Goal: Contribute content: Contribute content

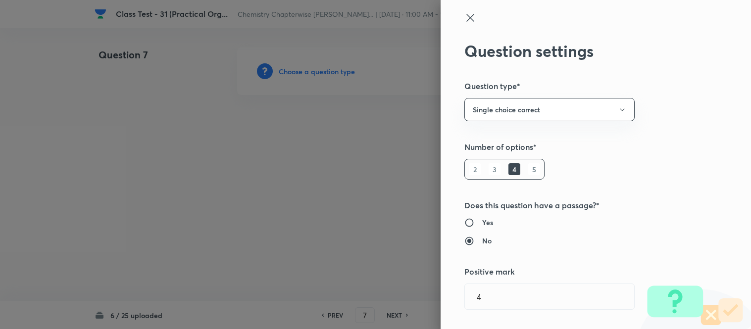
type input "Chemistry"
type input "Organic Chemistry"
type input "Practical Organic Chemistry"
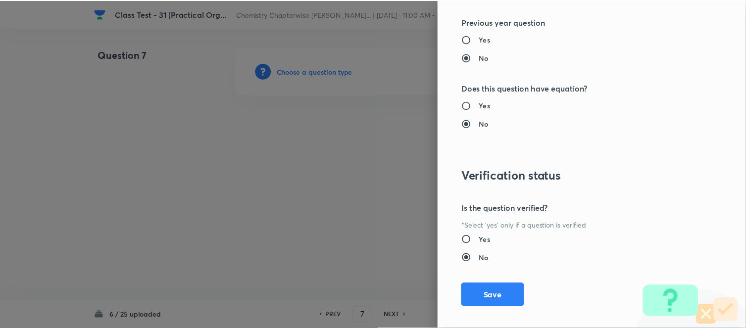
scroll to position [1020, 0]
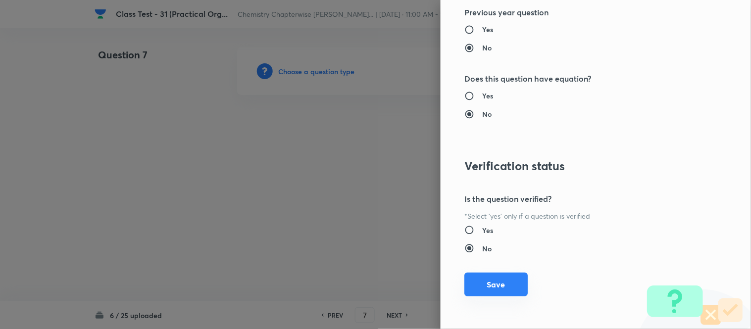
click at [486, 291] on button "Save" at bounding box center [495, 285] width 63 height 24
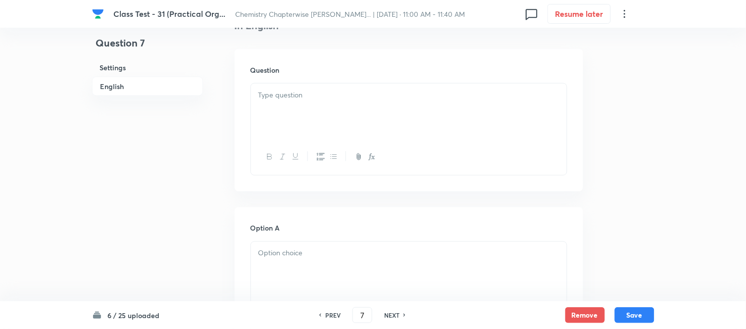
scroll to position [275, 0]
click at [342, 102] on div at bounding box center [409, 109] width 316 height 55
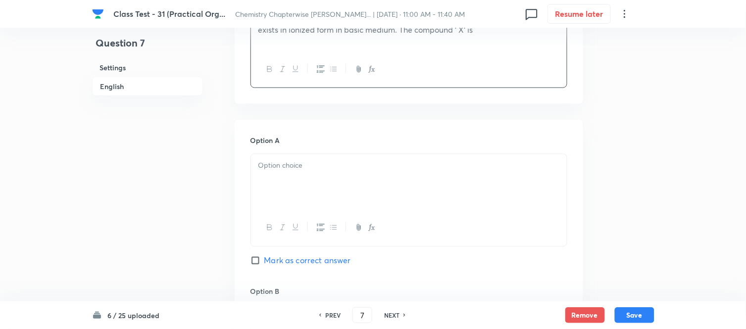
scroll to position [385, 0]
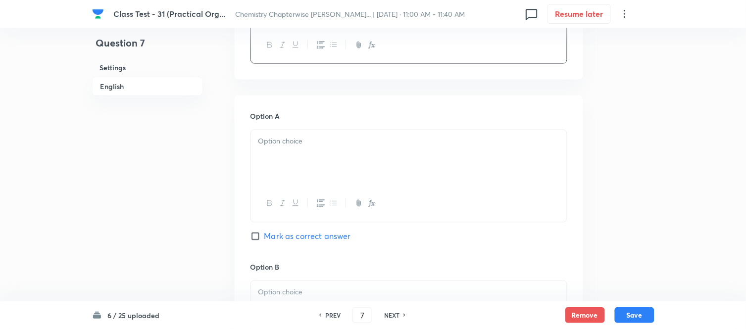
click at [360, 126] on div "Option A Mark as correct answer" at bounding box center [408, 186] width 317 height 150
click at [355, 147] on p at bounding box center [408, 141] width 301 height 11
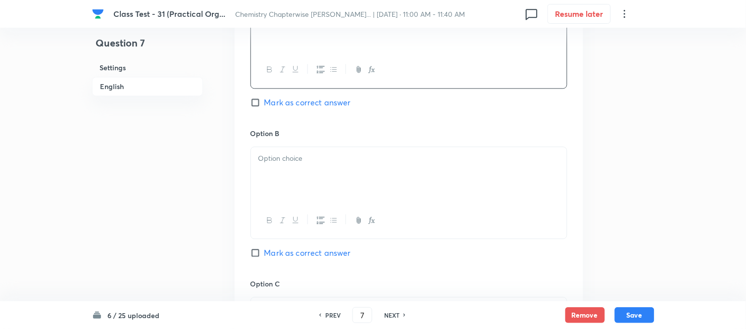
scroll to position [550, 0]
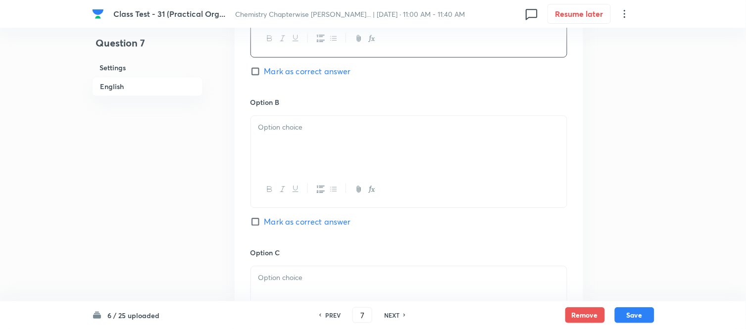
click at [366, 142] on div at bounding box center [409, 143] width 316 height 55
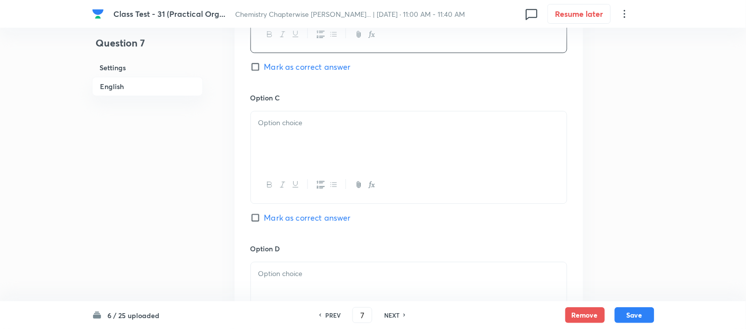
scroll to position [715, 0]
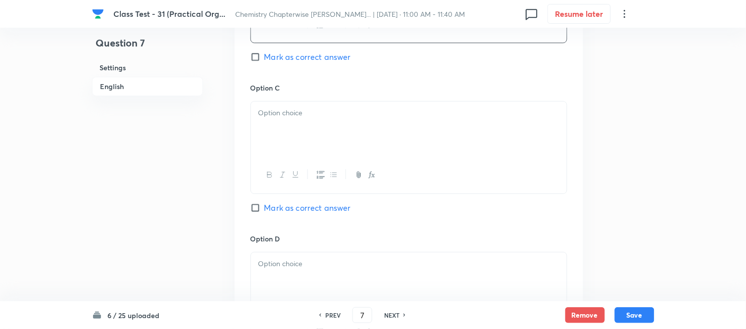
click at [356, 119] on p at bounding box center [408, 112] width 301 height 11
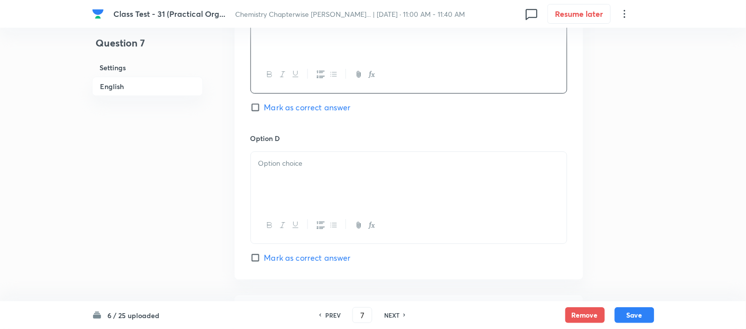
scroll to position [825, 0]
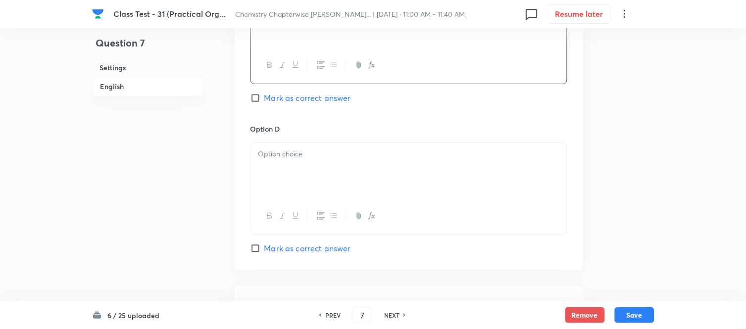
click at [359, 159] on p at bounding box center [408, 154] width 301 height 11
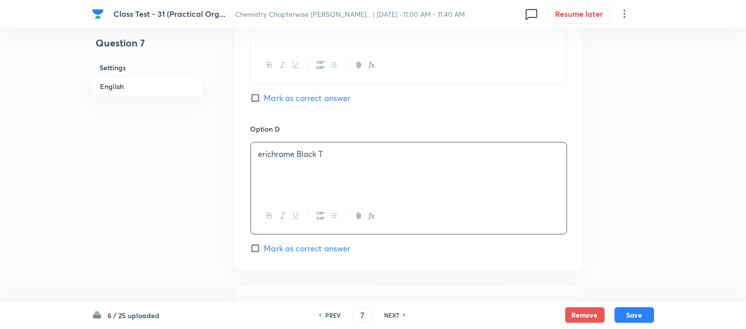
click at [257, 101] on input "Mark as correct answer" at bounding box center [257, 98] width 14 height 10
checkbox input "true"
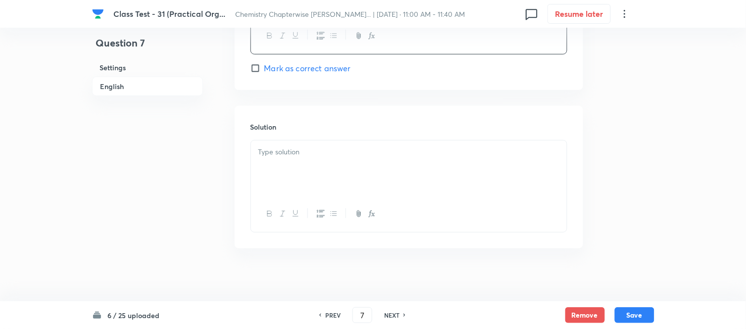
scroll to position [1013, 0]
click at [337, 137] on div at bounding box center [409, 161] width 316 height 55
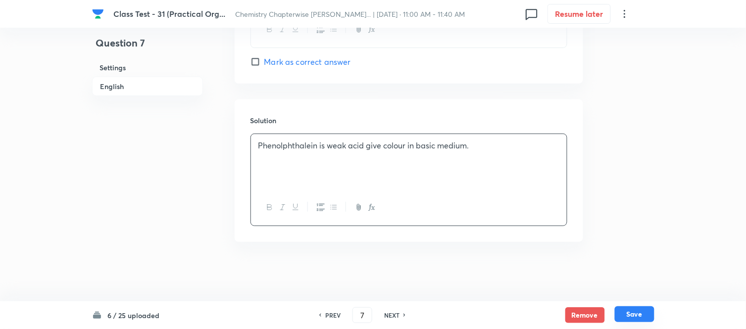
click at [638, 315] on button "Save" at bounding box center [635, 314] width 40 height 16
type input "8"
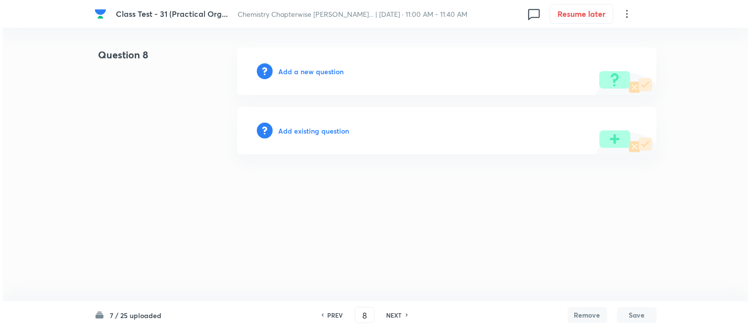
scroll to position [0, 0]
click at [303, 70] on h6 "Add a new question" at bounding box center [311, 71] width 65 height 10
click at [303, 70] on h6 "Choose a question type" at bounding box center [317, 71] width 76 height 10
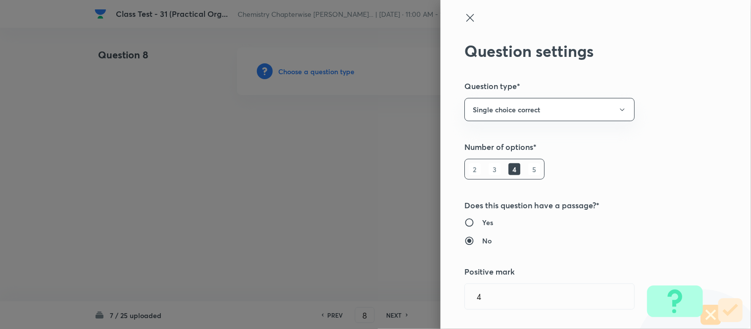
type input "Chemistry"
type input "Organic Chemistry"
type input "Practical Organic Chemistry"
type input "Test for Functional Groups"
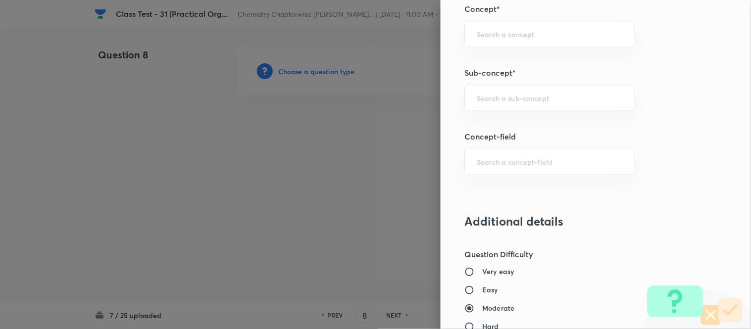
scroll to position [580, 0]
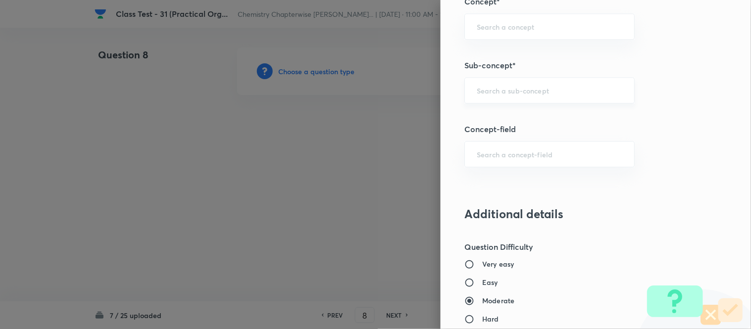
click at [507, 83] on div "​" at bounding box center [549, 90] width 170 height 26
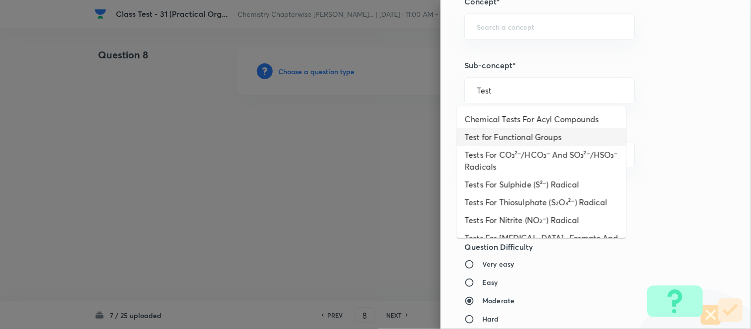
click at [521, 136] on li "Test for Functional Groups" at bounding box center [541, 137] width 169 height 18
type input "Test for Functional Groups"
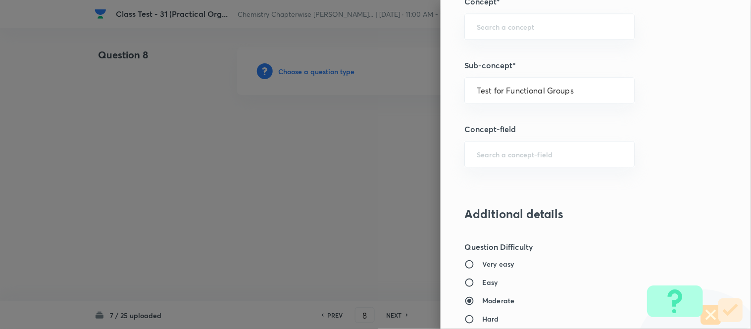
type input "Chemistry"
type input "Organic Chemistry"
type input "Practical Organic Chemistry"
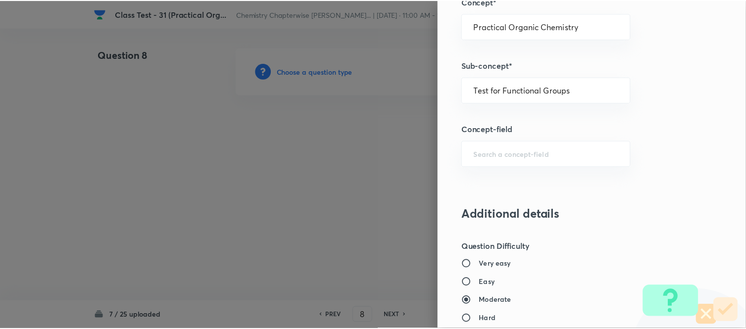
scroll to position [1020, 0]
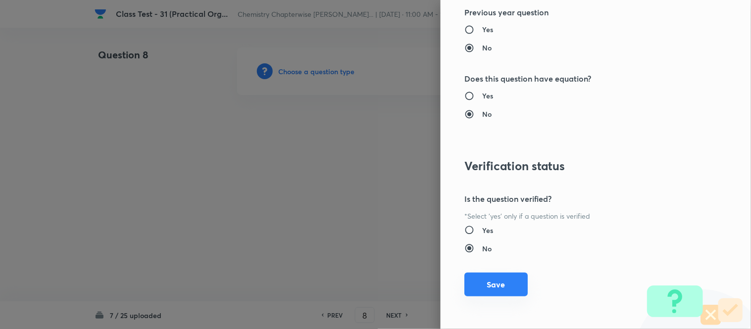
click at [481, 286] on button "Save" at bounding box center [495, 285] width 63 height 24
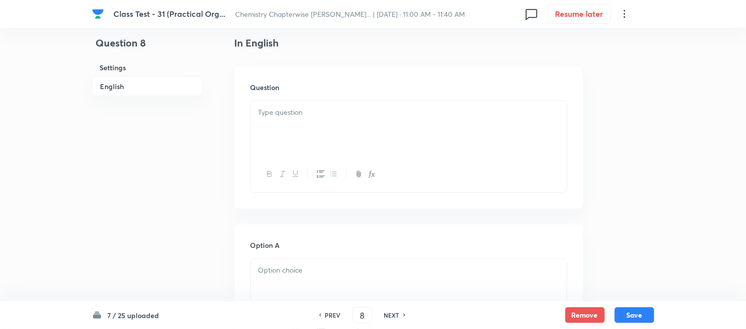
scroll to position [275, 0]
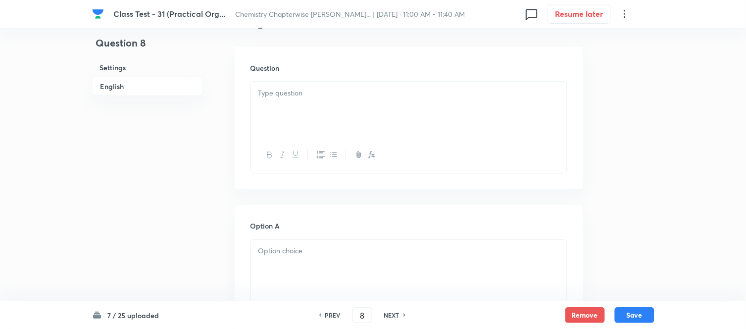
click at [408, 105] on div at bounding box center [409, 109] width 316 height 55
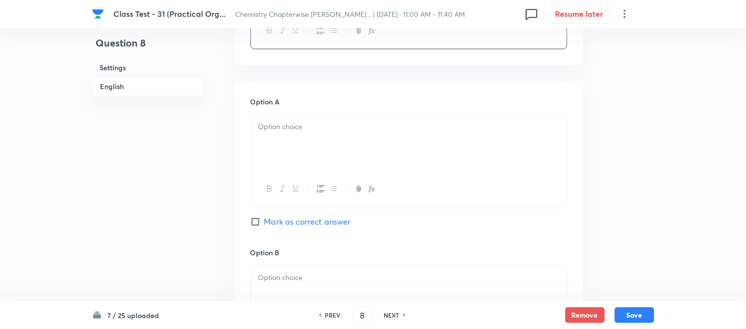
scroll to position [495, 0]
click at [358, 140] on div at bounding box center [409, 140] width 316 height 55
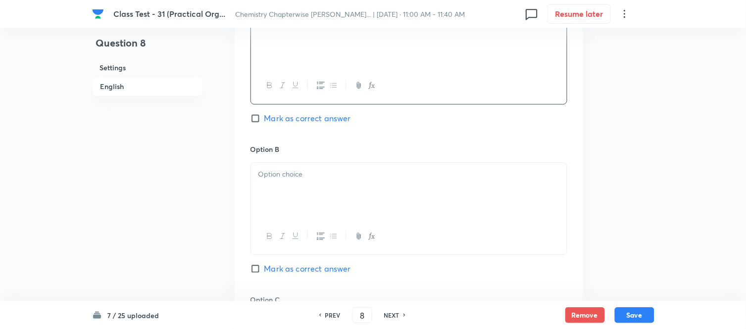
scroll to position [605, 0]
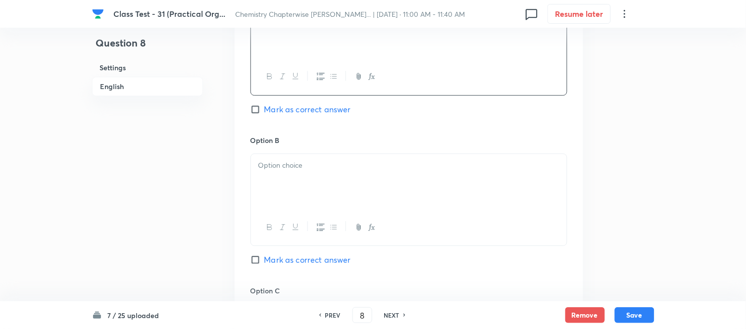
click at [358, 174] on div at bounding box center [409, 181] width 316 height 55
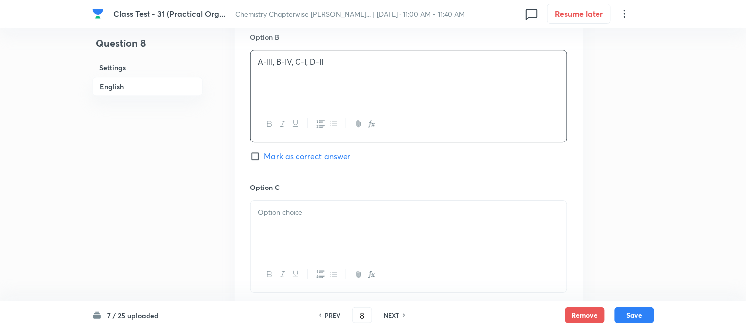
scroll to position [715, 0]
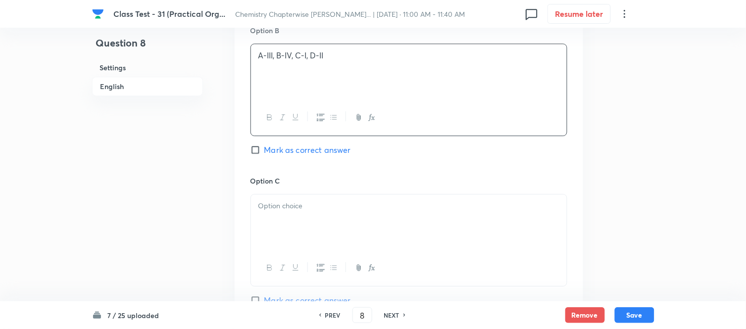
click at [332, 223] on div at bounding box center [409, 222] width 316 height 55
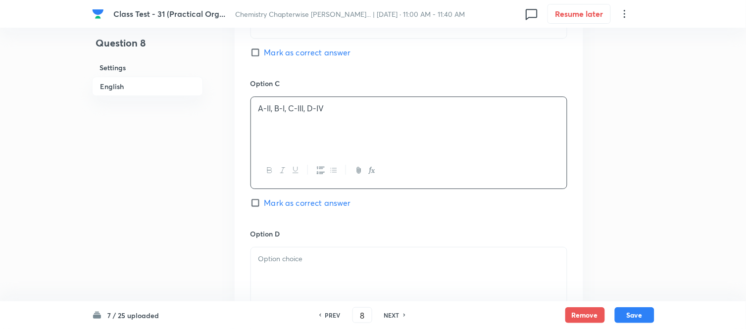
scroll to position [825, 0]
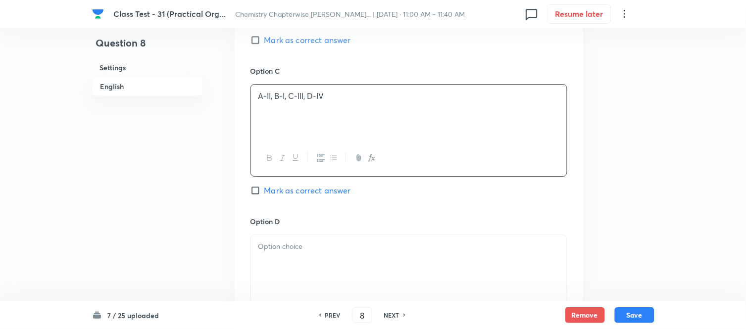
click at [328, 249] on p at bounding box center [408, 246] width 301 height 11
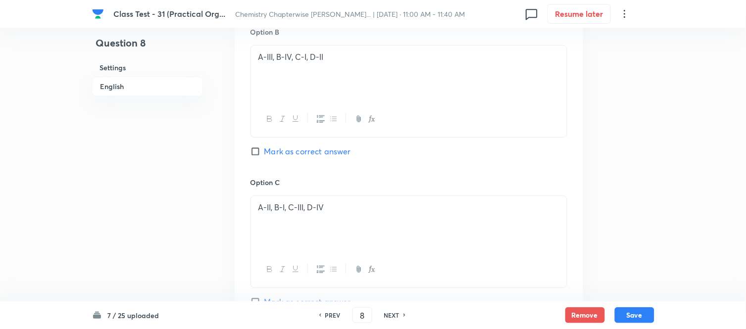
scroll to position [660, 0]
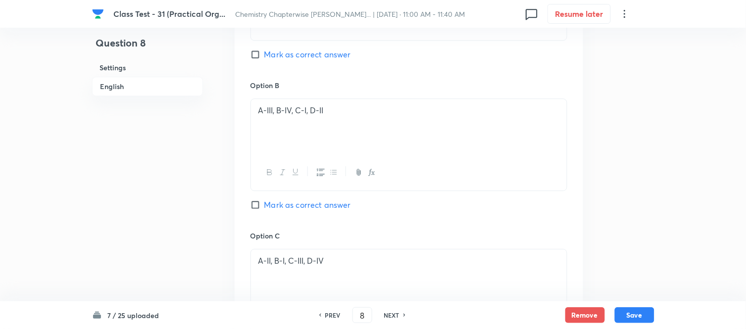
click at [258, 206] on input "Mark as correct answer" at bounding box center [257, 205] width 14 height 10
checkbox input "true"
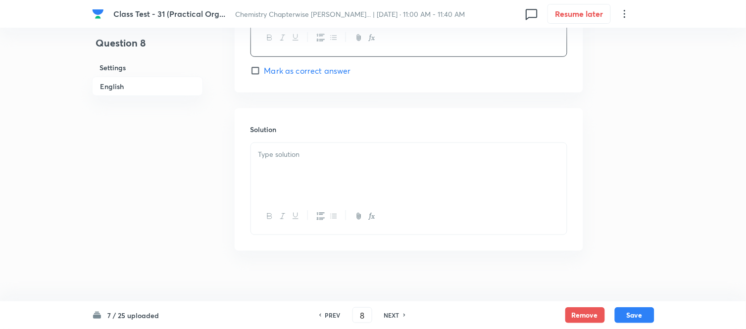
scroll to position [1106, 0]
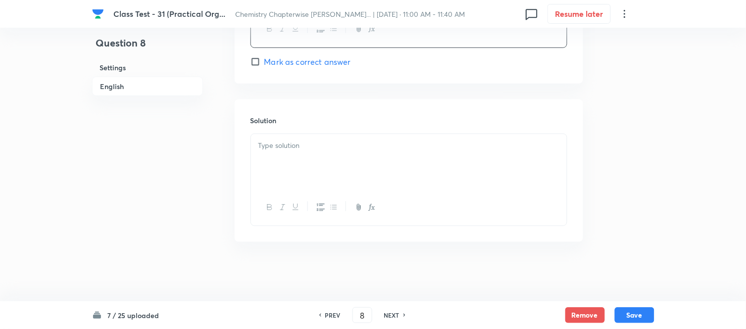
click at [374, 148] on p at bounding box center [408, 145] width 301 height 11
click at [337, 151] on div at bounding box center [409, 161] width 316 height 55
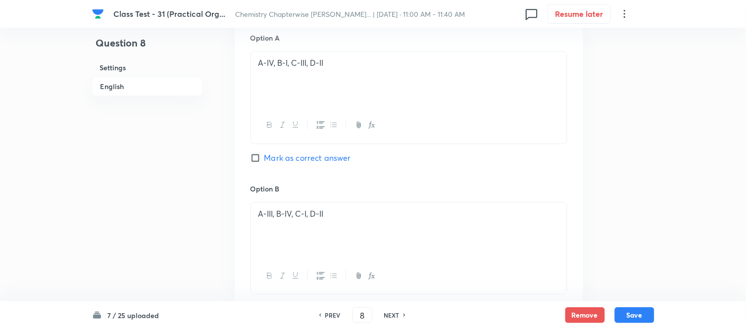
scroll to position [392, 0]
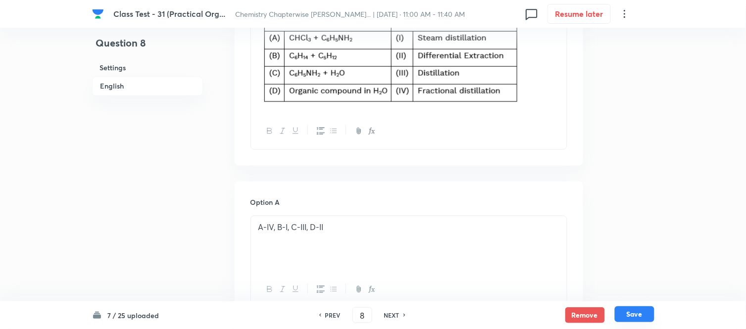
click at [639, 318] on button "Save" at bounding box center [635, 314] width 40 height 16
type input "9"
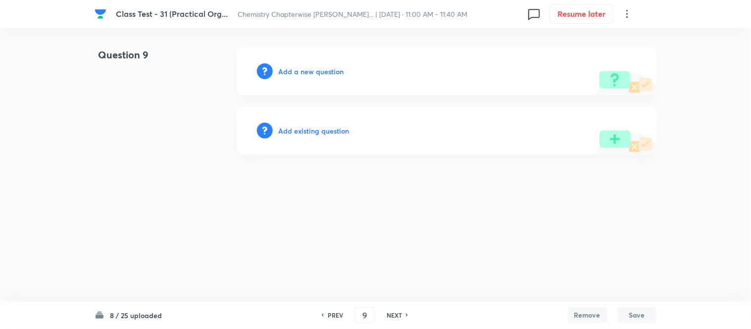
click at [302, 72] on h6 "Add a new question" at bounding box center [311, 71] width 65 height 10
click at [302, 72] on h6 "Choose a question type" at bounding box center [317, 71] width 76 height 10
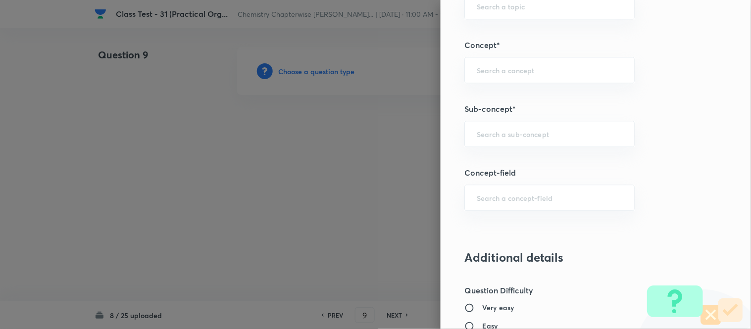
scroll to position [577, 0]
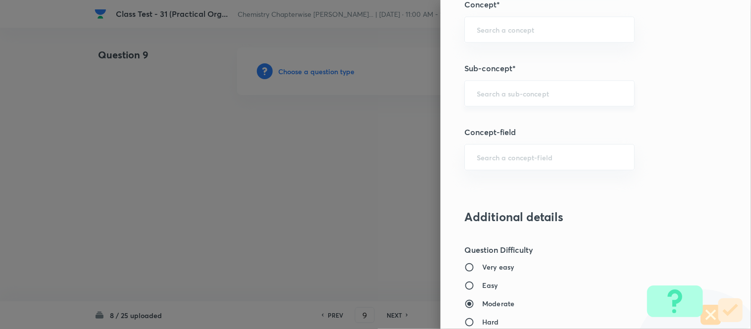
click at [533, 92] on input "text" at bounding box center [550, 93] width 146 height 9
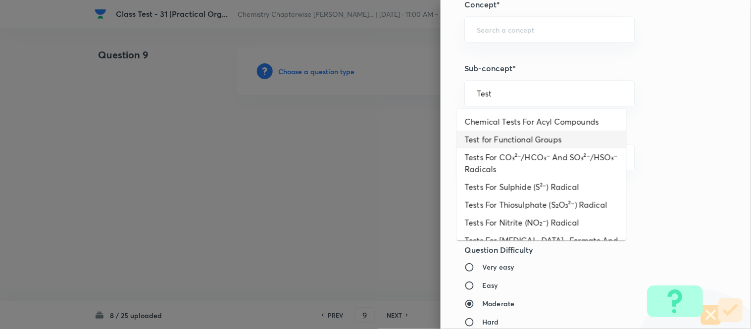
click at [541, 136] on li "Test for Functional Groups" at bounding box center [541, 140] width 169 height 18
type input "Test for Functional Groups"
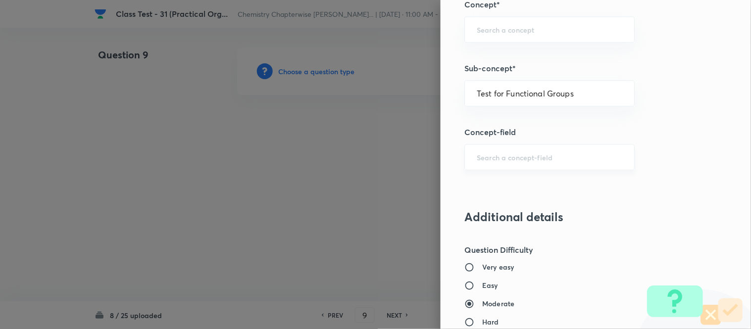
type input "Chemistry"
type input "Organic Chemistry"
type input "Practical Organic Chemistry"
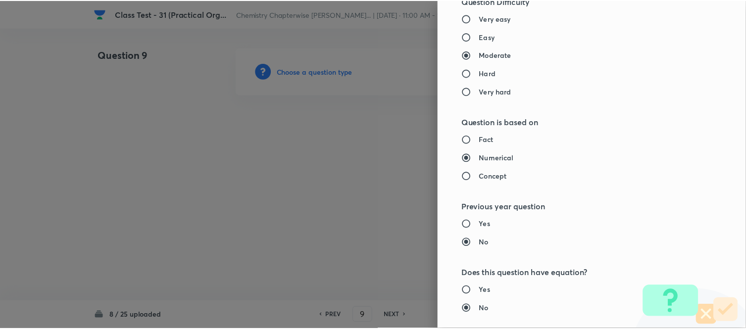
scroll to position [1020, 0]
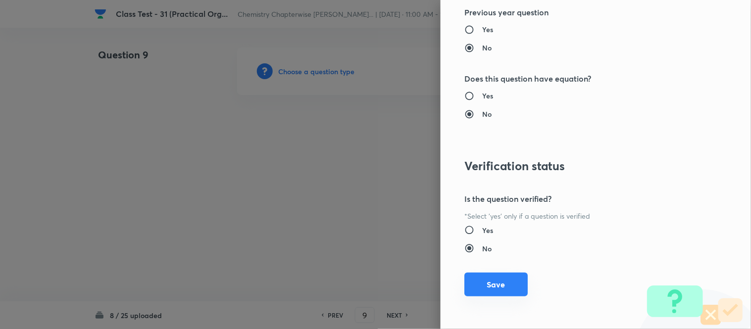
click at [489, 286] on button "Save" at bounding box center [495, 285] width 63 height 24
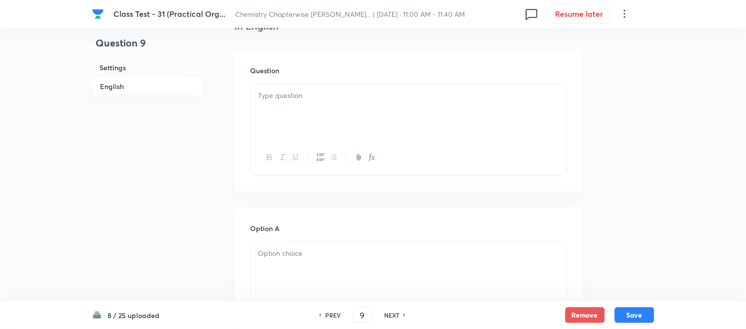
scroll to position [275, 0]
click at [426, 101] on div at bounding box center [409, 109] width 316 height 55
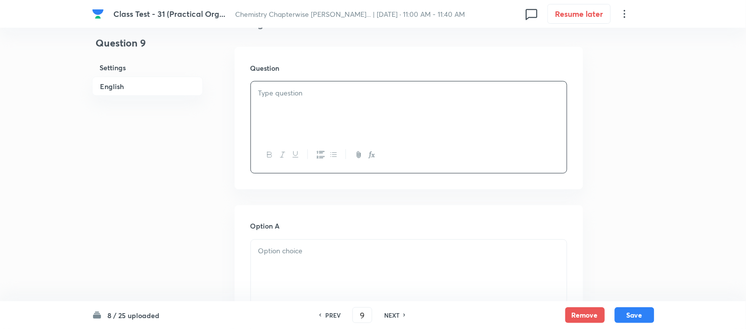
click at [349, 107] on div at bounding box center [409, 109] width 316 height 55
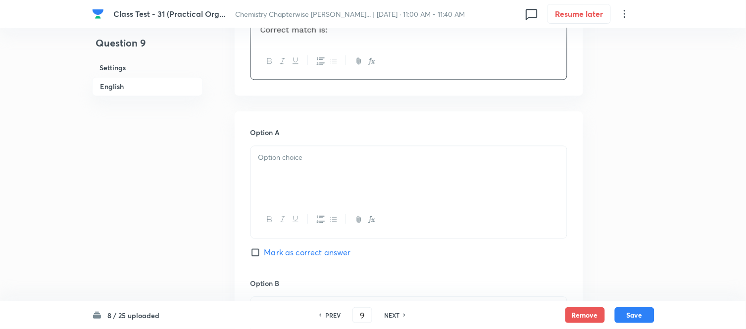
scroll to position [550, 0]
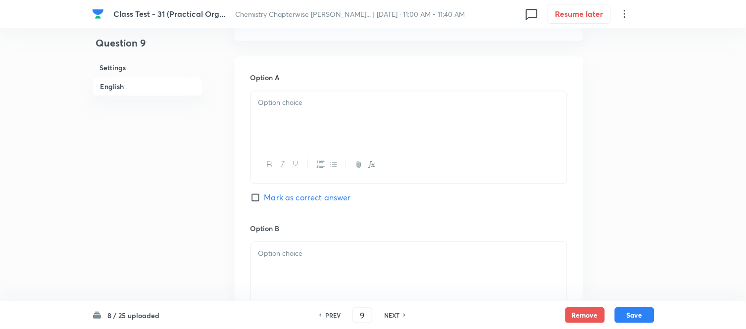
click at [349, 105] on p at bounding box center [408, 102] width 301 height 11
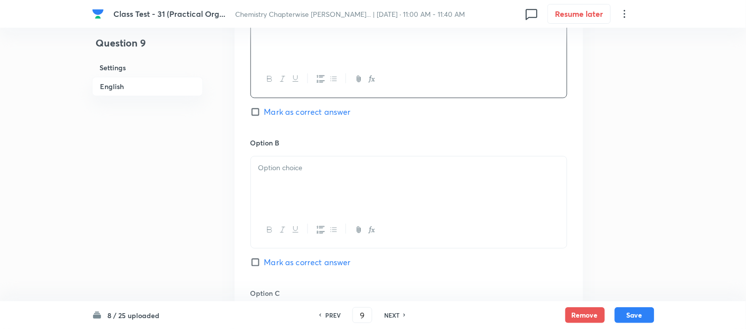
scroll to position [660, 0]
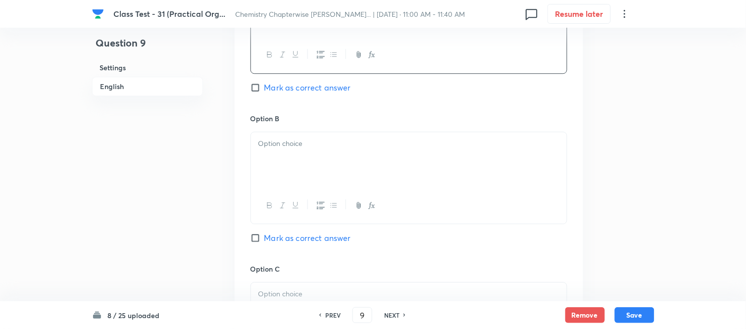
click at [354, 149] on p at bounding box center [408, 143] width 301 height 11
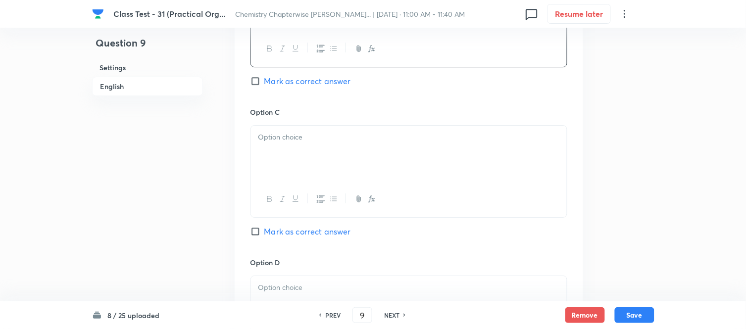
scroll to position [825, 0]
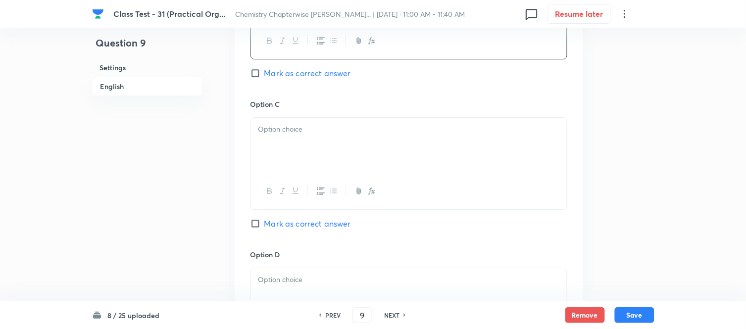
click at [372, 136] on div at bounding box center [409, 145] width 316 height 55
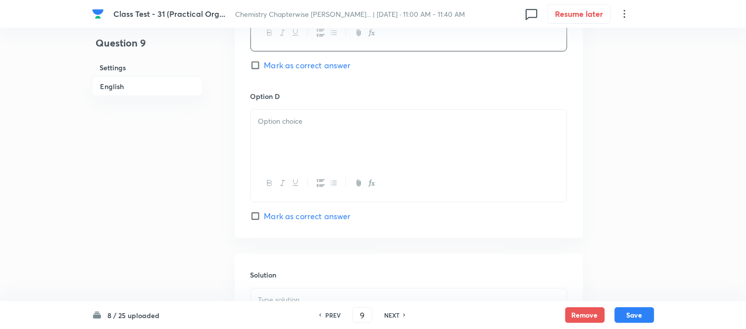
scroll to position [990, 0]
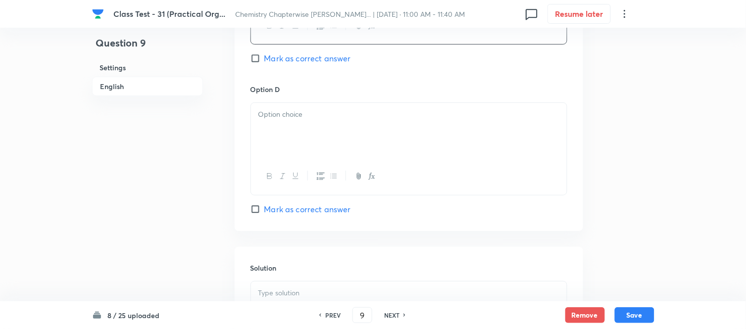
click at [333, 117] on p at bounding box center [408, 114] width 301 height 11
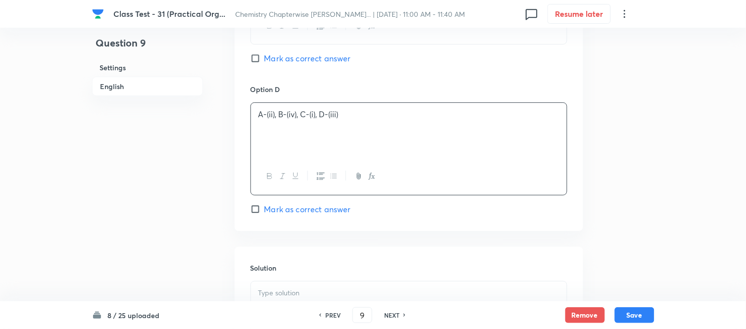
click at [257, 58] on input "Mark as correct answer" at bounding box center [257, 58] width 14 height 10
checkbox input "true"
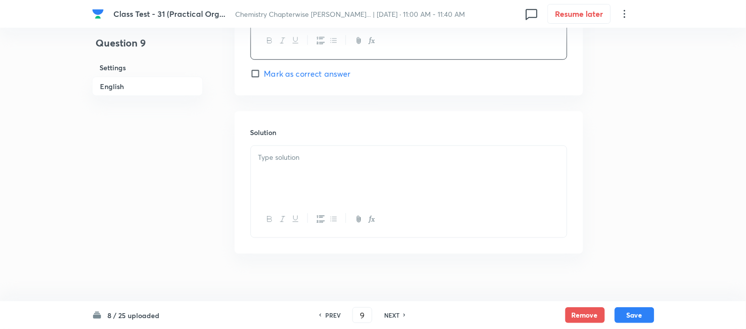
scroll to position [1140, 0]
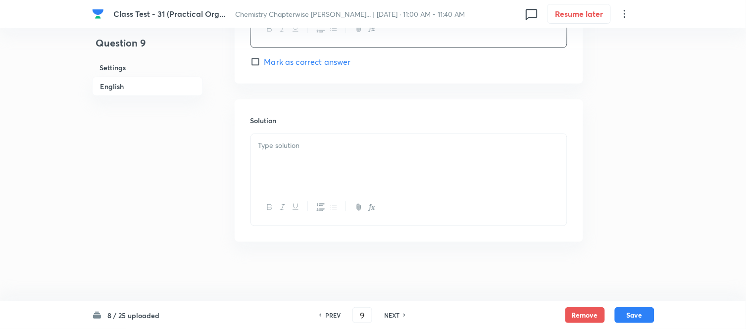
click at [338, 146] on p at bounding box center [408, 145] width 301 height 11
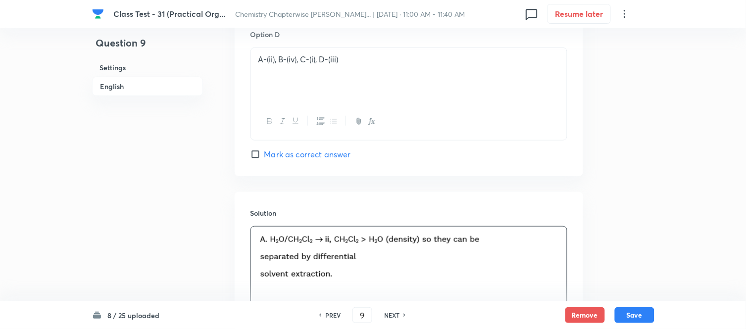
scroll to position [1147, 0]
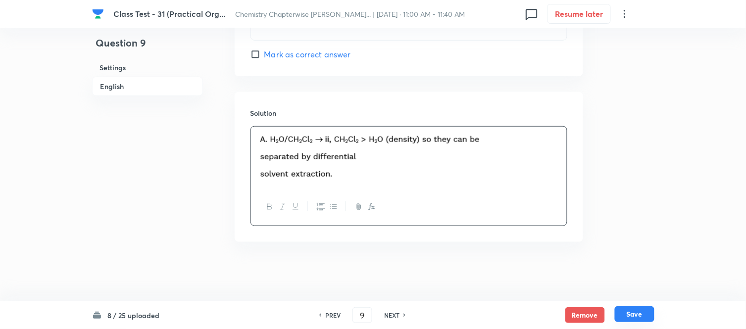
click at [636, 316] on button "Save" at bounding box center [635, 314] width 40 height 16
type input "10"
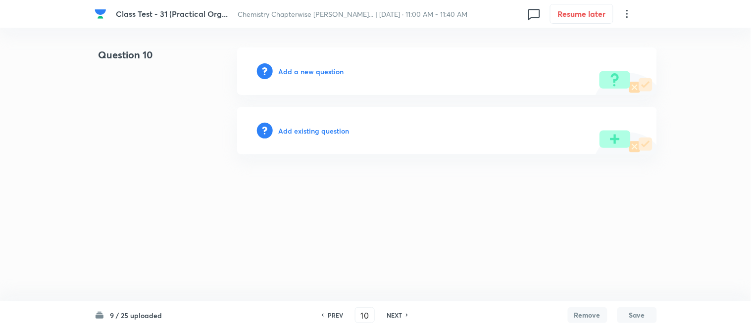
click at [300, 71] on h6 "Add a new question" at bounding box center [311, 71] width 65 height 10
click at [300, 71] on h6 "Choose a question type" at bounding box center [317, 71] width 76 height 10
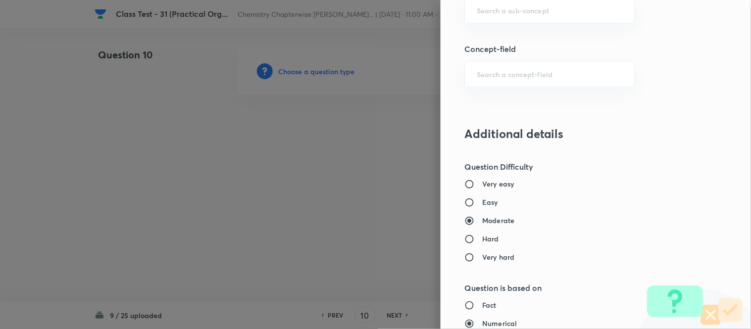
scroll to position [605, 0]
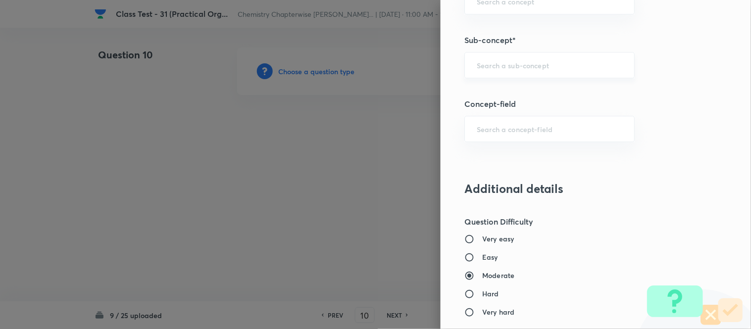
click at [538, 64] on input "text" at bounding box center [550, 64] width 146 height 9
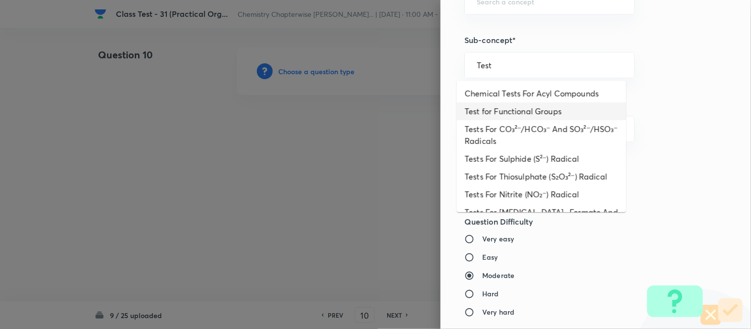
click at [525, 112] on li "Test for Functional Groups" at bounding box center [541, 111] width 169 height 18
type input "Test for Functional Groups"
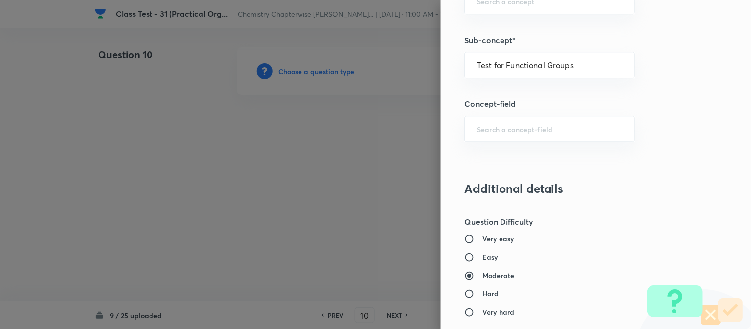
type input "Chemistry"
type input "Organic Chemistry"
type input "Practical Organic Chemistry"
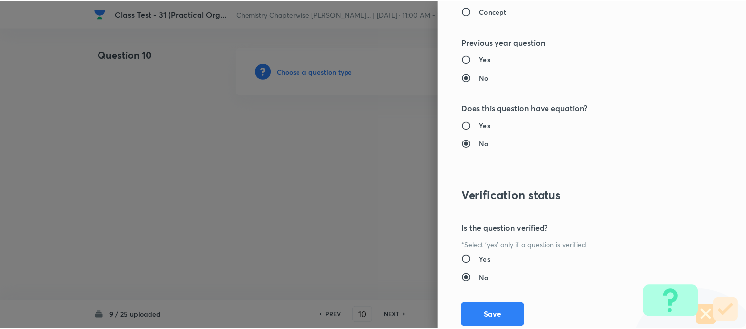
scroll to position [1020, 0]
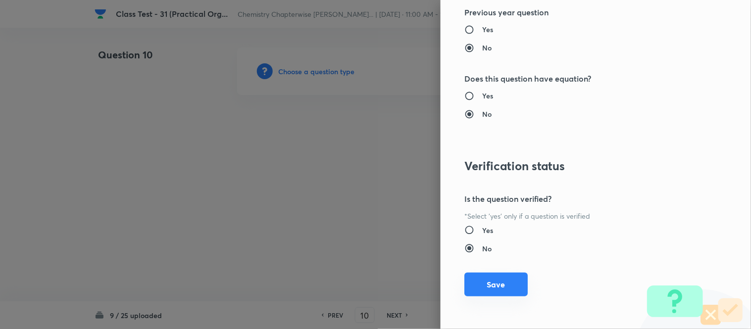
click at [474, 288] on button "Save" at bounding box center [495, 285] width 63 height 24
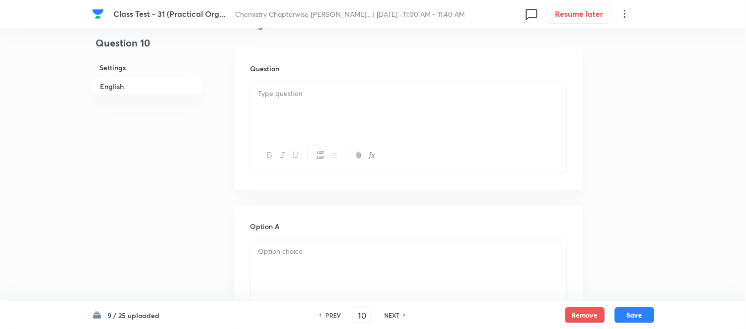
scroll to position [275, 0]
click at [408, 91] on p at bounding box center [408, 93] width 301 height 11
click at [331, 314] on h6 "PREV" at bounding box center [332, 315] width 15 height 9
type input "9"
checkbox input "true"
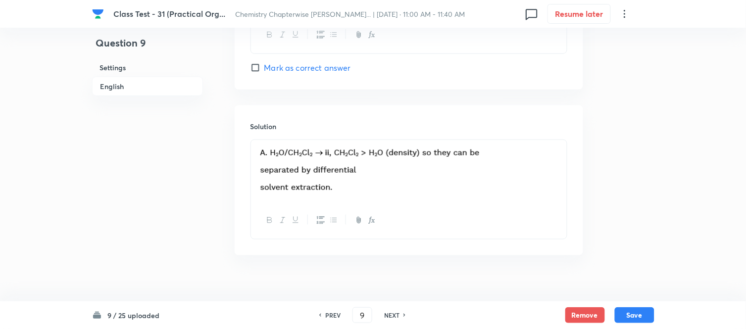
scroll to position [1147, 0]
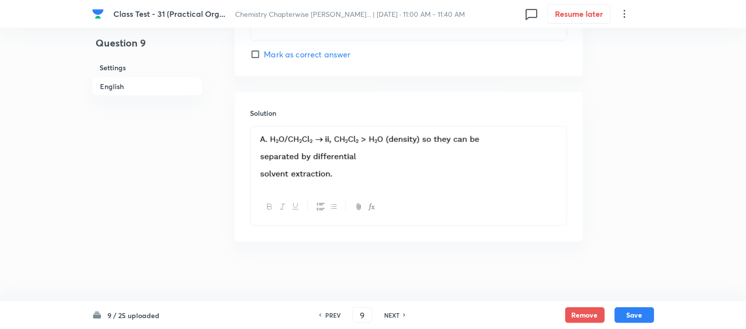
click at [516, 154] on p at bounding box center [408, 158] width 301 height 51
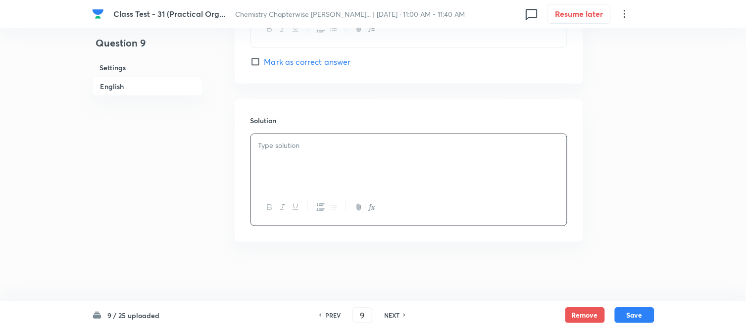
scroll to position [1140, 0]
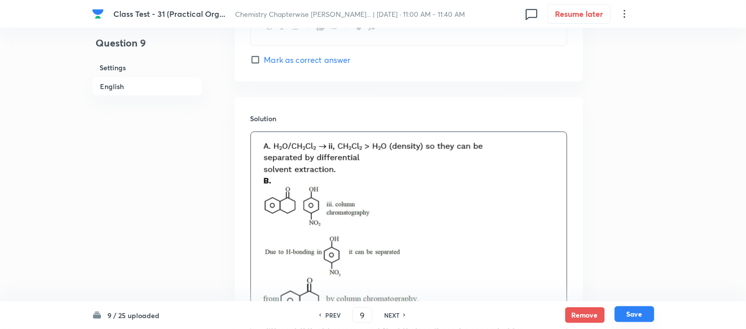
click at [637, 318] on button "Save" at bounding box center [635, 314] width 40 height 16
type input "10"
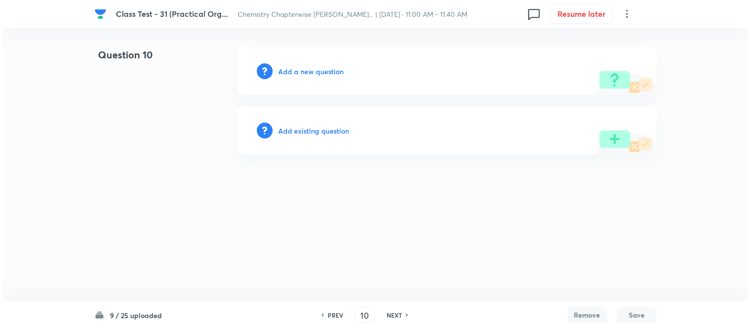
scroll to position [0, 0]
click at [300, 68] on h6 "Add a new question" at bounding box center [311, 71] width 65 height 10
click at [300, 68] on h6 "Choose a question type" at bounding box center [317, 71] width 76 height 10
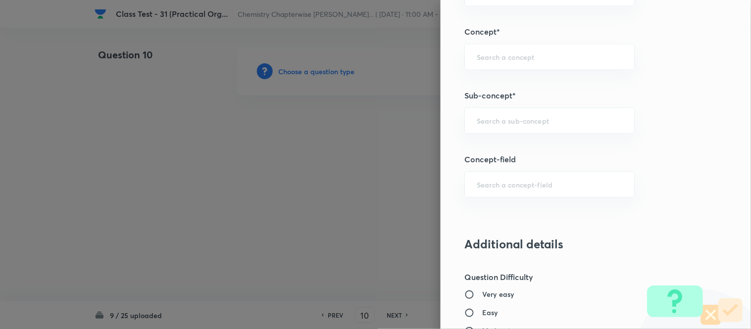
scroll to position [550, 0]
click at [561, 120] on input "text" at bounding box center [550, 119] width 146 height 9
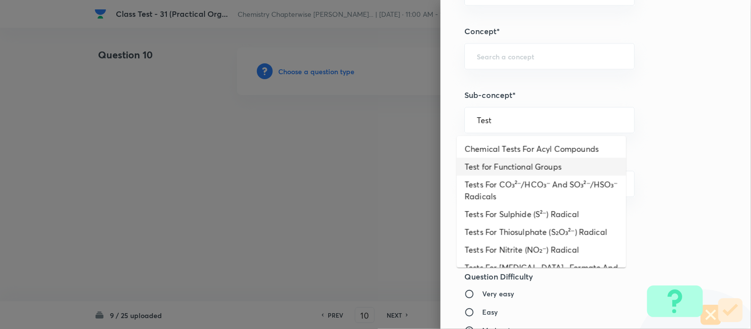
click at [565, 167] on li "Test for Functional Groups" at bounding box center [541, 167] width 169 height 18
type input "Test for Functional Groups"
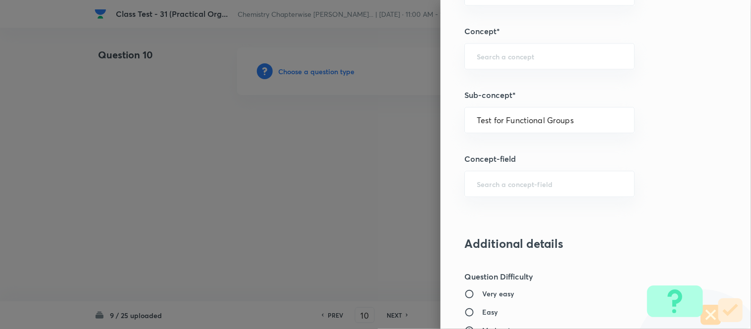
type input "Chemistry"
type input "Organic Chemistry"
type input "Practical Organic Chemistry"
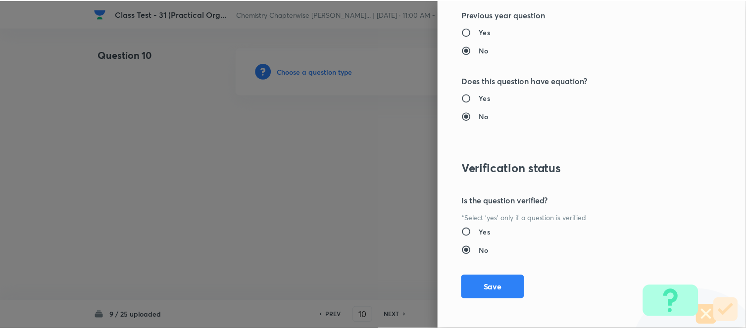
scroll to position [1020, 0]
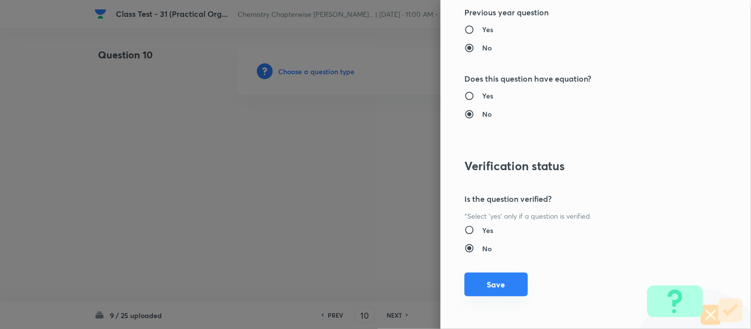
click at [498, 290] on button "Save" at bounding box center [495, 285] width 63 height 24
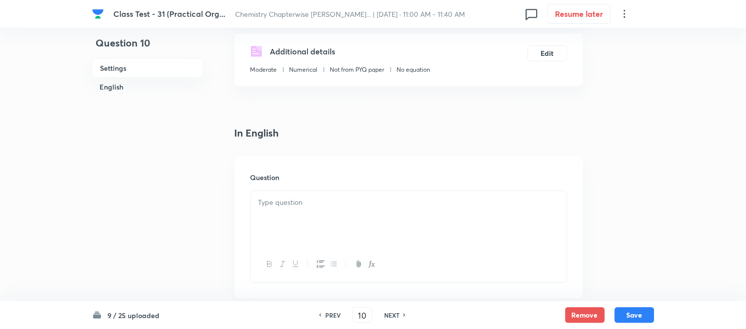
scroll to position [220, 0]
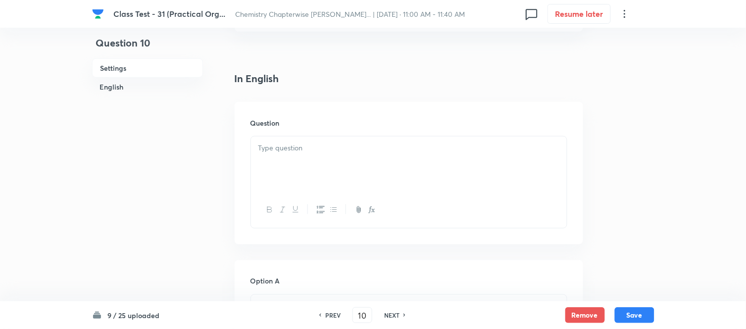
click at [334, 152] on p at bounding box center [408, 148] width 301 height 11
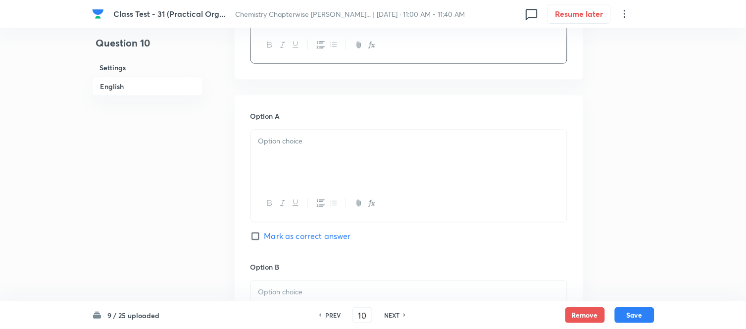
click at [399, 141] on p at bounding box center [408, 141] width 301 height 11
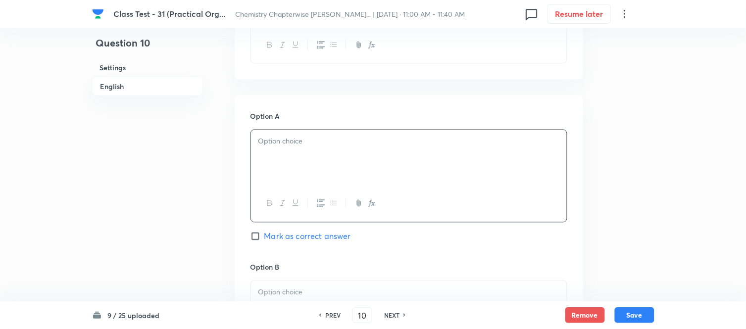
scroll to position [440, 0]
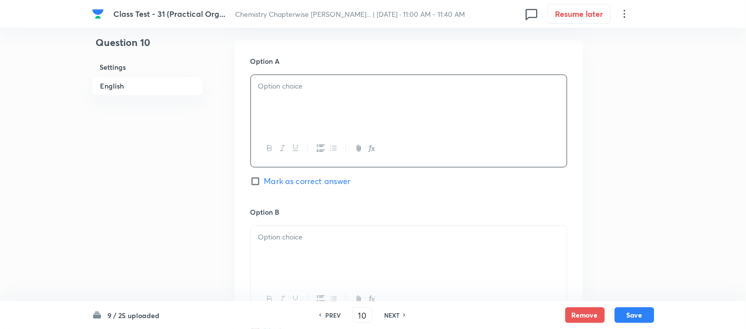
click at [411, 107] on div at bounding box center [409, 102] width 316 height 55
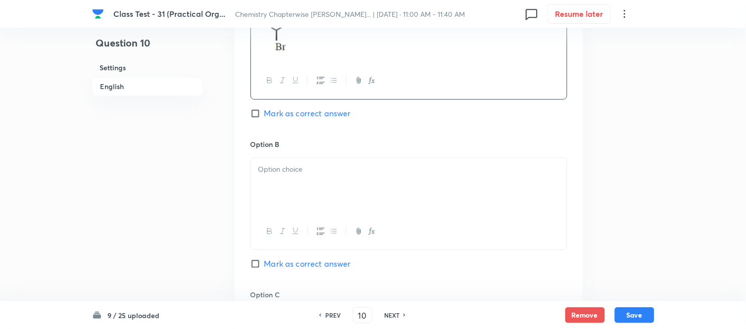
scroll to position [550, 0]
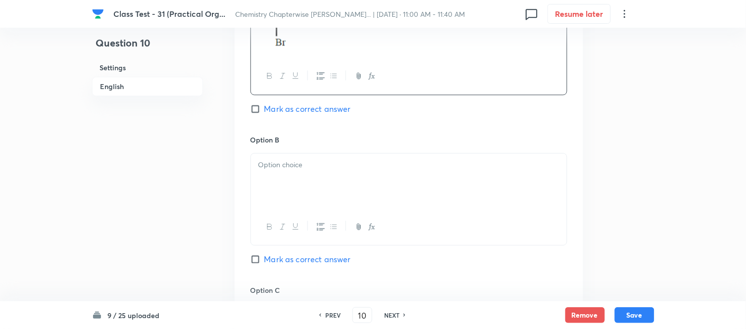
click at [397, 174] on div at bounding box center [409, 180] width 316 height 55
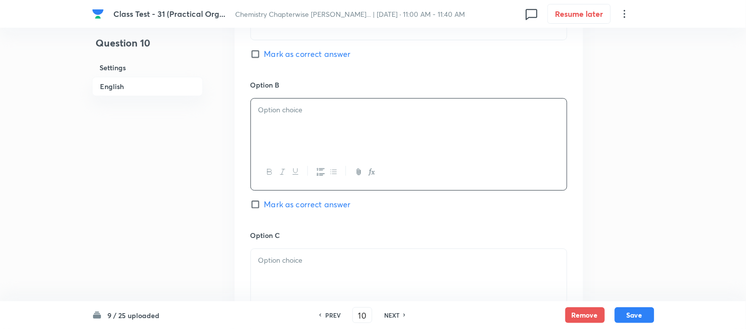
click at [390, 132] on div at bounding box center [409, 126] width 316 height 55
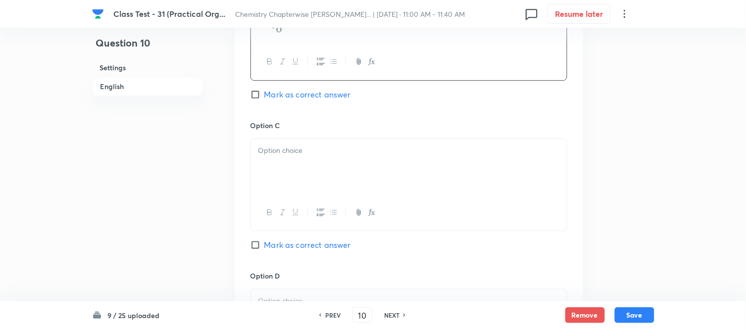
scroll to position [770, 0]
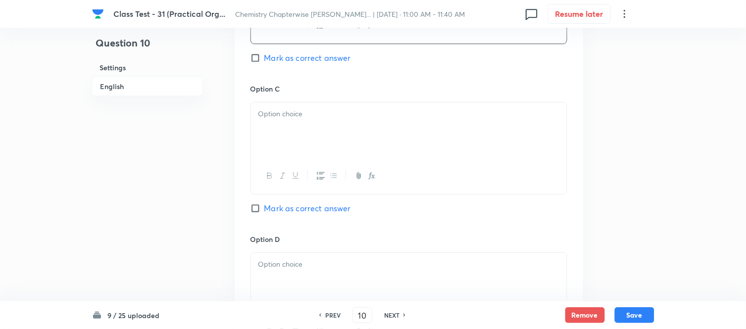
click at [406, 126] on div at bounding box center [409, 129] width 316 height 55
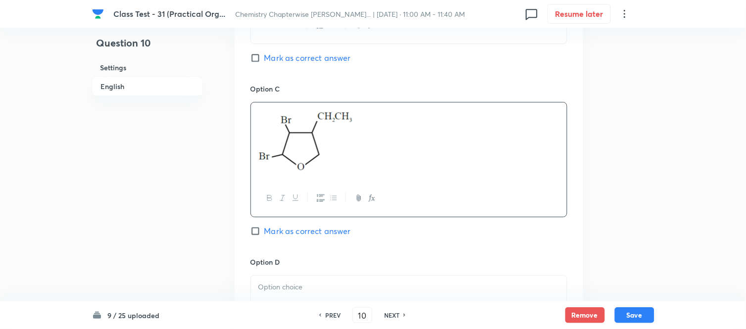
scroll to position [935, 0]
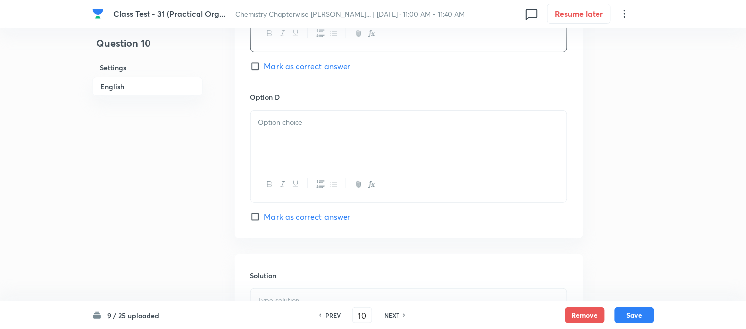
click at [347, 128] on p at bounding box center [408, 122] width 301 height 11
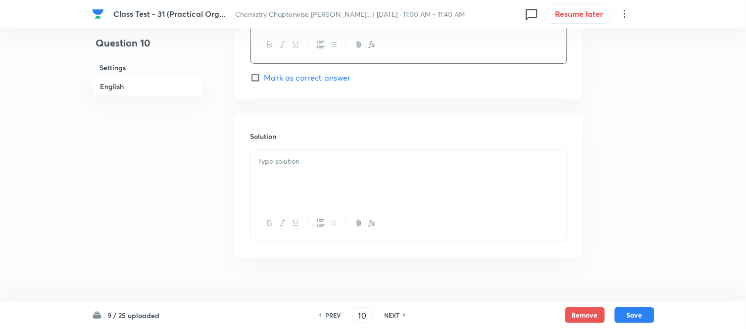
scroll to position [1100, 0]
click at [360, 177] on div at bounding box center [409, 176] width 316 height 55
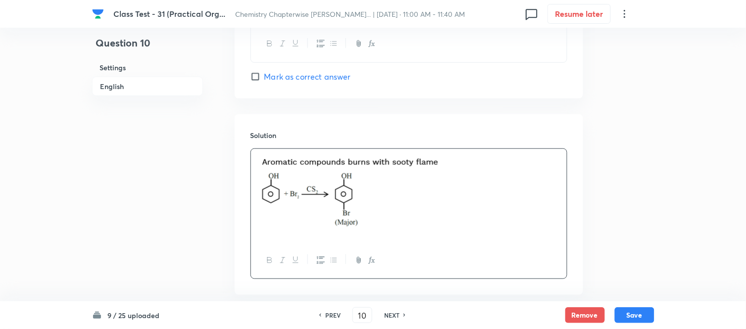
click at [112, 87] on h6 "English" at bounding box center [147, 86] width 111 height 19
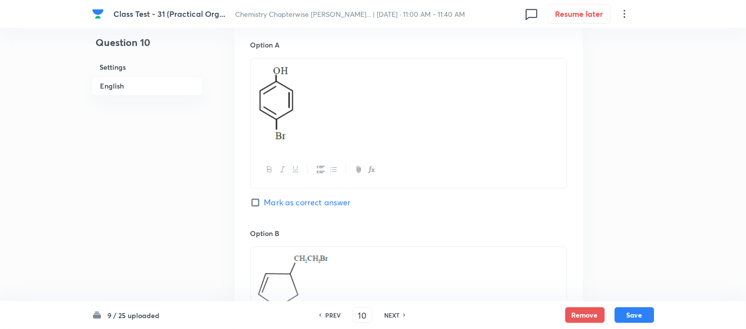
scroll to position [475, 0]
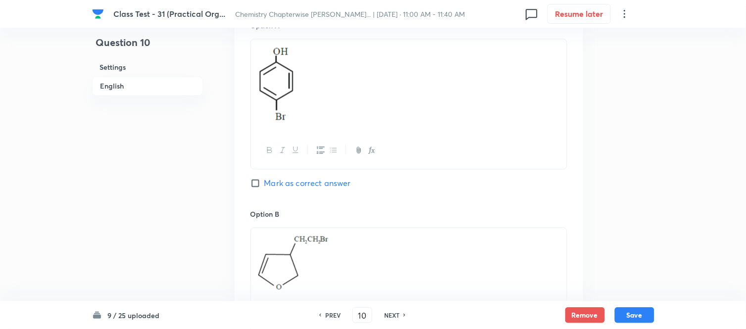
click at [256, 184] on input "Mark as correct answer" at bounding box center [257, 184] width 14 height 10
checkbox input "true"
click at [636, 317] on button "Save" at bounding box center [635, 314] width 40 height 16
type input "11"
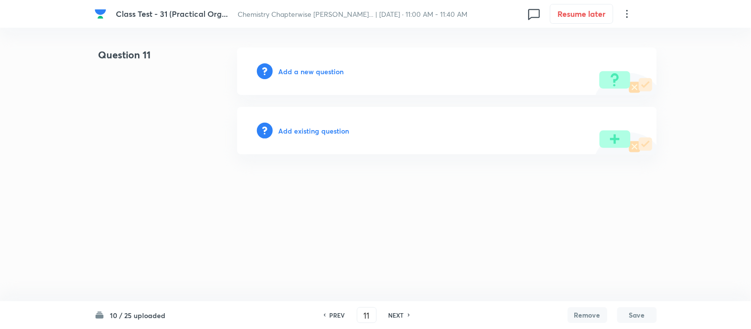
click at [301, 70] on h6 "Add a new question" at bounding box center [311, 71] width 65 height 10
click at [301, 70] on h6 "Choose a question type" at bounding box center [317, 71] width 76 height 10
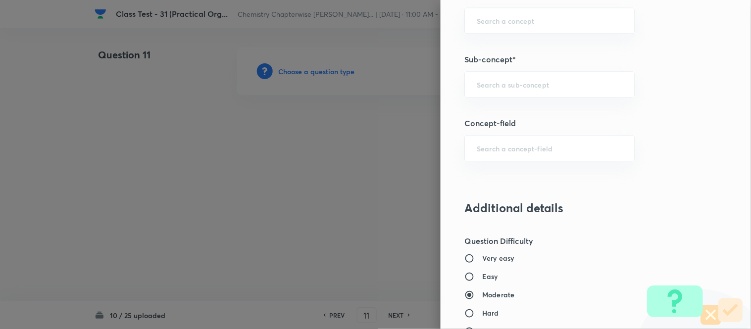
scroll to position [605, 0]
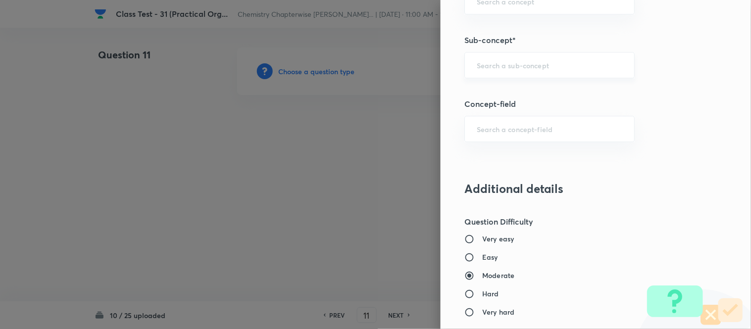
click at [525, 58] on div "​" at bounding box center [549, 65] width 170 height 26
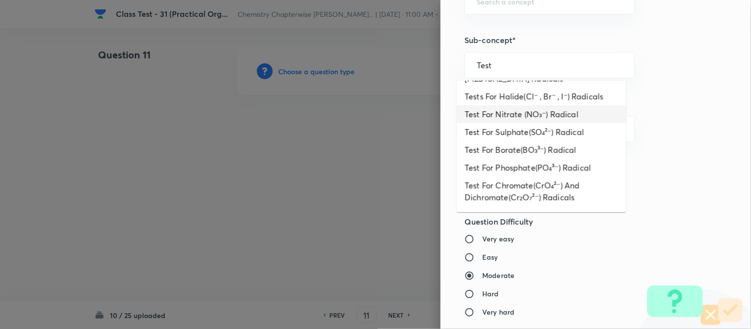
scroll to position [165, 0]
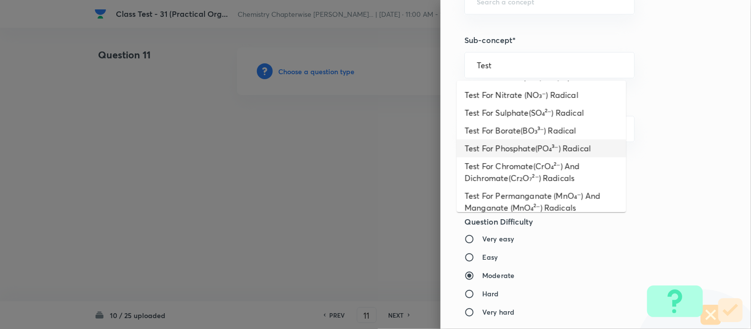
type input "Test"
click at [662, 134] on div "Question settings Question type* Single choice correct Number of options* 2 3 4…" at bounding box center [596, 164] width 310 height 329
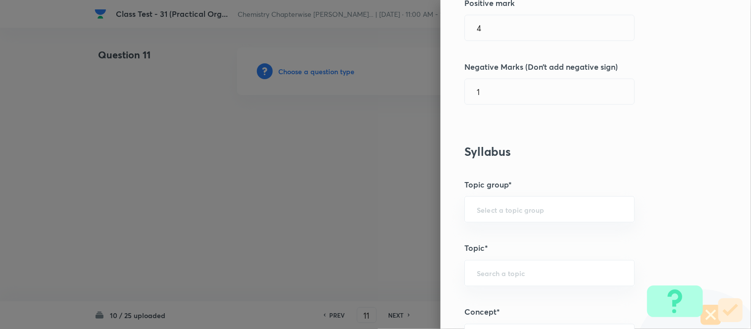
scroll to position [220, 0]
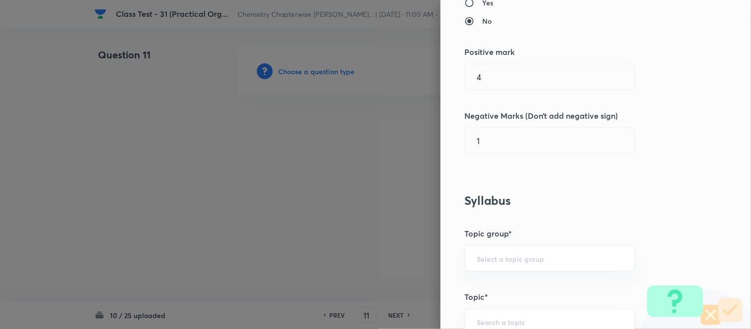
click at [322, 199] on div at bounding box center [375, 164] width 751 height 329
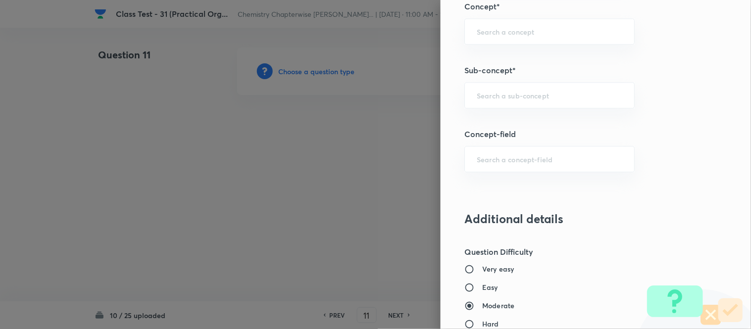
scroll to position [470, 0]
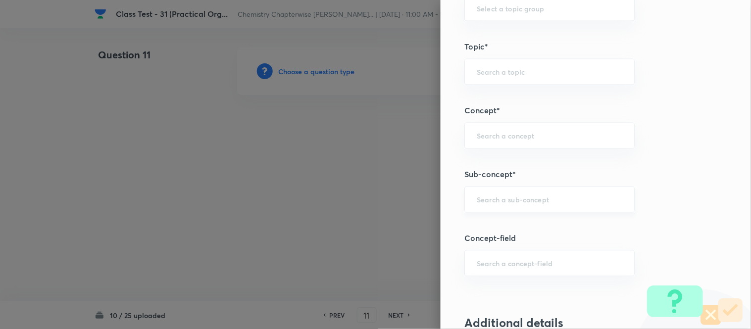
click at [552, 200] on input "text" at bounding box center [550, 199] width 146 height 9
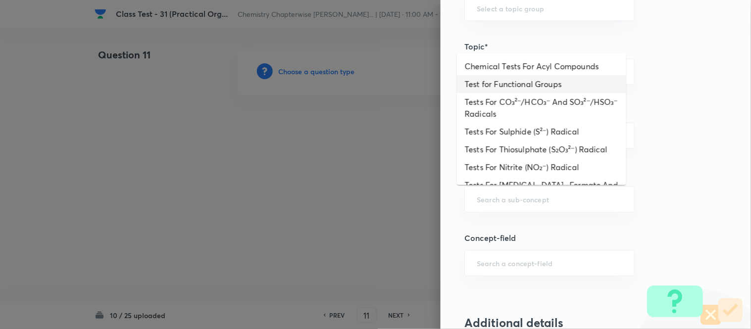
click at [550, 85] on li "Test for Functional Groups" at bounding box center [541, 84] width 169 height 18
type input "Test for Functional Groups"
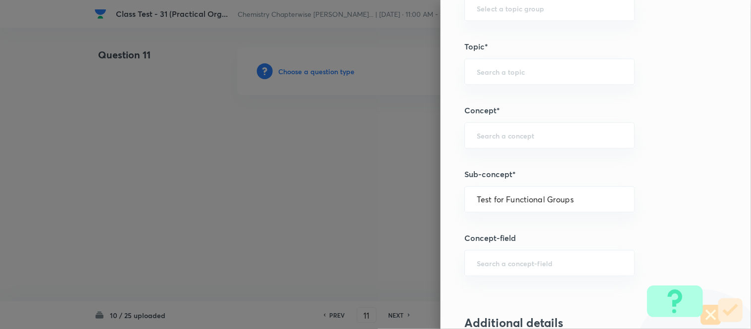
type input "Chemistry"
type input "Organic Chemistry"
type input "Practical Organic Chemistry"
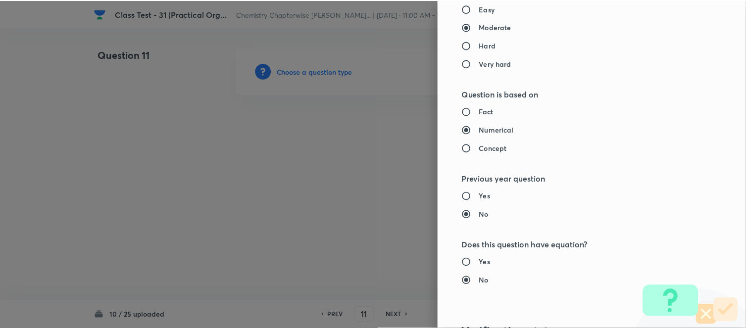
scroll to position [1020, 0]
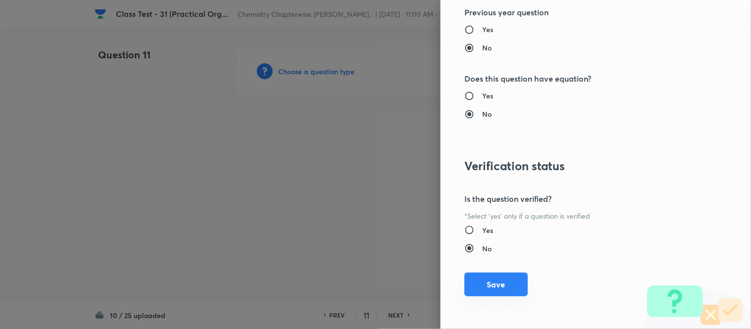
click at [477, 284] on button "Save" at bounding box center [495, 285] width 63 height 24
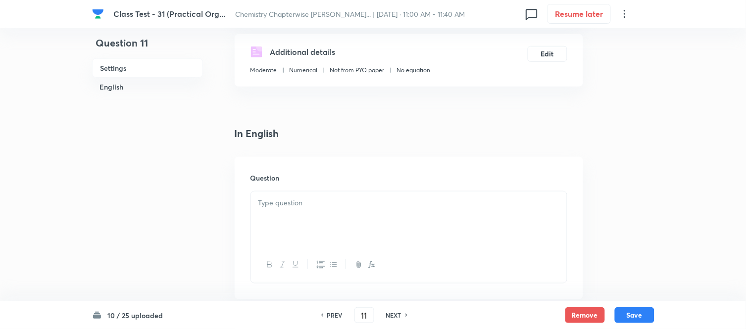
scroll to position [275, 0]
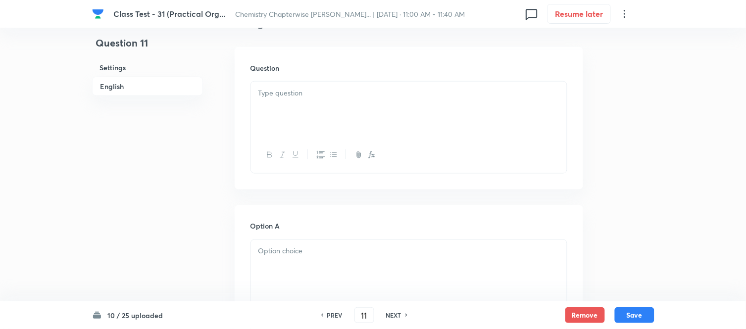
click at [393, 105] on div at bounding box center [409, 109] width 316 height 55
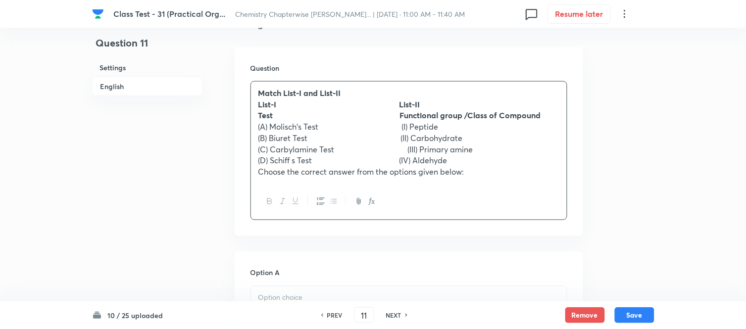
click at [278, 90] on strong "Match List-I and List-II" at bounding box center [299, 93] width 83 height 10
click at [281, 102] on strong "List-I List-II" at bounding box center [339, 104] width 162 height 10
click at [280, 115] on strong "Test Functional group /Class of Compound" at bounding box center [399, 115] width 283 height 10
click at [280, 124] on p "(A) Molisch's Test (I) Peptide" at bounding box center [408, 126] width 301 height 11
click at [281, 139] on p "(B) Biuret Test (II) Carbohydrate" at bounding box center [408, 138] width 301 height 11
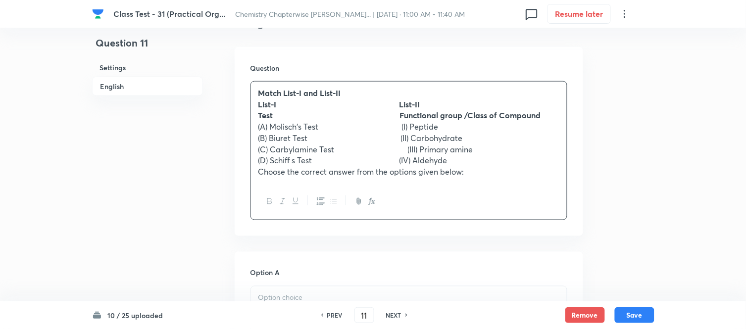
click at [280, 148] on p "(C) Carbylamine Test (III) Primary amine" at bounding box center [408, 149] width 301 height 11
click at [280, 160] on p "(D) Schiff s Test (IV) Aldehyde" at bounding box center [408, 160] width 301 height 11
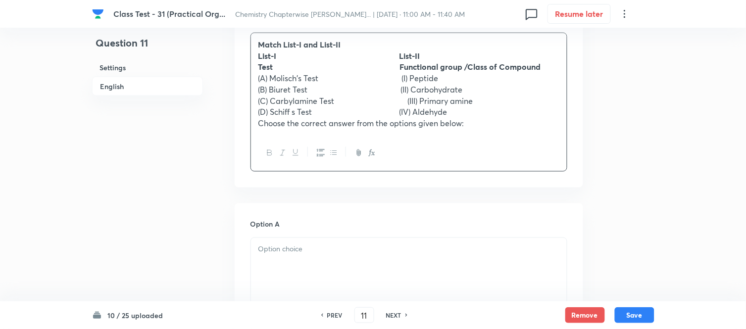
scroll to position [440, 0]
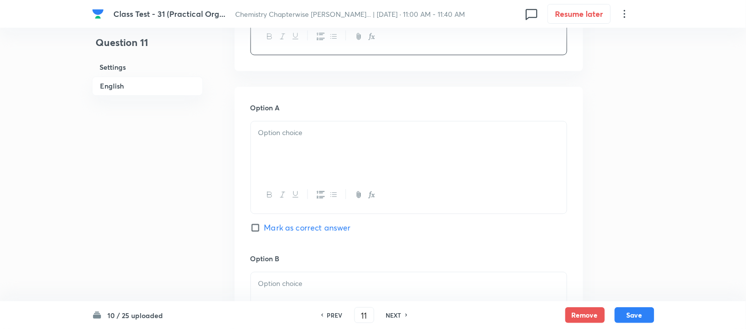
click at [416, 140] on div at bounding box center [409, 149] width 316 height 55
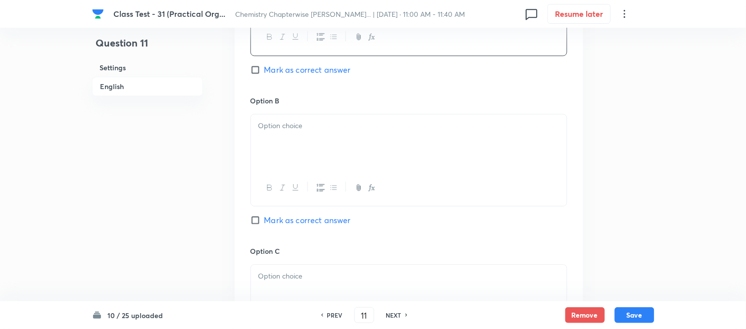
scroll to position [605, 0]
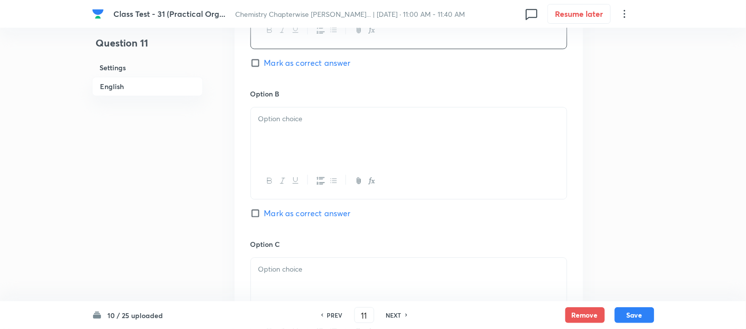
click at [366, 140] on div at bounding box center [409, 134] width 316 height 55
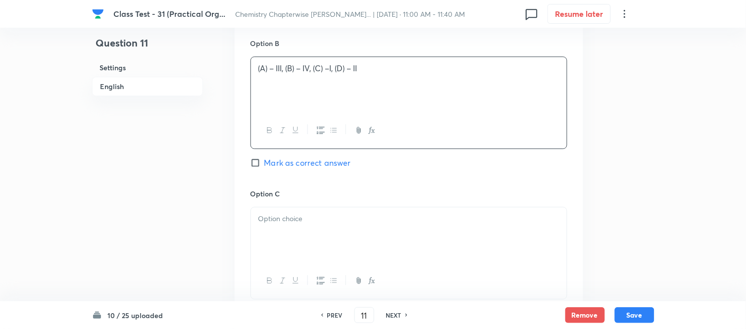
scroll to position [715, 0]
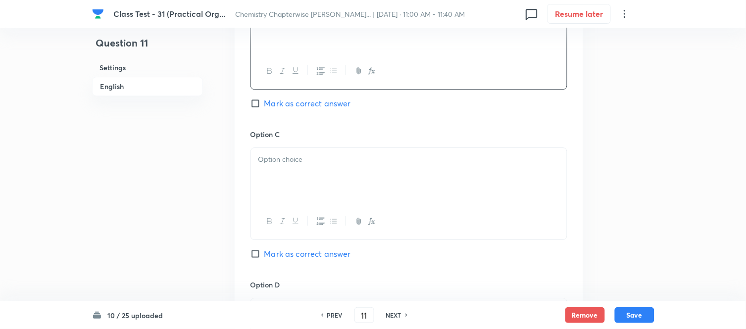
click at [330, 161] on p at bounding box center [408, 159] width 301 height 11
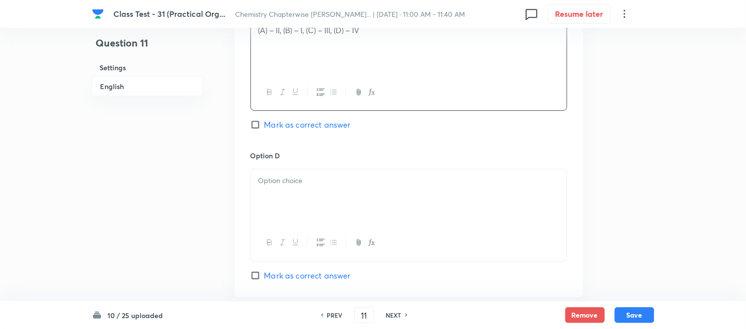
scroll to position [880, 0]
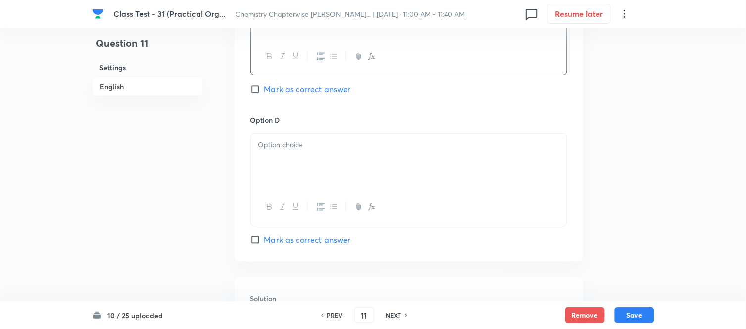
click at [338, 155] on div at bounding box center [409, 161] width 316 height 55
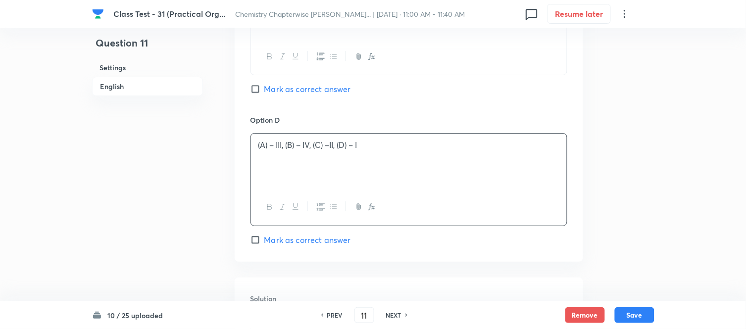
click at [257, 88] on input "Mark as correct answer" at bounding box center [257, 89] width 14 height 10
checkbox input "true"
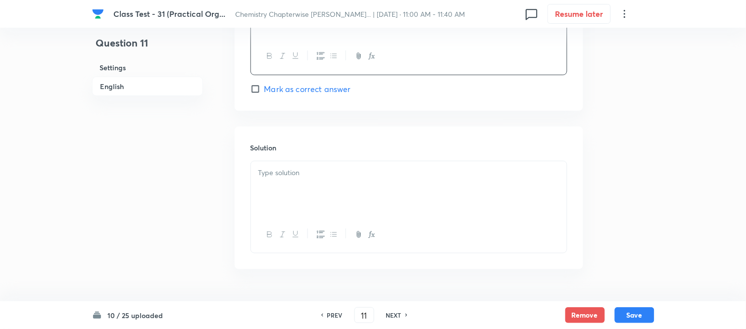
scroll to position [1060, 0]
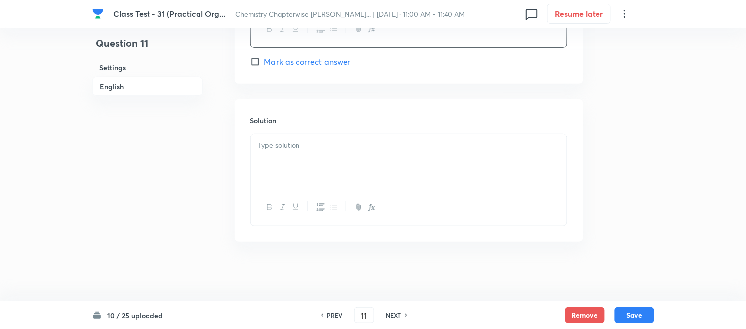
click at [366, 147] on p at bounding box center [408, 145] width 301 height 11
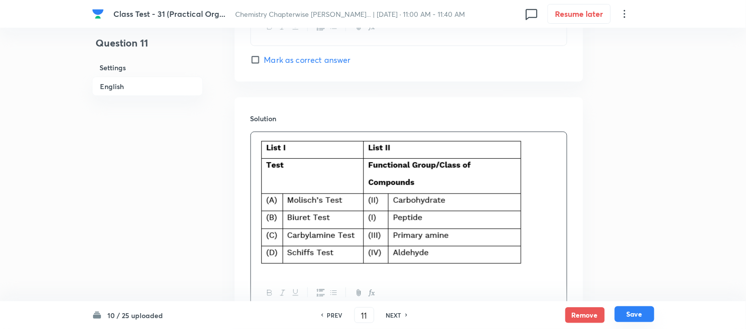
click at [639, 314] on button "Save" at bounding box center [635, 314] width 40 height 16
type input "12"
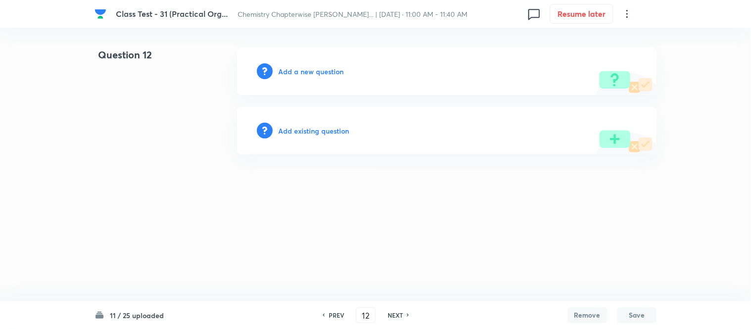
click at [302, 71] on h6 "Add a new question" at bounding box center [311, 71] width 65 height 10
click at [302, 71] on h6 "Choose a question type" at bounding box center [317, 71] width 76 height 10
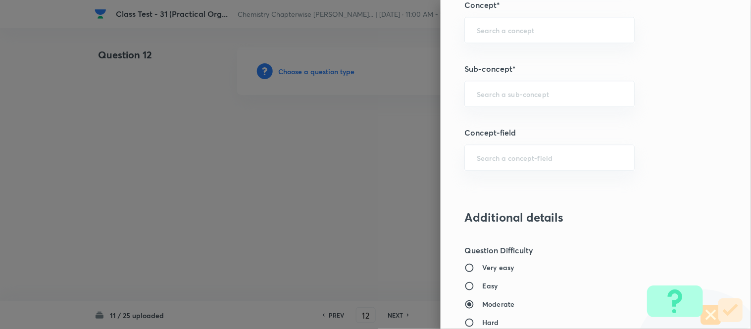
scroll to position [605, 0]
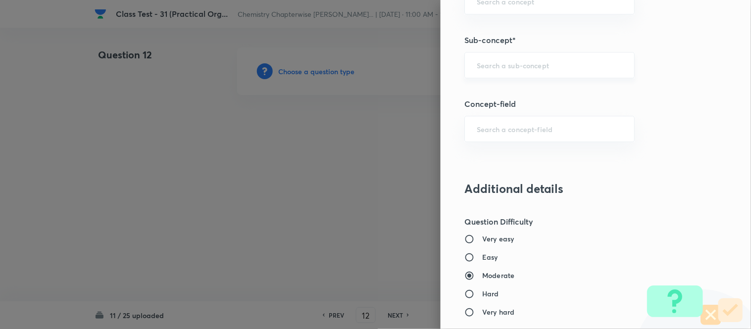
click at [524, 64] on input "text" at bounding box center [550, 64] width 146 height 9
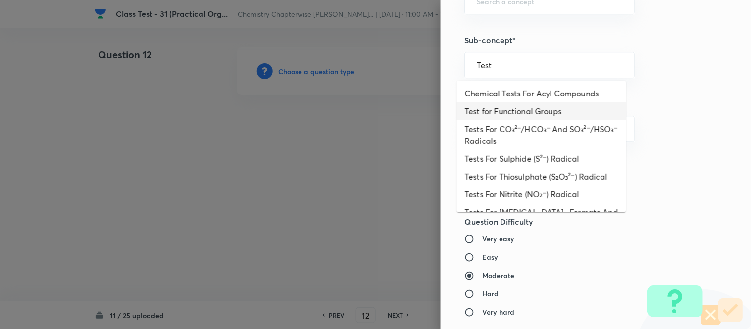
click at [511, 111] on li "Test for Functional Groups" at bounding box center [541, 111] width 169 height 18
type input "Test for Functional Groups"
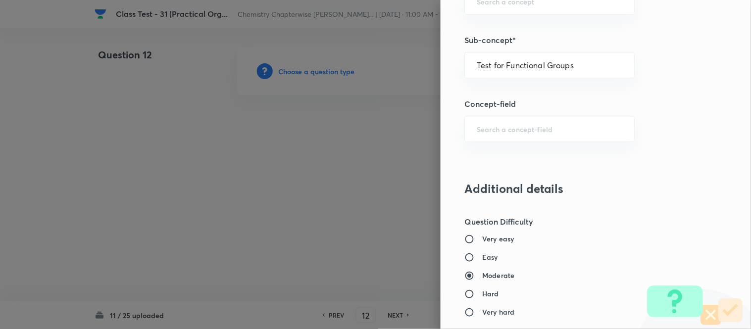
type input "Chemistry"
type input "Organic Chemistry"
type input "Practical Organic Chemistry"
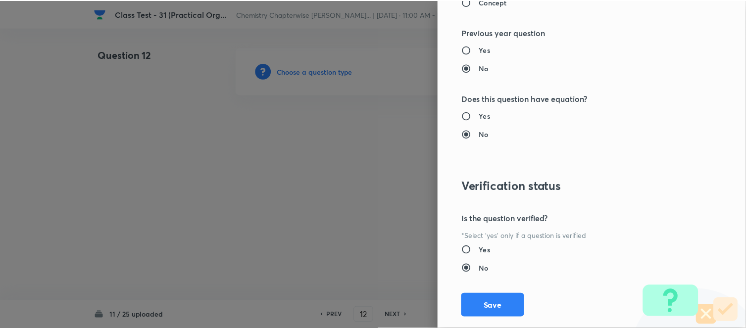
scroll to position [1020, 0]
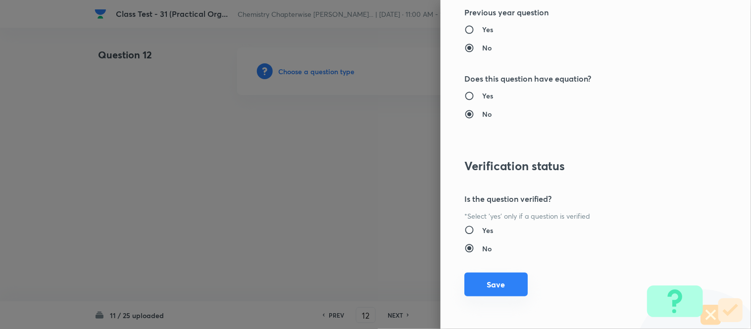
click at [489, 285] on button "Save" at bounding box center [495, 285] width 63 height 24
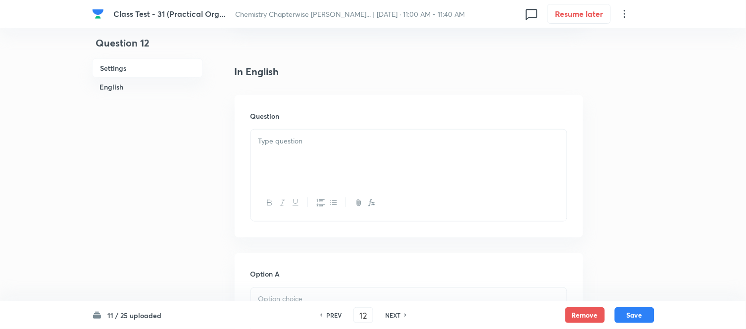
scroll to position [275, 0]
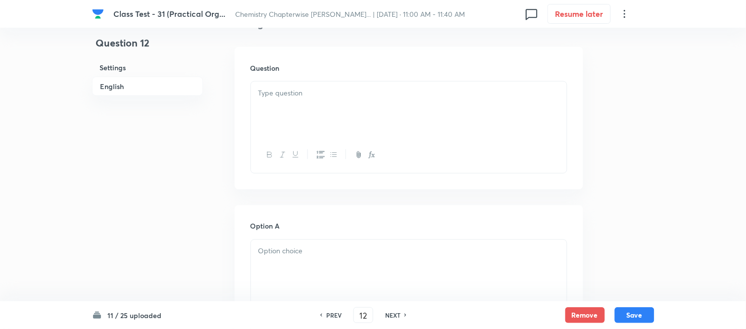
click at [385, 110] on div at bounding box center [409, 109] width 316 height 55
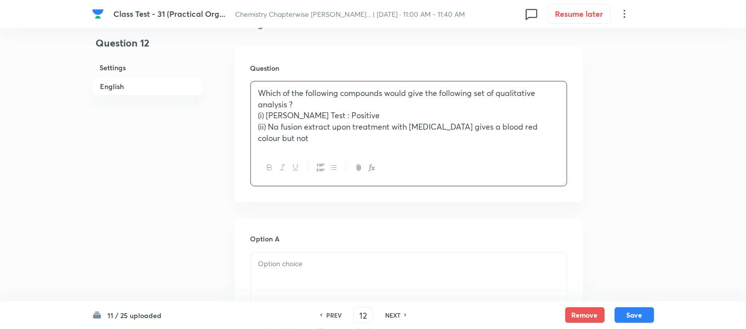
drag, startPoint x: 280, startPoint y: 112, endPoint x: 306, endPoint y: 125, distance: 28.8
click at [280, 113] on p "(i) Fehling’s Test : Positive" at bounding box center [408, 115] width 301 height 11
click at [281, 127] on p "(ii) Na fusion extract upon treatment with sodium nitroprusside gives a blood r…" at bounding box center [408, 132] width 301 height 22
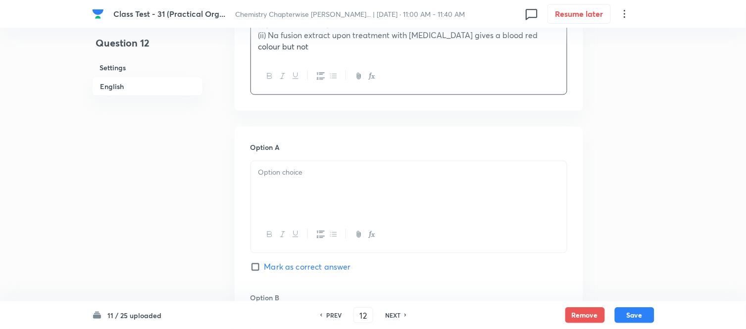
scroll to position [385, 0]
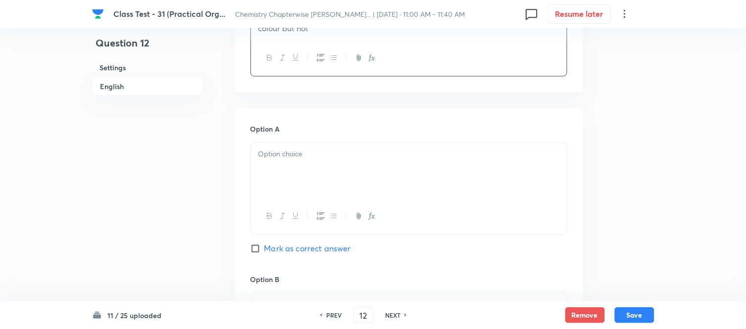
click at [346, 150] on p at bounding box center [408, 154] width 301 height 11
click at [352, 150] on p at bounding box center [408, 154] width 301 height 11
click at [368, 162] on div at bounding box center [409, 170] width 316 height 55
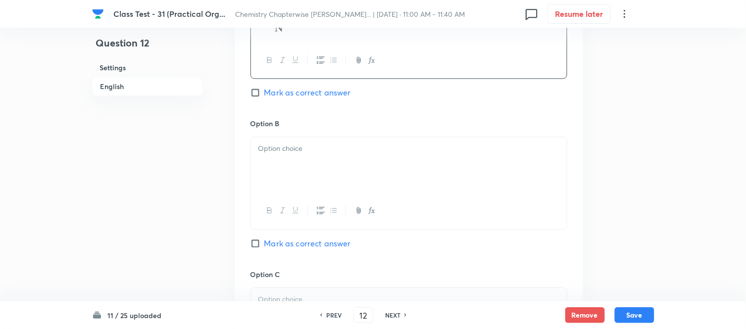
scroll to position [550, 0]
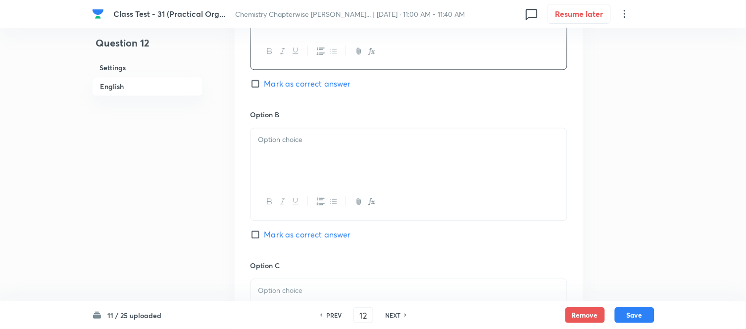
click at [354, 161] on div at bounding box center [409, 155] width 316 height 55
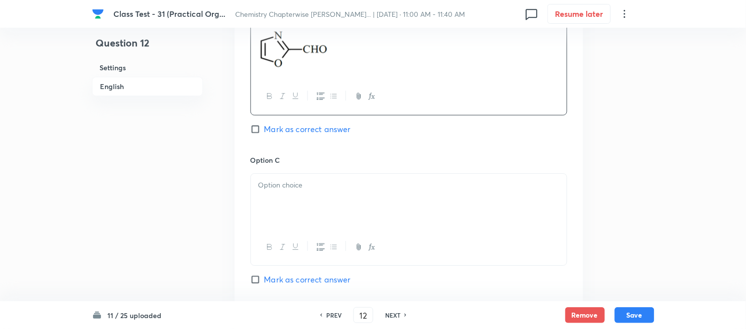
scroll to position [660, 0]
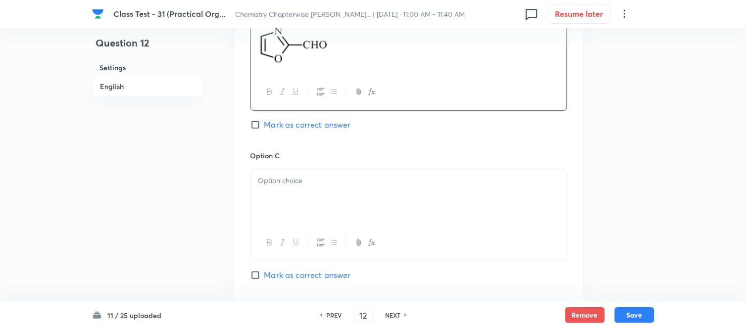
click at [397, 192] on div at bounding box center [409, 196] width 316 height 55
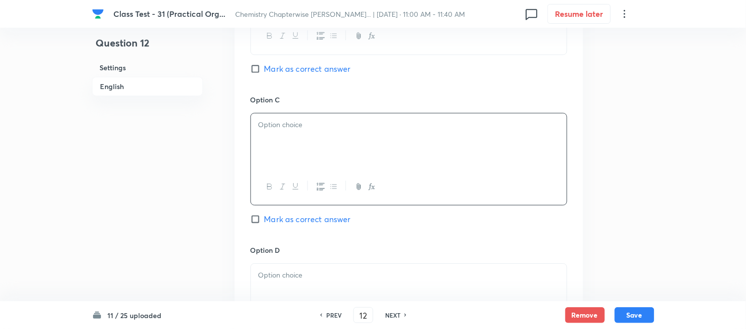
scroll to position [715, 0]
click at [350, 135] on div at bounding box center [409, 141] width 316 height 55
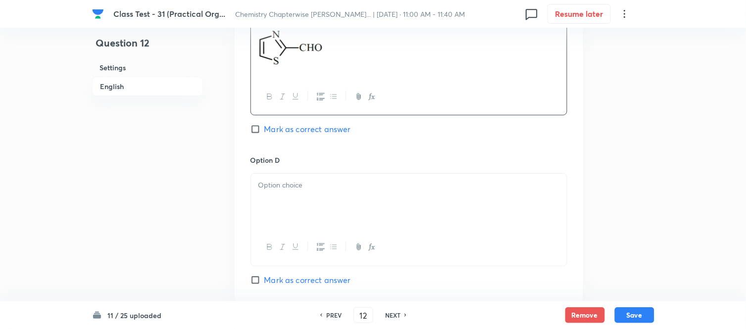
scroll to position [825, 0]
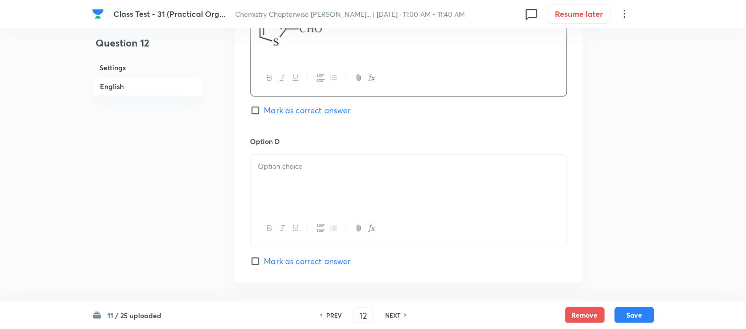
click at [348, 167] on p at bounding box center [408, 166] width 301 height 11
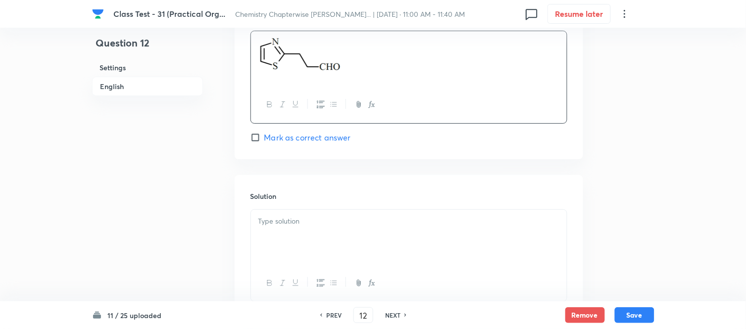
scroll to position [990, 0]
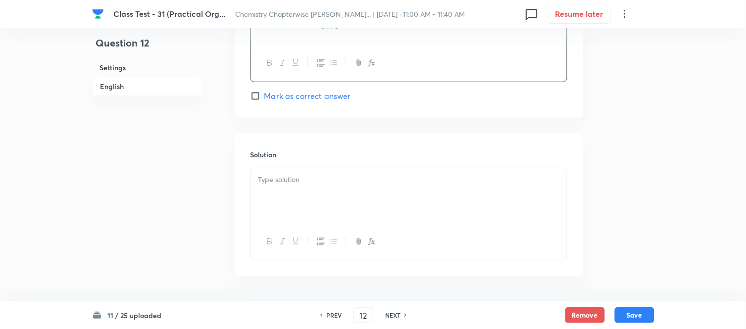
click at [363, 181] on p at bounding box center [408, 179] width 301 height 11
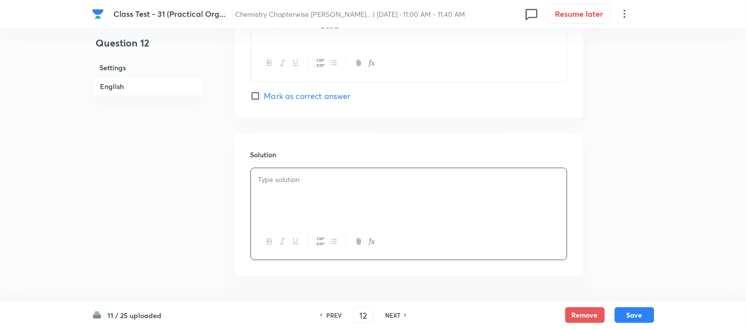
click at [258, 99] on input "Mark as correct answer" at bounding box center [257, 96] width 14 height 10
checkbox input "true"
click at [390, 197] on div at bounding box center [409, 195] width 316 height 55
click at [627, 317] on button "Save" at bounding box center [635, 314] width 40 height 16
type input "13"
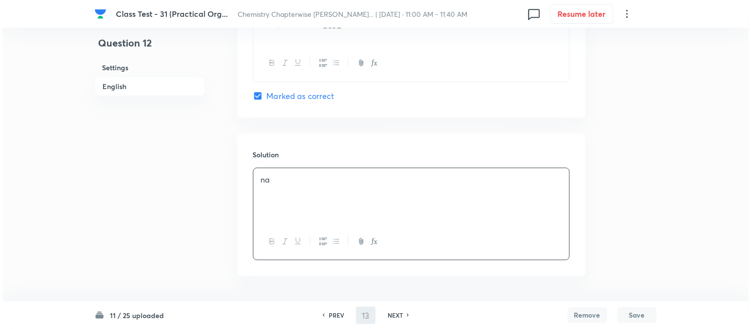
scroll to position [0, 0]
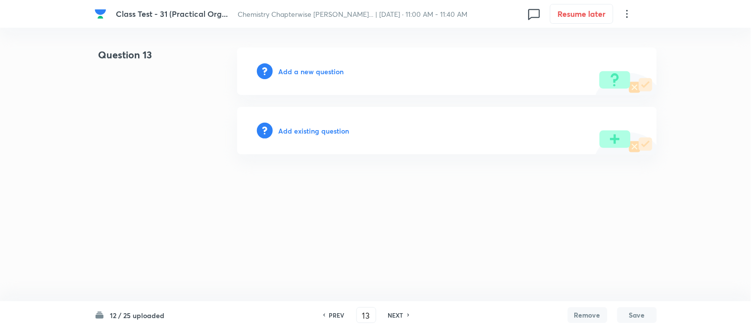
click at [300, 71] on h6 "Add a new question" at bounding box center [311, 71] width 65 height 10
click at [302, 71] on h6 "Choose a question type" at bounding box center [317, 71] width 76 height 10
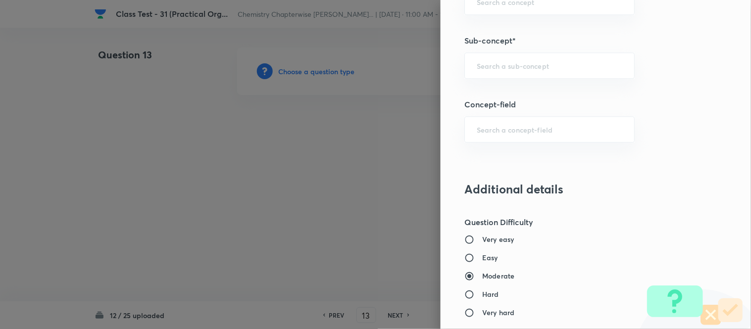
scroll to position [605, 0]
click at [530, 67] on input "text" at bounding box center [550, 64] width 146 height 9
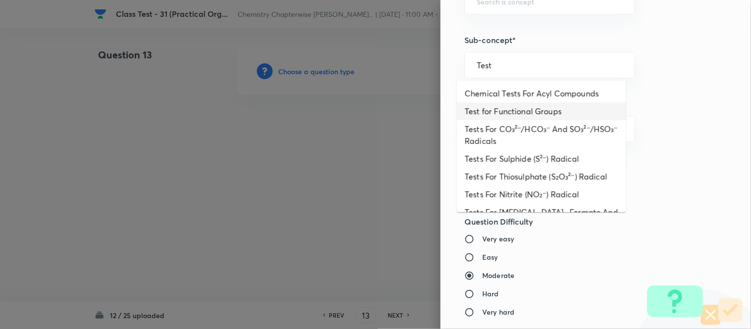
click at [534, 111] on li "Test for Functional Groups" at bounding box center [541, 111] width 169 height 18
type input "Test for Functional Groups"
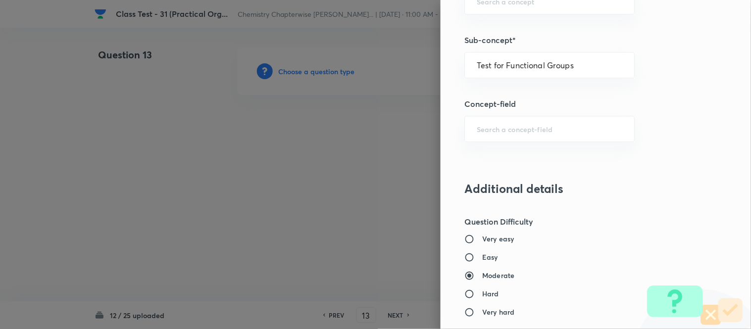
type input "Chemistry"
type input "Organic Chemistry"
type input "Practical Organic Chemistry"
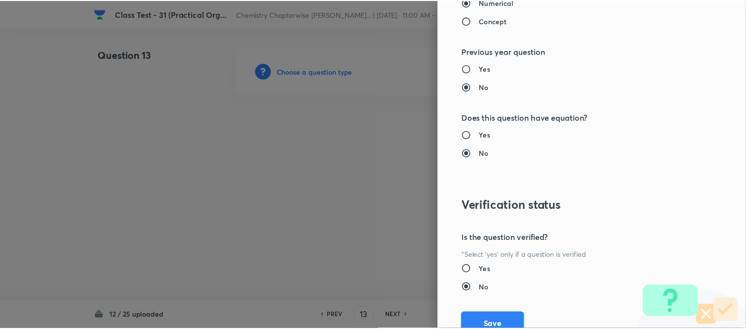
scroll to position [1020, 0]
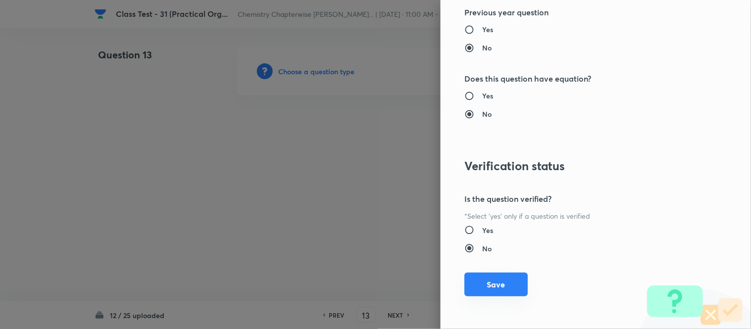
click at [493, 289] on button "Save" at bounding box center [495, 285] width 63 height 24
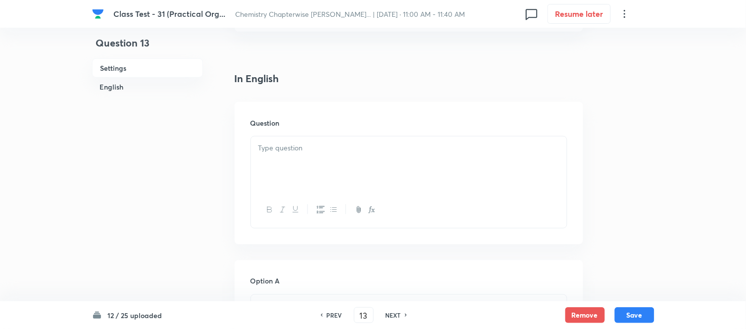
scroll to position [275, 0]
click at [337, 102] on div at bounding box center [409, 109] width 316 height 55
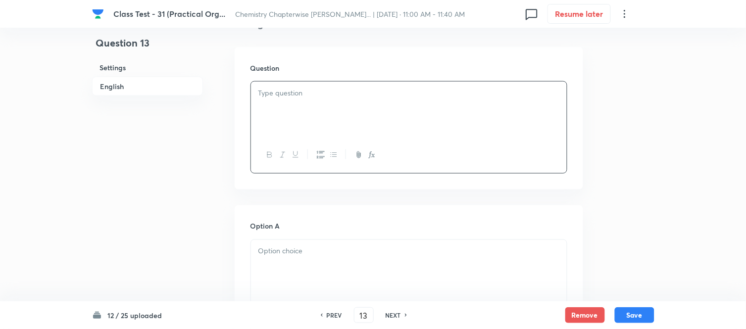
click at [389, 111] on div at bounding box center [409, 109] width 316 height 55
click at [338, 100] on div at bounding box center [409, 109] width 316 height 55
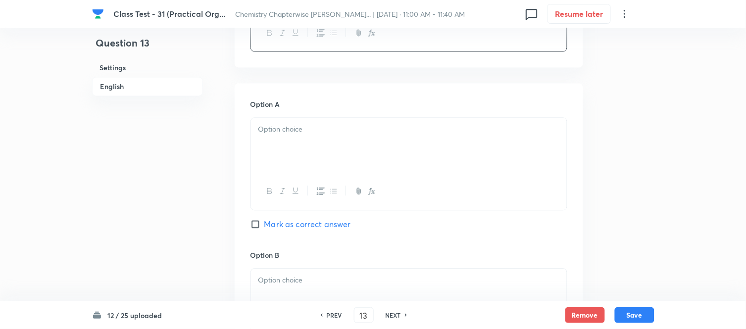
scroll to position [495, 0]
click at [354, 125] on p at bounding box center [408, 126] width 301 height 11
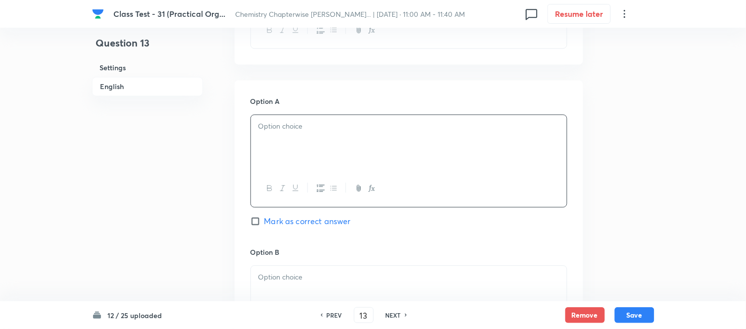
click at [637, 122] on div "Question 13 Settings English Settings Type Single choice correct 4 options + 4 …" at bounding box center [373, 222] width 562 height 1341
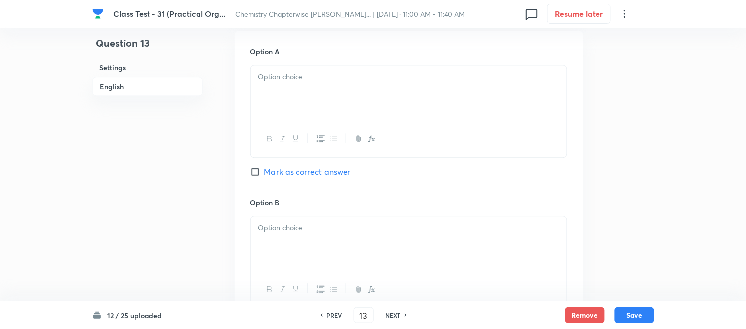
scroll to position [550, 0]
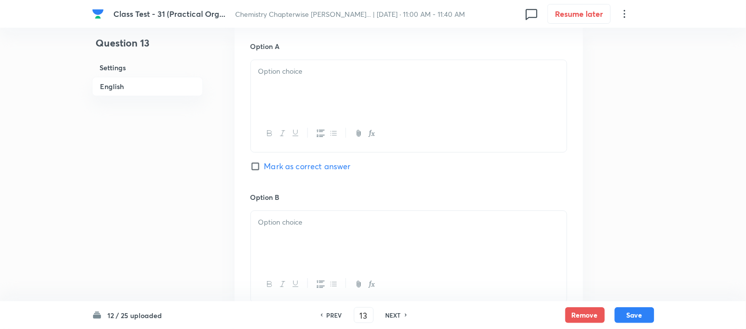
click at [348, 81] on div at bounding box center [409, 87] width 316 height 55
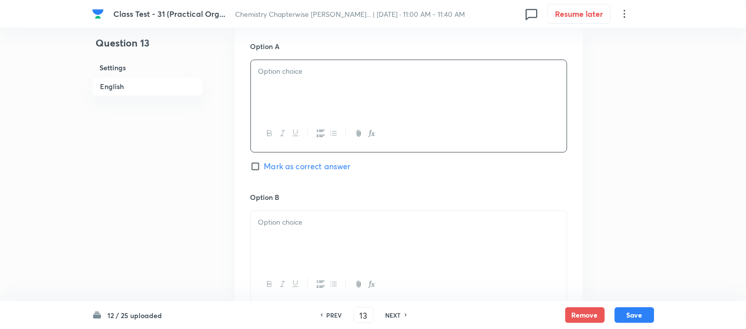
click at [385, 81] on div at bounding box center [409, 87] width 316 height 55
click at [407, 86] on div at bounding box center [409, 87] width 316 height 55
click at [416, 91] on div at bounding box center [409, 87] width 316 height 55
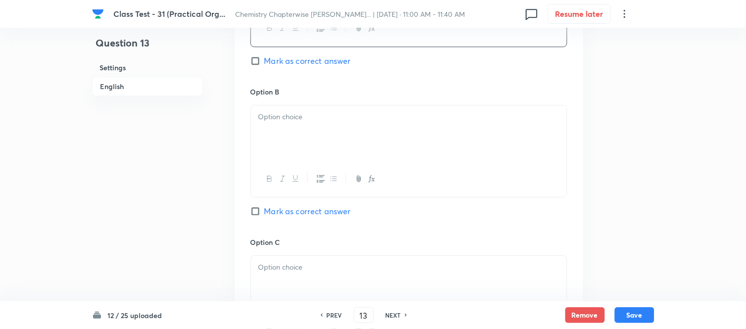
scroll to position [660, 0]
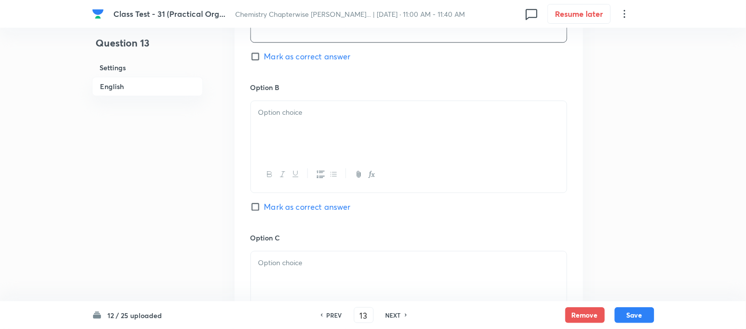
click at [369, 130] on div at bounding box center [409, 128] width 316 height 55
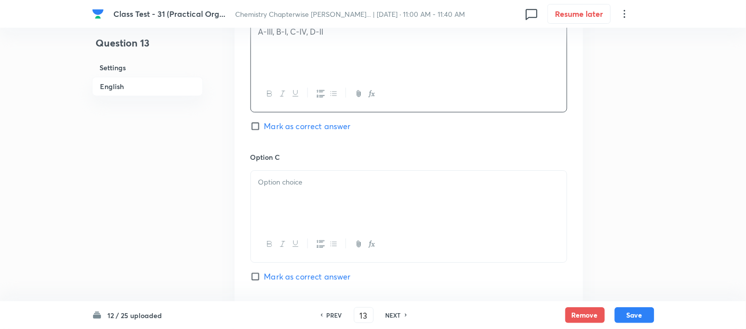
scroll to position [770, 0]
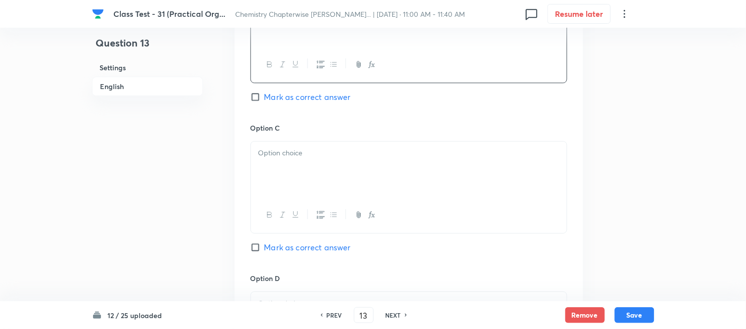
click at [334, 157] on p at bounding box center [408, 153] width 301 height 11
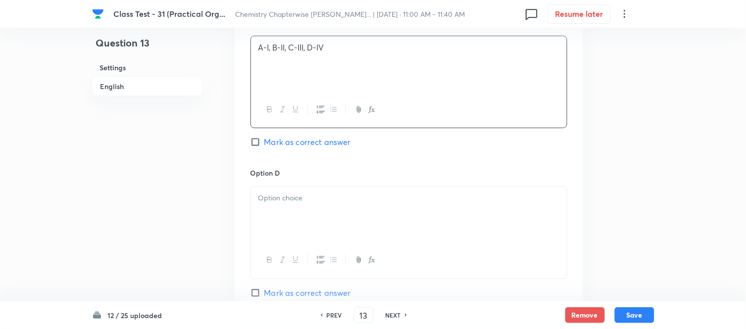
scroll to position [880, 0]
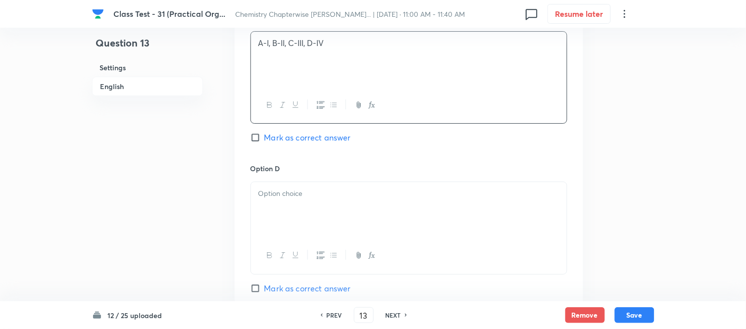
click at [307, 184] on div at bounding box center [409, 209] width 316 height 55
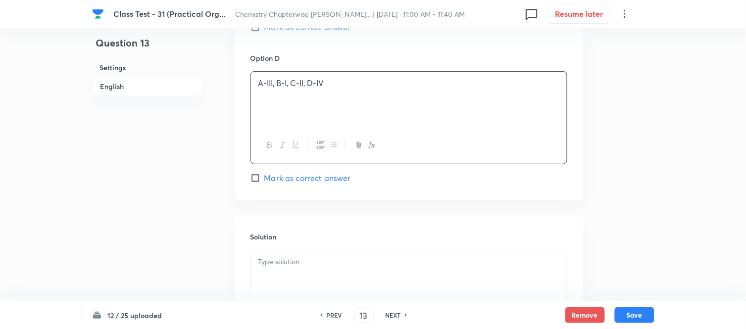
click at [258, 181] on input "Mark as correct answer" at bounding box center [257, 178] width 14 height 10
checkbox input "true"
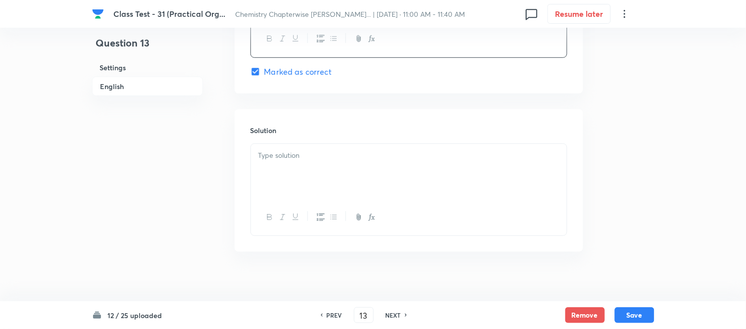
scroll to position [1100, 0]
click at [340, 179] on div at bounding box center [409, 168] width 316 height 55
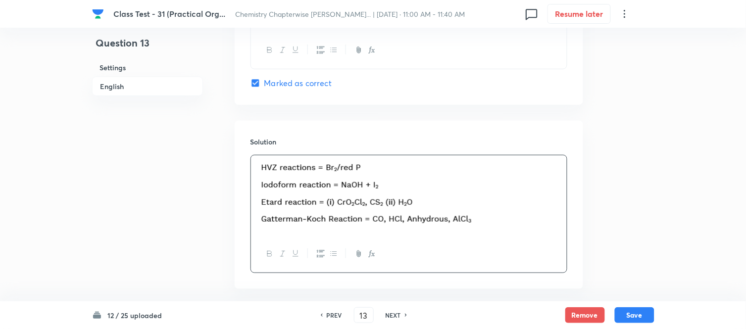
scroll to position [1024, 0]
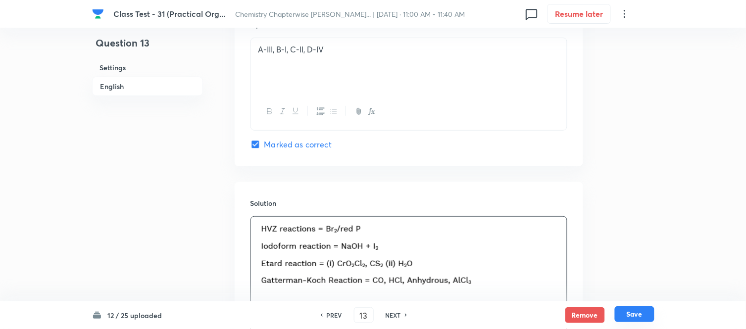
click at [634, 316] on button "Save" at bounding box center [635, 314] width 40 height 16
type input "14"
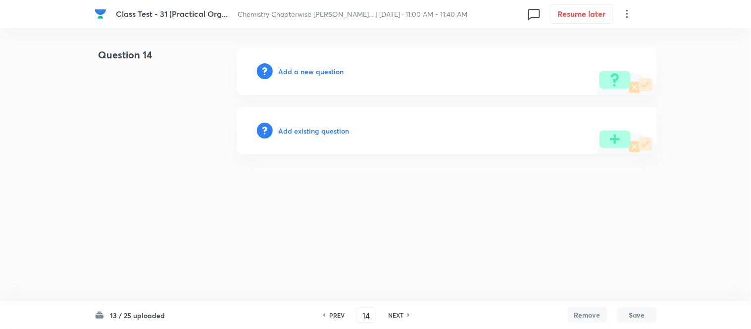
click at [295, 70] on h6 "Add a new question" at bounding box center [311, 71] width 65 height 10
click at [295, 70] on h6 "Choose a question type" at bounding box center [317, 71] width 76 height 10
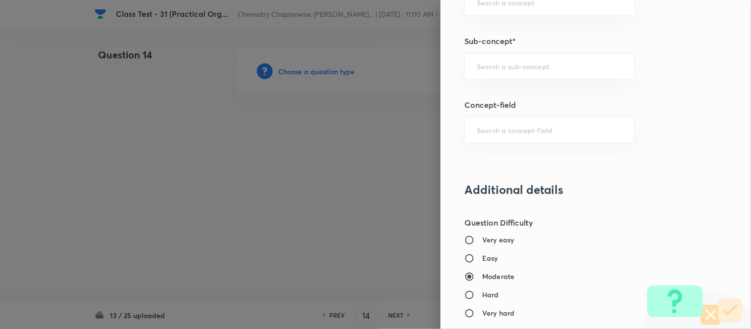
scroll to position [605, 0]
click at [508, 60] on input "text" at bounding box center [550, 64] width 146 height 9
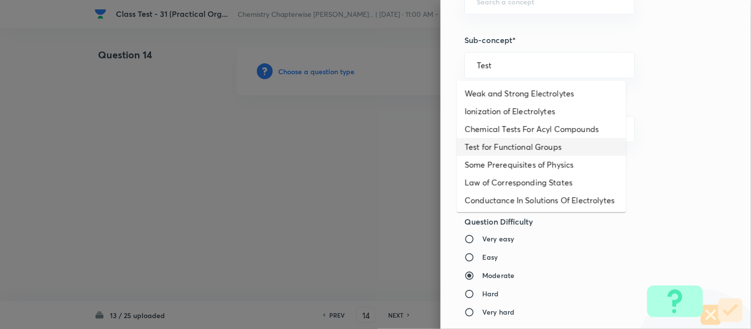
click at [528, 138] on li "Chemical Tests For Acyl Compounds" at bounding box center [541, 129] width 169 height 18
type input "Tests For CO₃²⁻/HCO₃⁻ And SO₃²⁻/HSO₃⁻ Radicals"
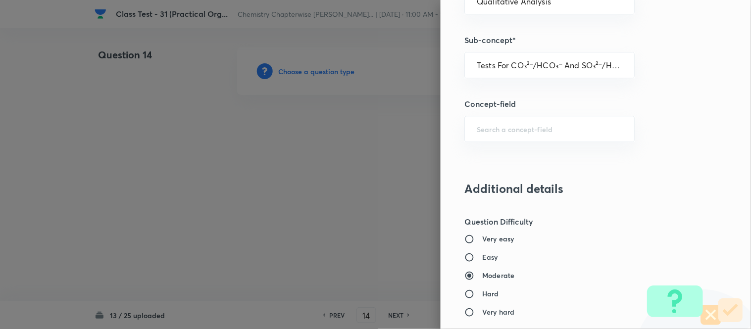
type input "Chemistry"
type input "Inorganic Chemistry"
type input "Qualitative Analysis"
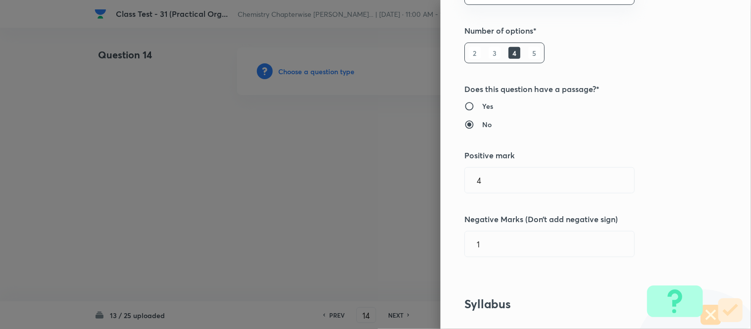
scroll to position [0, 0]
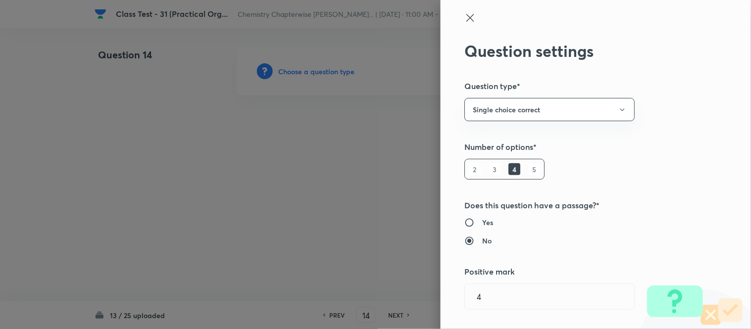
click at [464, 17] on icon at bounding box center [470, 18] width 12 height 12
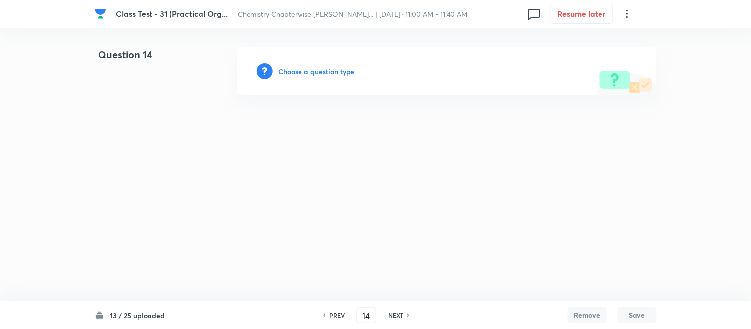
click at [292, 70] on h6 "Choose a question type" at bounding box center [317, 71] width 76 height 10
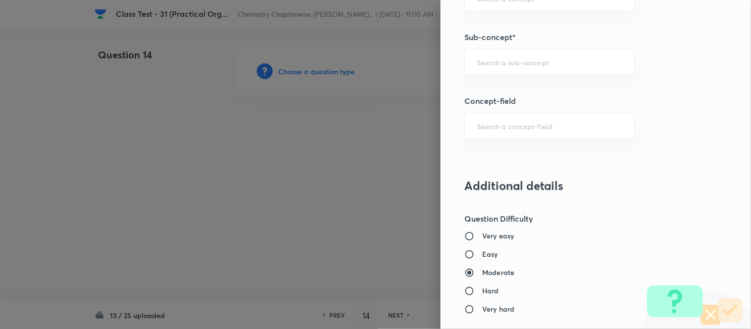
scroll to position [610, 0]
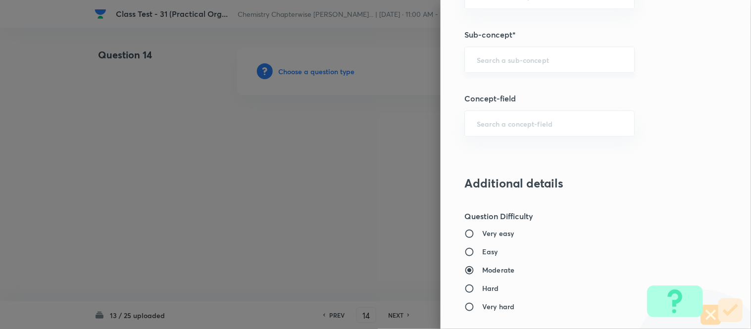
click at [531, 53] on div "​" at bounding box center [549, 60] width 170 height 26
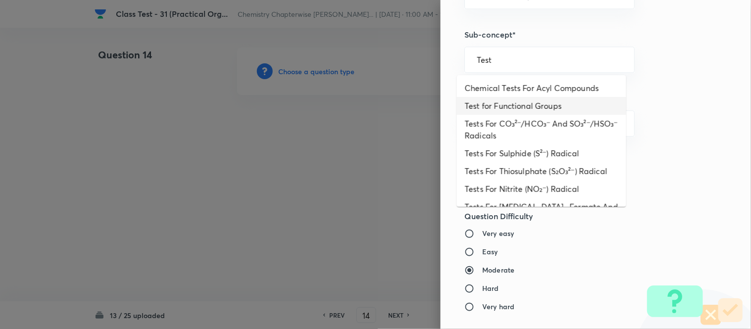
click at [563, 107] on li "Test for Functional Groups" at bounding box center [541, 106] width 169 height 18
type input "Test for Functional Groups"
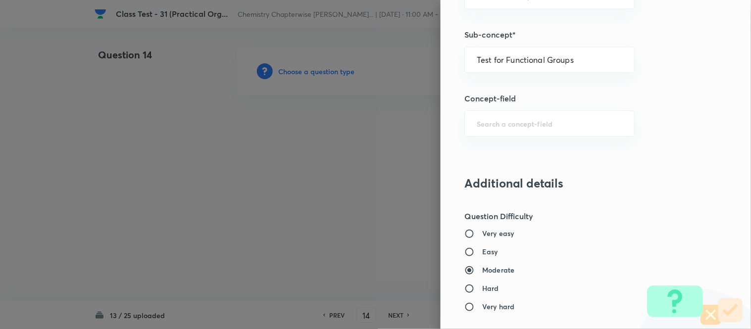
type input "Chemistry"
type input "Organic Chemistry"
type input "Practical Organic Chemistry"
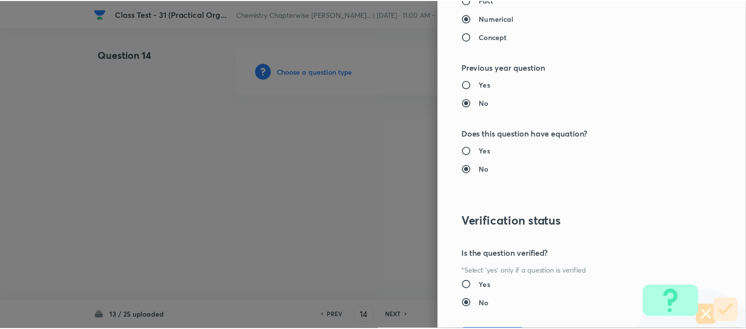
scroll to position [1020, 0]
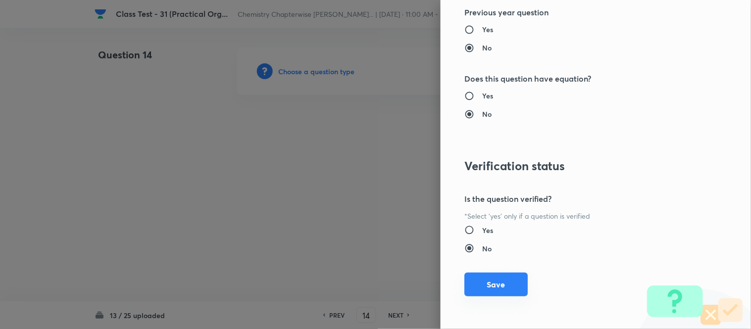
click at [492, 284] on button "Save" at bounding box center [495, 285] width 63 height 24
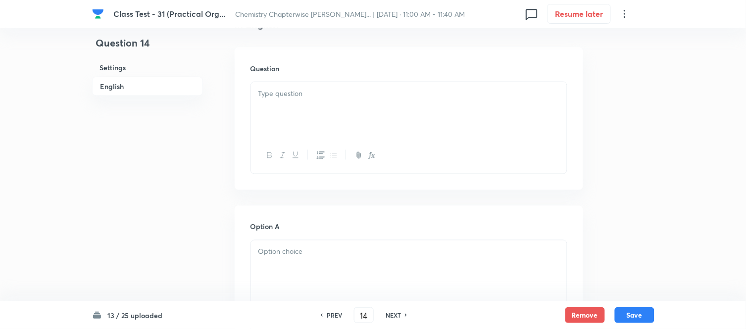
scroll to position [275, 0]
click at [373, 111] on div at bounding box center [409, 109] width 316 height 55
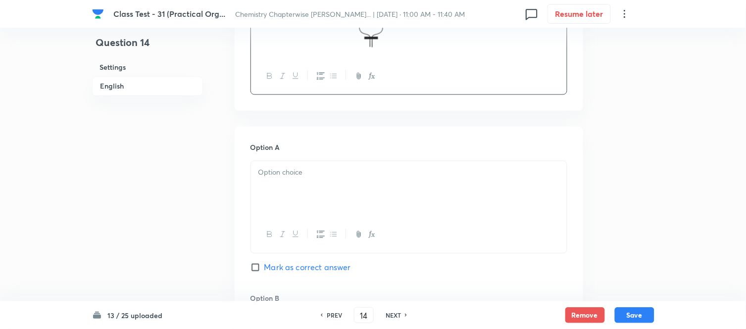
scroll to position [440, 0]
click at [428, 186] on div at bounding box center [409, 188] width 316 height 55
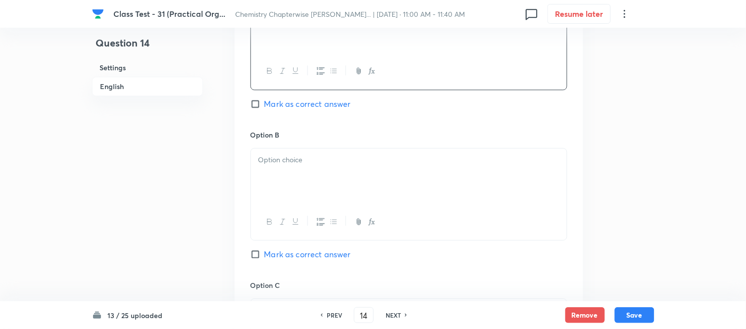
scroll to position [605, 0]
click at [357, 164] on div at bounding box center [409, 174] width 316 height 55
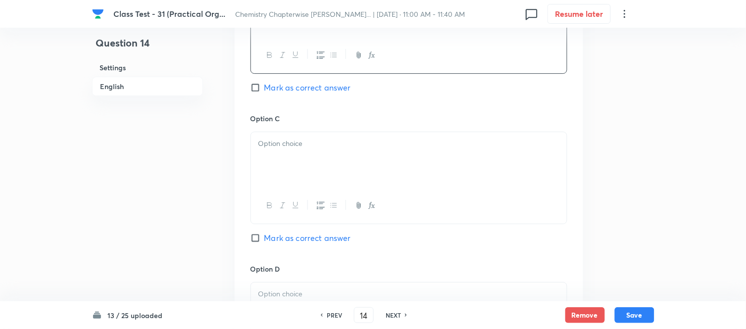
click at [406, 154] on div at bounding box center [409, 159] width 316 height 55
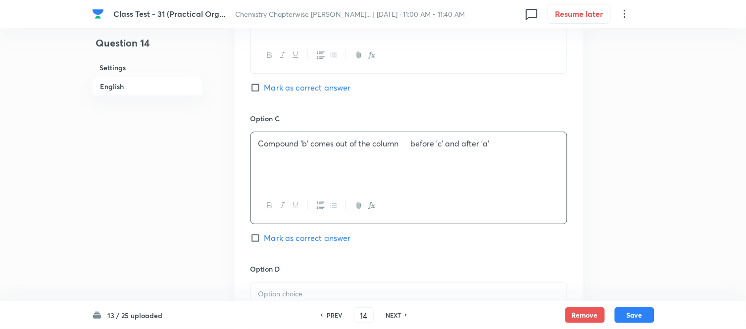
click at [406, 142] on p "Compound 'b' comes out of the column before 'c' and after 'a'" at bounding box center [408, 143] width 301 height 11
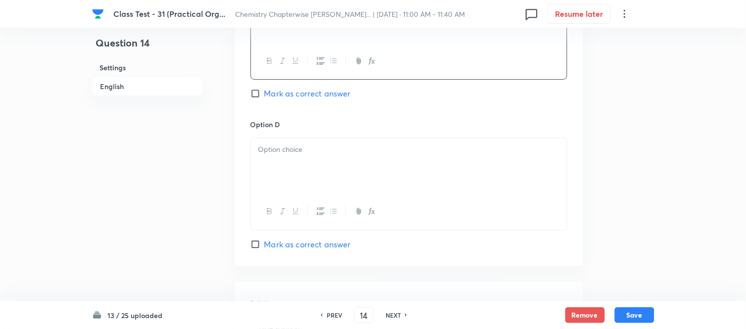
scroll to position [935, 0]
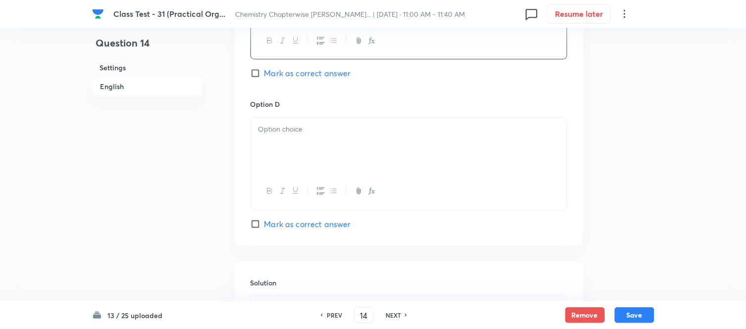
click at [395, 169] on div at bounding box center [409, 145] width 316 height 55
click at [375, 147] on div at bounding box center [409, 145] width 316 height 55
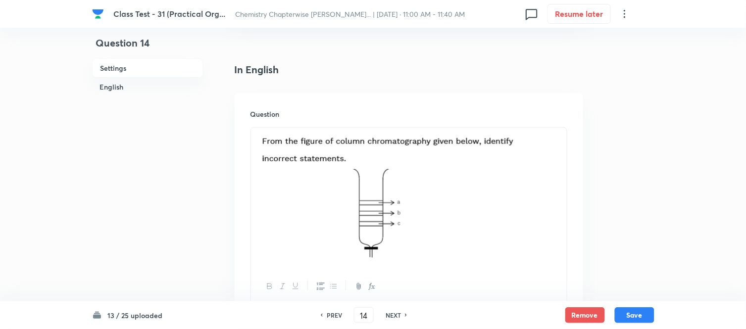
scroll to position [330, 0]
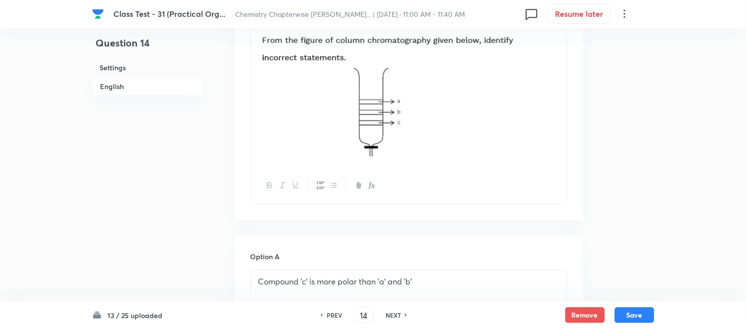
click at [488, 129] on img at bounding box center [387, 96] width 259 height 126
click at [401, 109] on img at bounding box center [387, 96] width 259 height 126
click at [414, 109] on img at bounding box center [387, 96] width 259 height 126
click at [543, 102] on p at bounding box center [408, 97] width 301 height 129
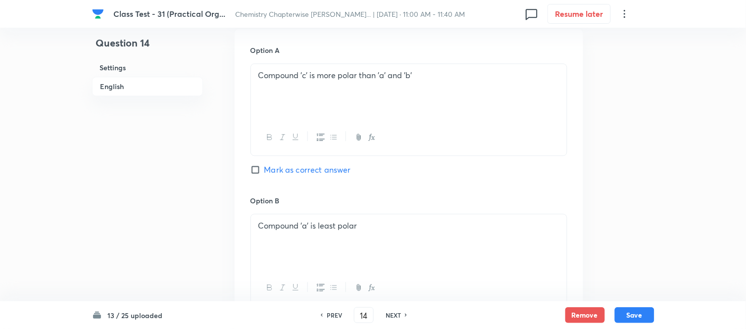
scroll to position [605, 0]
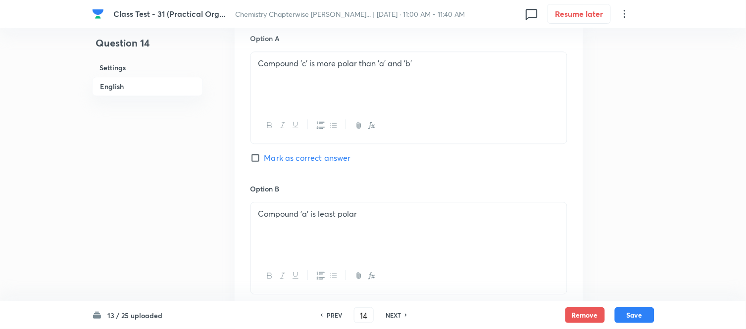
click at [426, 71] on div "Compound 'c' is more polar than 'a' and 'b'" at bounding box center [409, 79] width 316 height 55
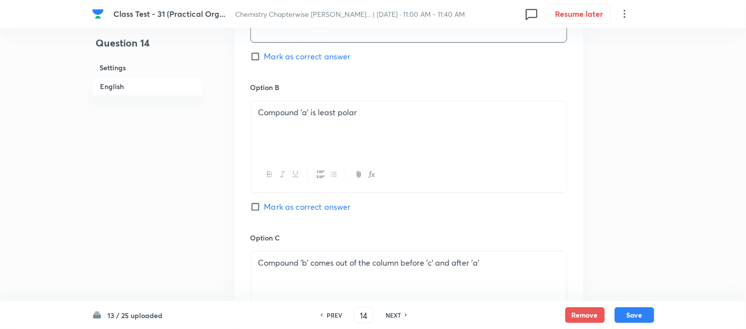
scroll to position [715, 0]
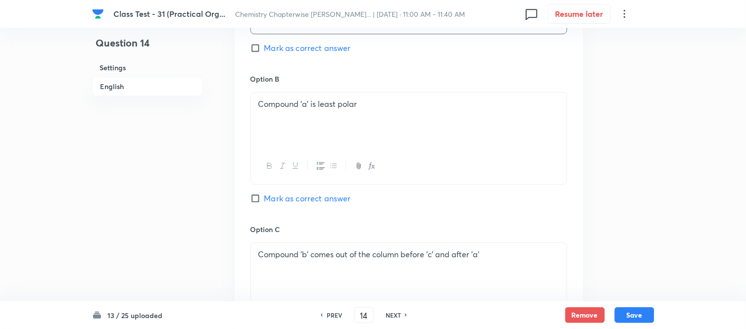
click at [422, 114] on div "Compound 'a' is least polar" at bounding box center [409, 120] width 316 height 55
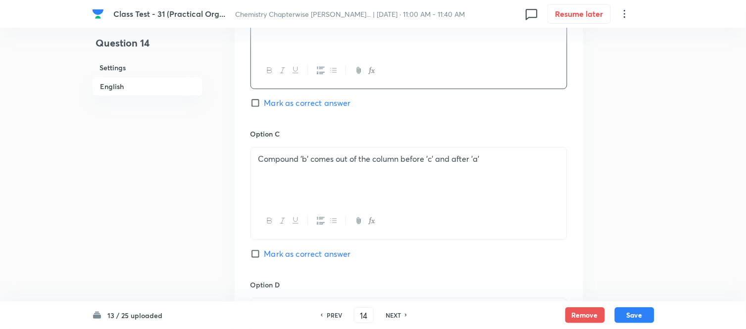
scroll to position [825, 0]
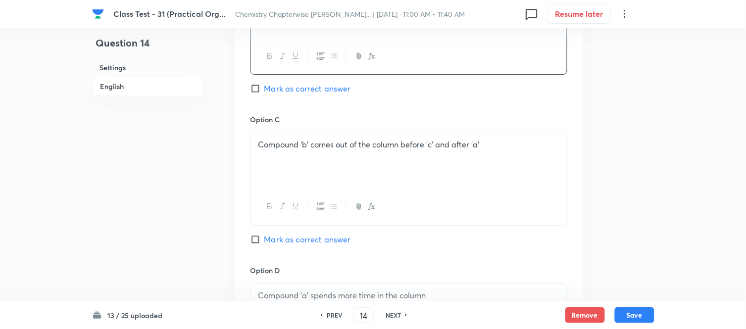
click at [502, 146] on p "Compound 'b' comes out of the column before 'c' and after 'a'" at bounding box center [408, 144] width 301 height 11
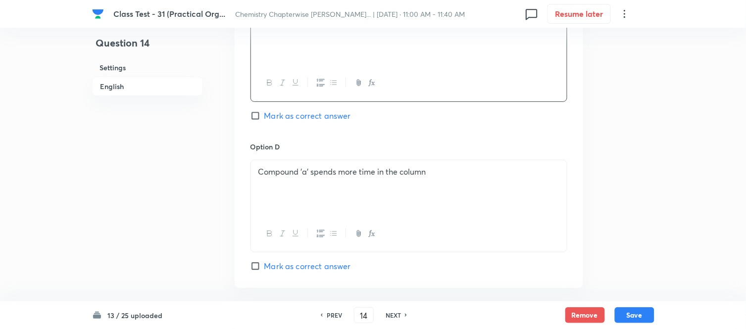
scroll to position [990, 0]
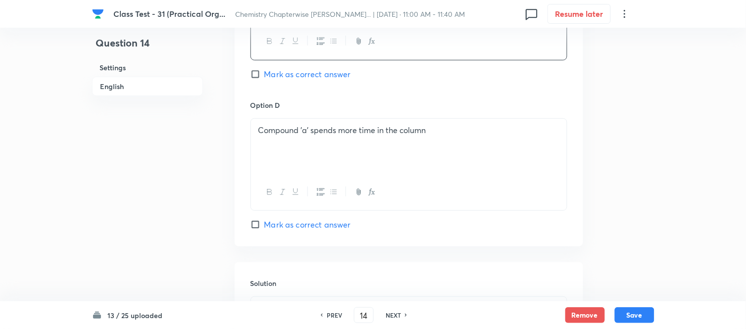
click at [502, 146] on div "Compound 'a' spends more time in the column" at bounding box center [409, 146] width 316 height 55
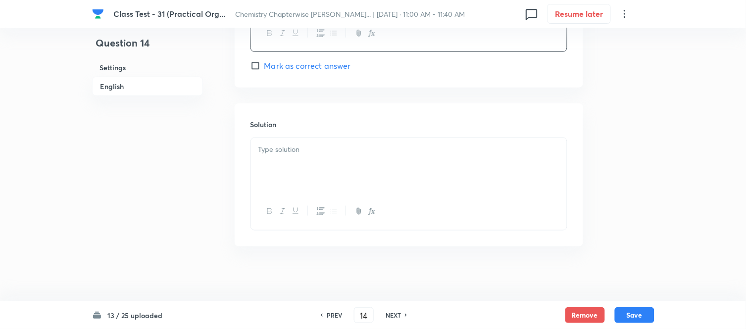
scroll to position [1155, 0]
click at [413, 144] on p at bounding box center [408, 145] width 301 height 11
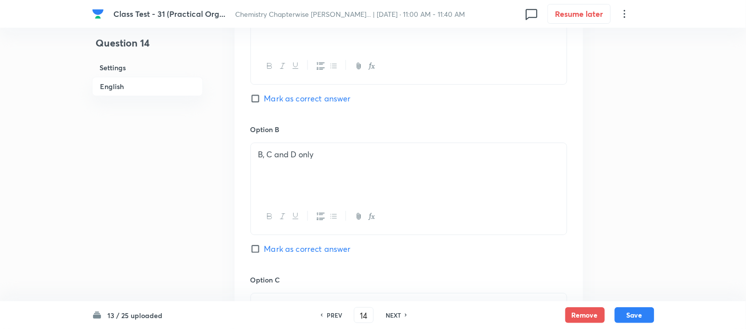
scroll to position [660, 0]
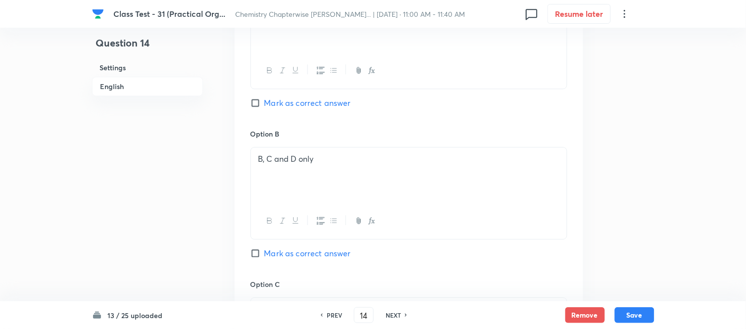
click at [260, 102] on input "Mark as correct answer" at bounding box center [257, 103] width 14 height 10
checkbox input "true"
click at [637, 314] on button "Save" at bounding box center [635, 314] width 40 height 16
type input "15"
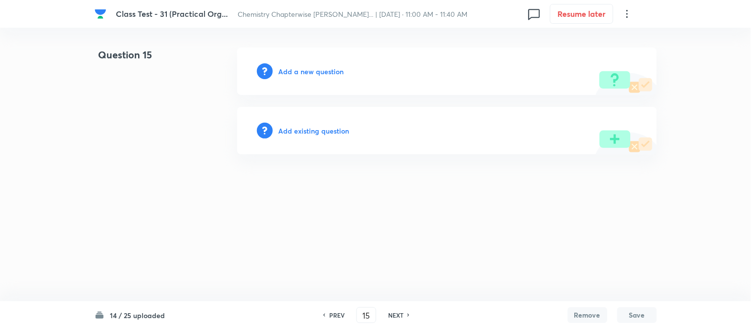
click at [298, 71] on h6 "Add a new question" at bounding box center [311, 71] width 65 height 10
click at [298, 71] on h6 "Choose a question type" at bounding box center [317, 71] width 76 height 10
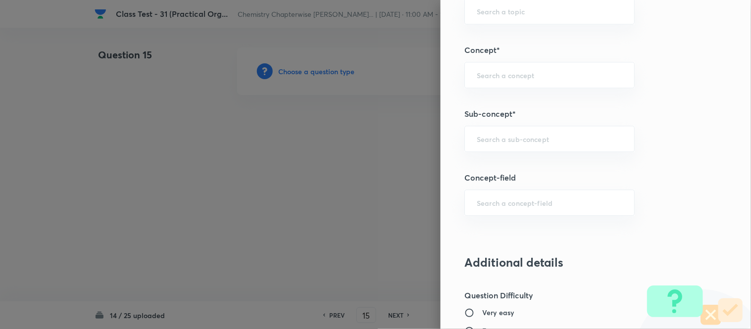
scroll to position [550, 0]
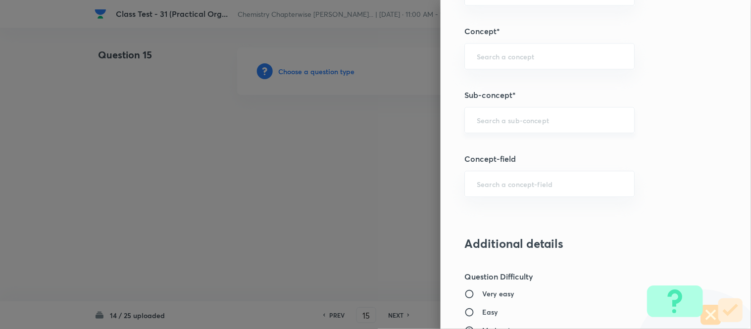
click at [592, 119] on input "text" at bounding box center [550, 119] width 146 height 9
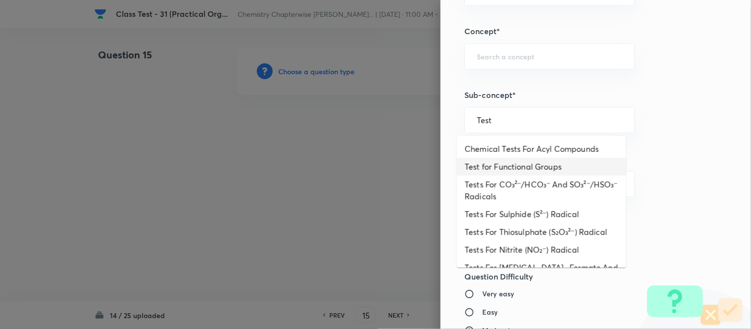
click at [566, 167] on li "Test for Functional Groups" at bounding box center [541, 167] width 169 height 18
type input "Test for Functional Groups"
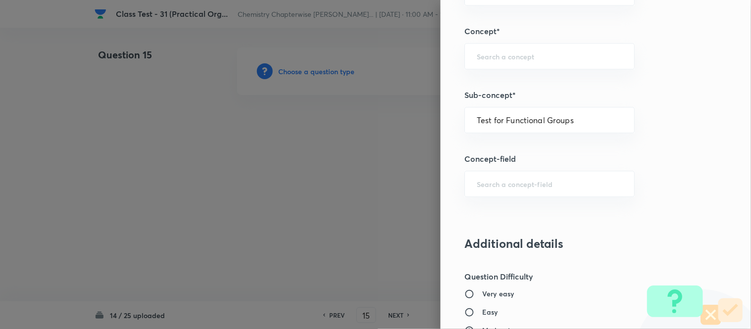
type input "Chemistry"
type input "Organic Chemistry"
type input "Practical Organic Chemistry"
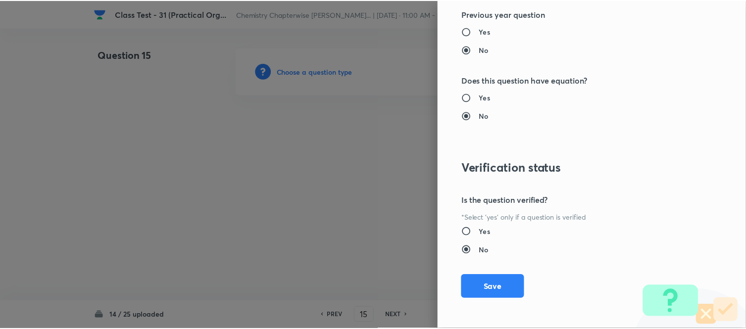
scroll to position [1020, 0]
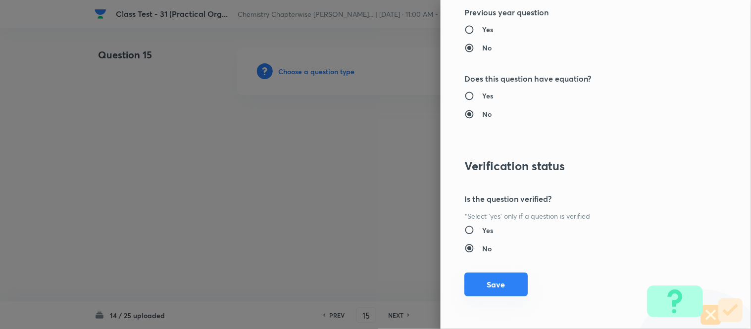
click at [496, 288] on button "Save" at bounding box center [495, 285] width 63 height 24
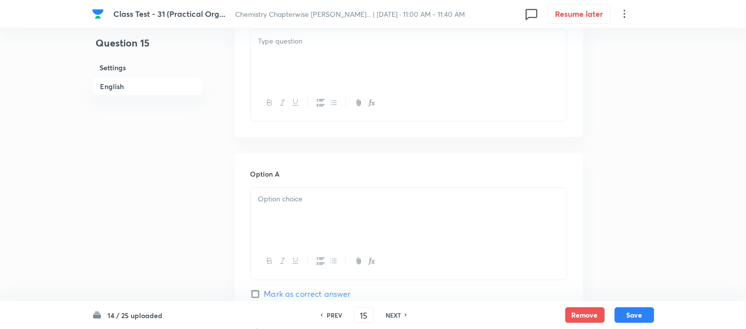
scroll to position [275, 0]
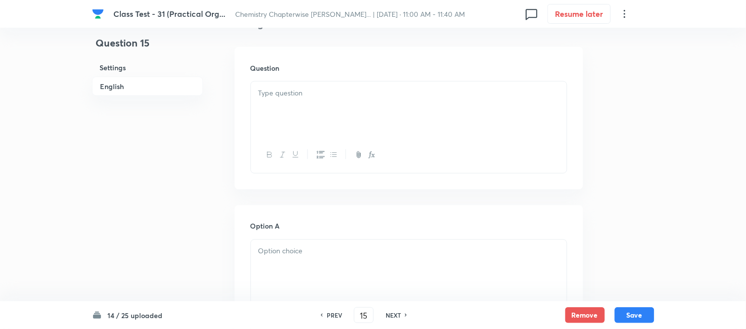
click at [401, 100] on div at bounding box center [409, 109] width 316 height 55
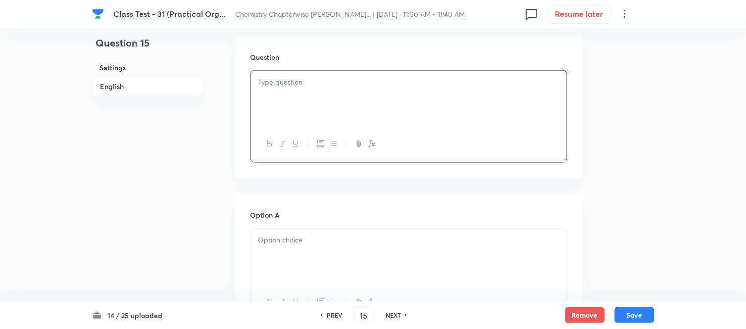
scroll to position [220, 0]
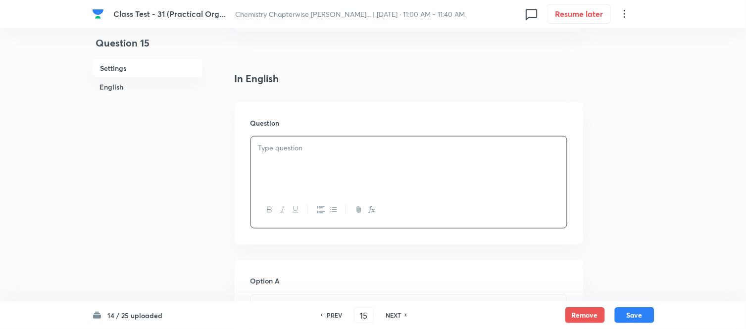
click at [368, 150] on p at bounding box center [408, 148] width 301 height 11
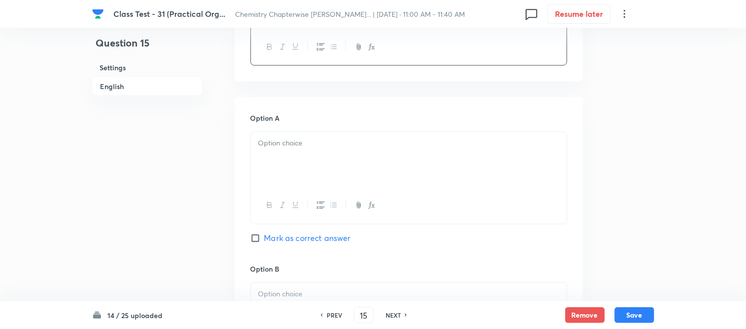
scroll to position [385, 0]
click at [371, 149] on div at bounding box center [409, 157] width 316 height 55
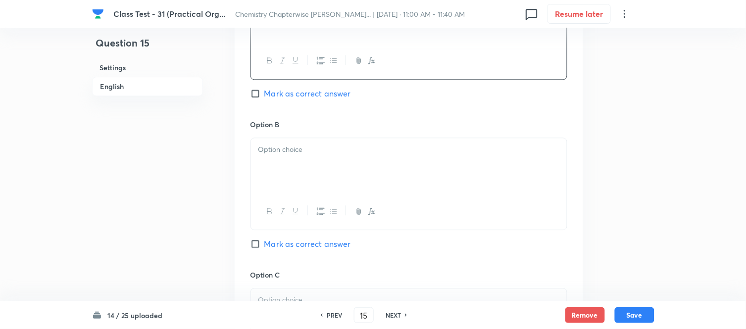
scroll to position [550, 0]
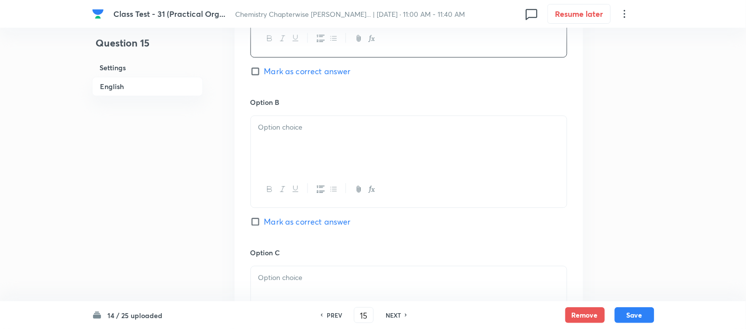
click at [340, 146] on div at bounding box center [409, 143] width 316 height 55
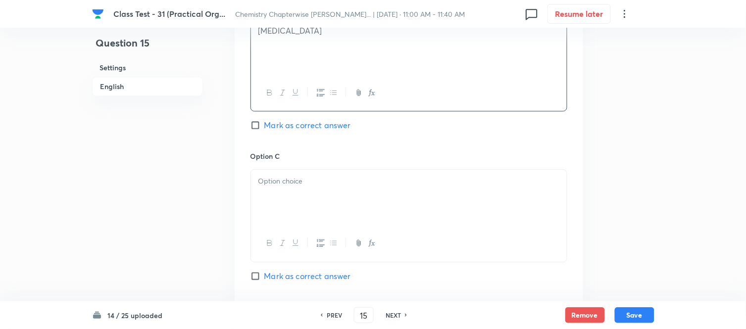
scroll to position [660, 0]
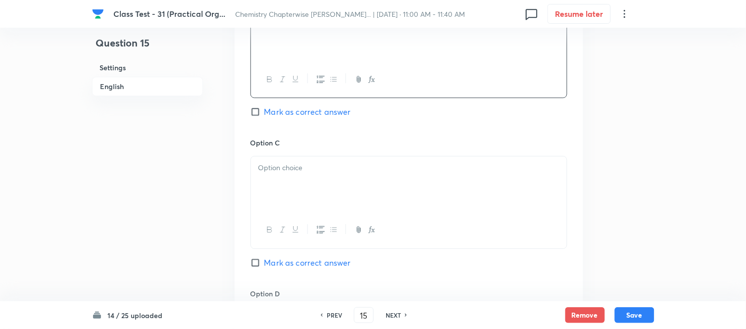
click at [328, 160] on div at bounding box center [409, 183] width 316 height 55
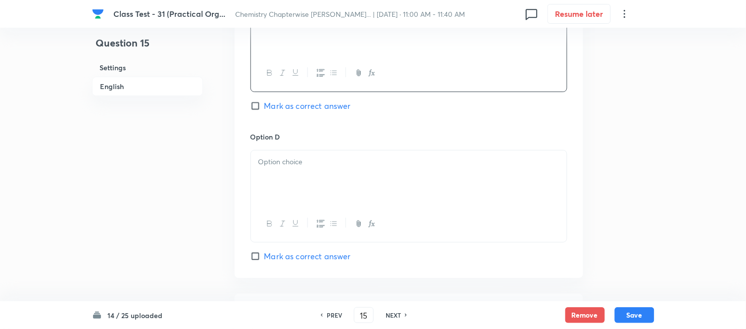
scroll to position [825, 0]
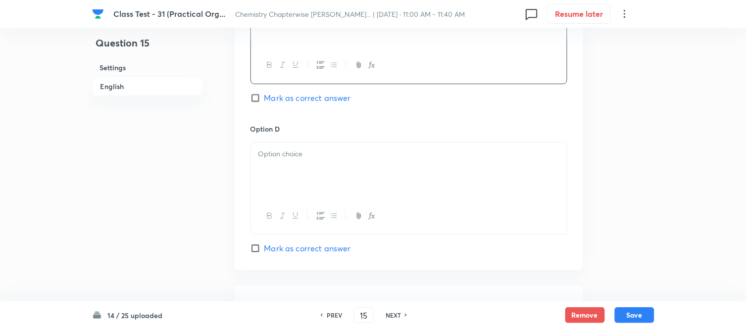
click at [329, 150] on p at bounding box center [408, 154] width 301 height 11
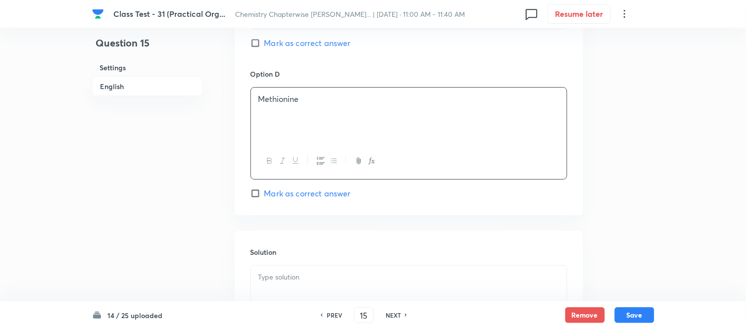
click at [258, 191] on input "Mark as correct answer" at bounding box center [257, 194] width 14 height 10
checkbox input "true"
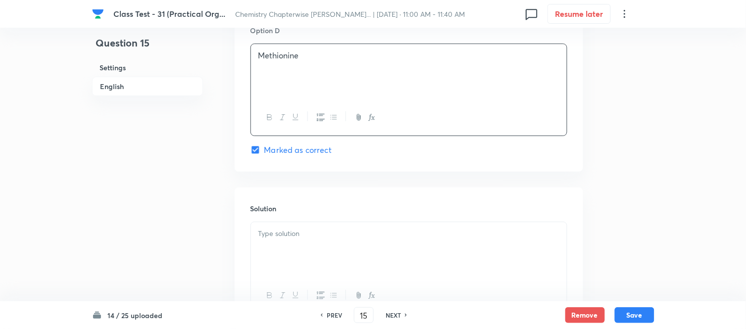
scroll to position [990, 0]
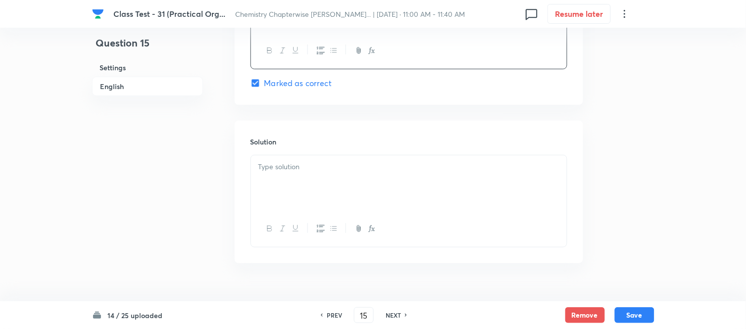
click at [369, 175] on div at bounding box center [409, 182] width 316 height 55
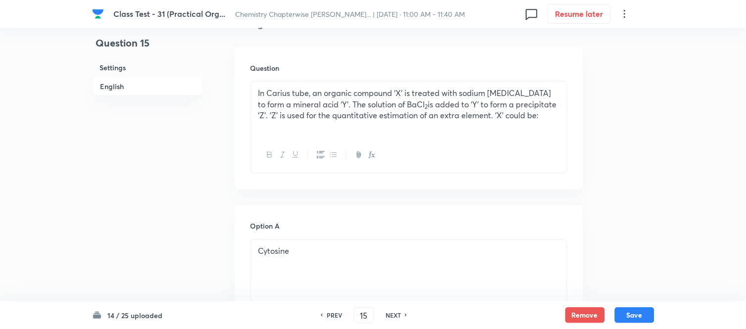
scroll to position [55, 0]
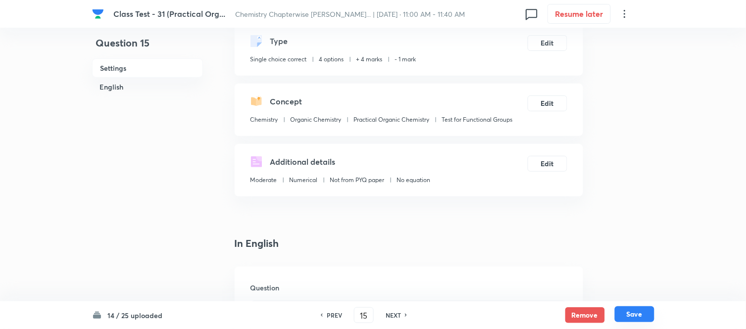
click at [636, 315] on button "Save" at bounding box center [635, 314] width 40 height 16
type input "16"
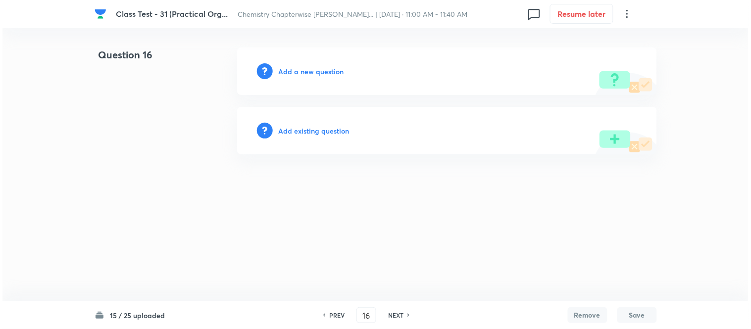
scroll to position [0, 0]
click at [301, 71] on h6 "Add a new question" at bounding box center [311, 71] width 65 height 10
click at [301, 71] on h6 "Choose a question type" at bounding box center [317, 71] width 76 height 10
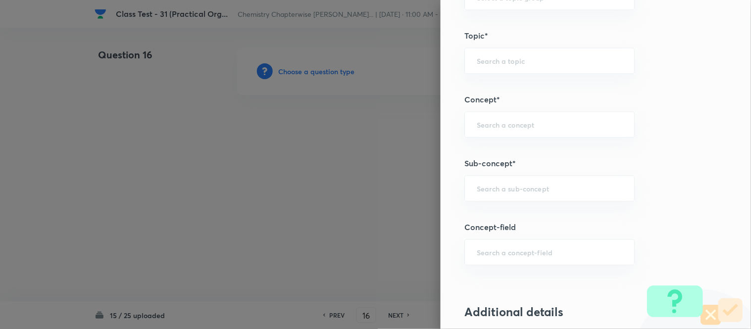
scroll to position [491, 0]
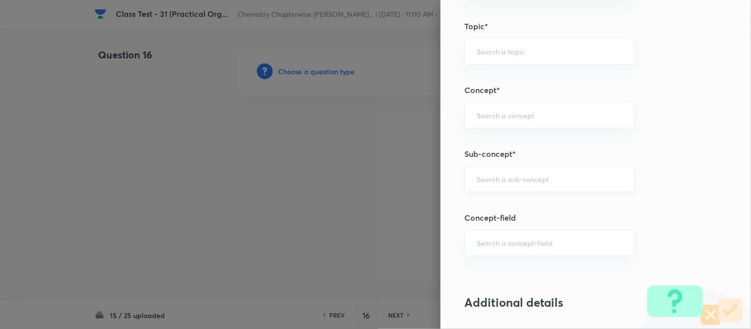
click at [545, 185] on div "​" at bounding box center [549, 179] width 170 height 26
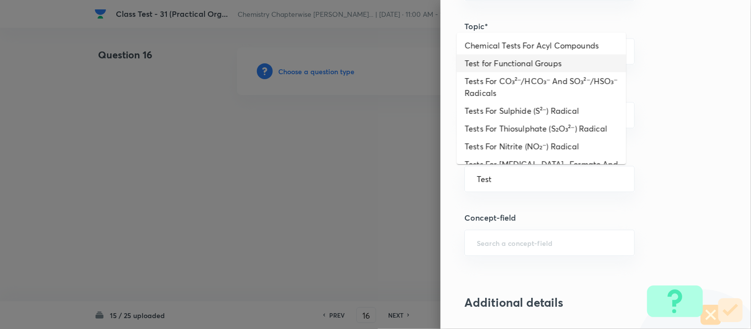
click at [528, 65] on li "Test for Functional Groups" at bounding box center [541, 63] width 169 height 18
type input "Test for Functional Groups"
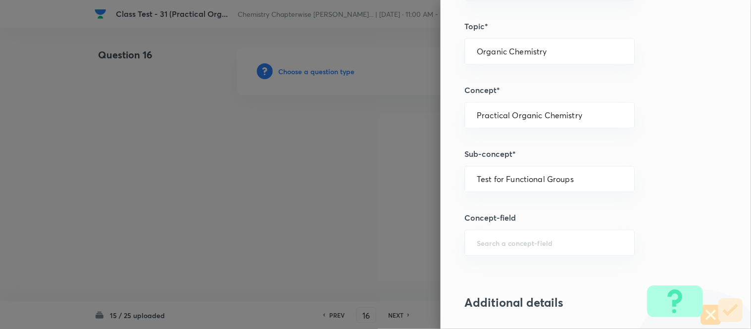
type input "Chemistry"
type input "Organic Chemistry"
type input "Practical Organic Chemistry"
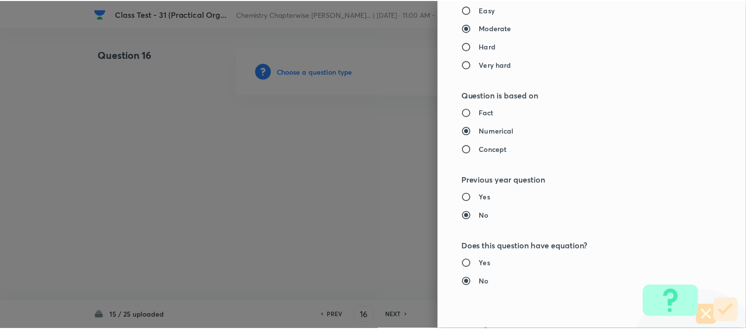
scroll to position [1020, 0]
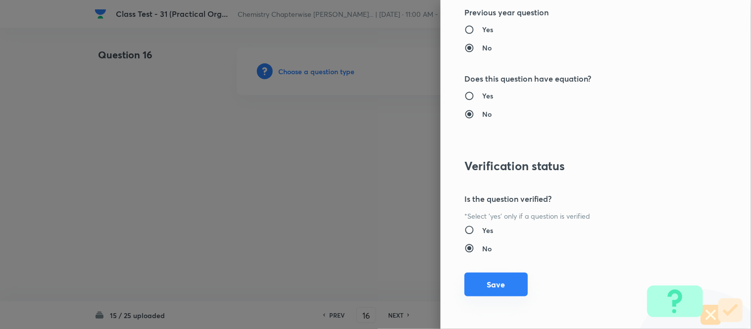
click at [477, 294] on button "Save" at bounding box center [495, 285] width 63 height 24
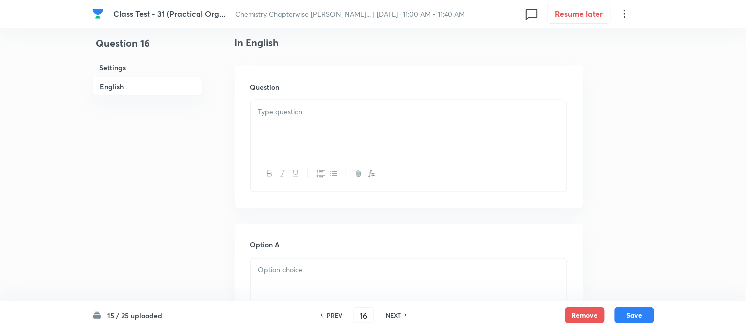
scroll to position [275, 0]
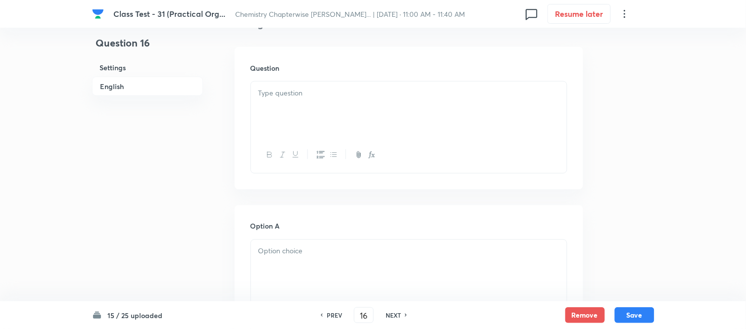
click at [359, 102] on div at bounding box center [409, 109] width 316 height 55
click at [419, 100] on div at bounding box center [409, 109] width 316 height 55
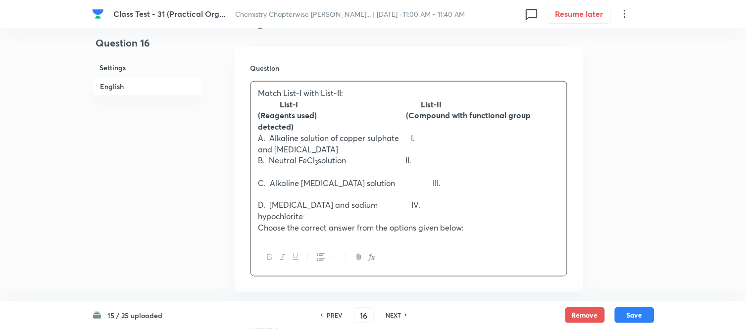
click at [283, 91] on p "Match List-I with List-II:" at bounding box center [408, 93] width 301 height 11
click at [281, 91] on p "Match List-I with List-II:" at bounding box center [408, 93] width 301 height 11
click at [357, 92] on p "Match List-I with List-II:" at bounding box center [408, 93] width 301 height 11
click at [283, 103] on strong "List-I List-II" at bounding box center [361, 104] width 162 height 10
click at [281, 114] on strong "(Reagents used) (Compound with functional group detected)" at bounding box center [394, 121] width 273 height 22
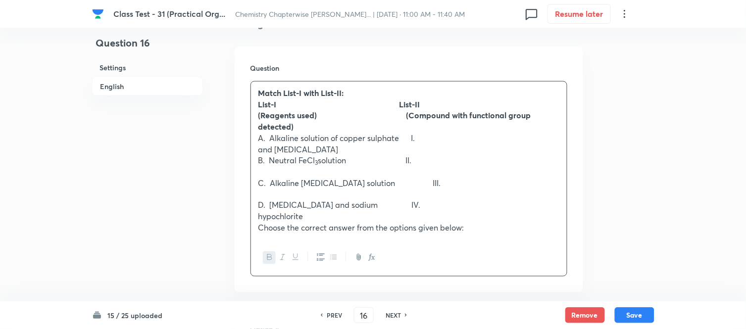
click at [400, 115] on strong "(Reagents used) (Compound with functional group detected)" at bounding box center [394, 121] width 273 height 22
click at [281, 137] on p "A. Alkaline solution of copper sulphate I." at bounding box center [408, 138] width 301 height 11
click at [296, 148] on p "and sodium citrate" at bounding box center [408, 149] width 301 height 11
click at [294, 146] on p "and sodium citrate" at bounding box center [408, 149] width 301 height 11
click at [283, 160] on p "B. Neutral FeCl 3 solution II." at bounding box center [408, 160] width 301 height 11
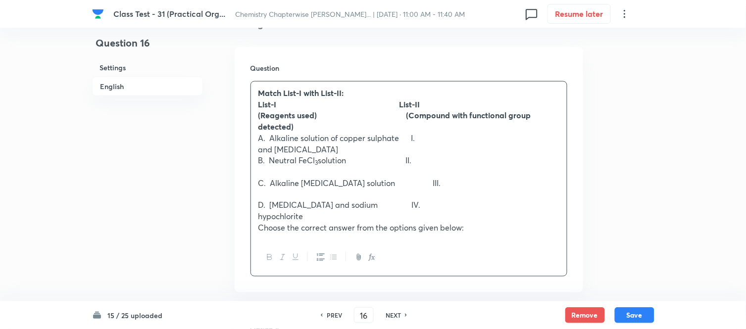
click at [281, 181] on p "C. Alkaline chloroform solution III." at bounding box center [408, 183] width 301 height 11
click at [283, 205] on p "D. Potassium iodide and sodium IV." at bounding box center [408, 205] width 301 height 11
click at [282, 215] on p "hypochlorite" at bounding box center [408, 216] width 301 height 11
click at [281, 226] on p "Choose the correct answer from the options given below:" at bounding box center [408, 228] width 301 height 11
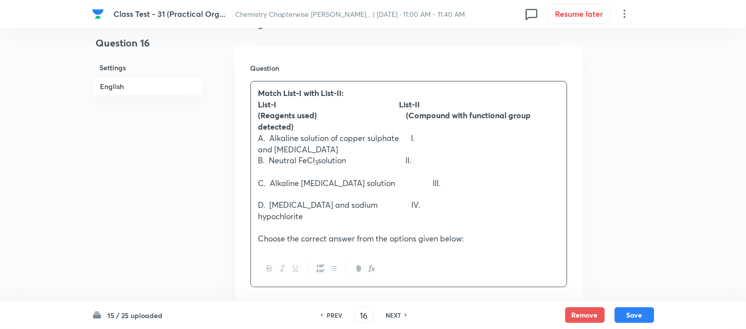
click at [258, 126] on strong "(Reagents used) (Compound with functional group detected)" at bounding box center [394, 121] width 273 height 22
click at [402, 101] on strong "List-I List-II" at bounding box center [339, 104] width 162 height 10
click at [407, 137] on p "A. Alkaline solution of copper sulphate I." at bounding box center [408, 138] width 301 height 11
click at [406, 160] on p "B. Neutral FeCl 3 solution II." at bounding box center [408, 160] width 301 height 11
click at [407, 180] on p "C. Alkaline chloroform solution III." at bounding box center [408, 183] width 301 height 11
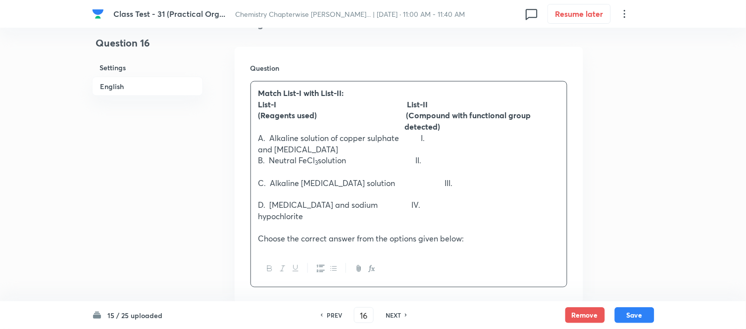
click at [406, 200] on p "D. Potassium iodide and sodium IV." at bounding box center [408, 205] width 301 height 11
click at [413, 137] on p "A. Alkaline solution of copper sulphate I." at bounding box center [408, 138] width 301 height 11
click at [418, 162] on p "B. Neutral FeCl 3 solution II." at bounding box center [408, 160] width 301 height 11
click at [448, 136] on p "A. Alkaline solution of copper sulphate I." at bounding box center [408, 138] width 301 height 11
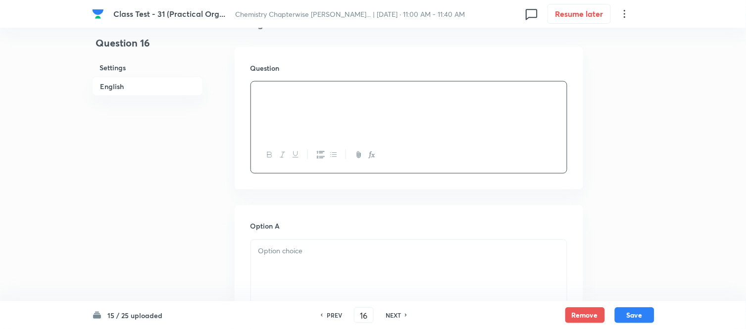
click at [293, 112] on div at bounding box center [409, 109] width 316 height 55
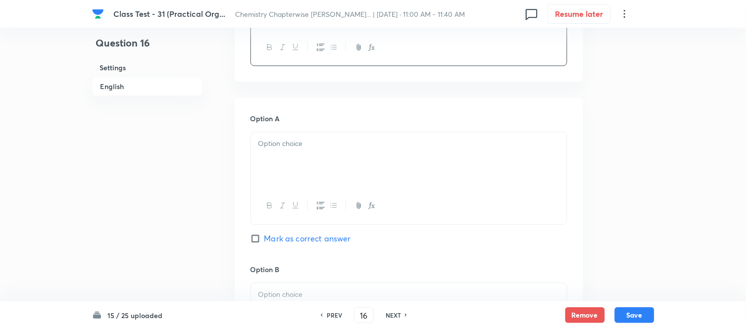
scroll to position [550, 0]
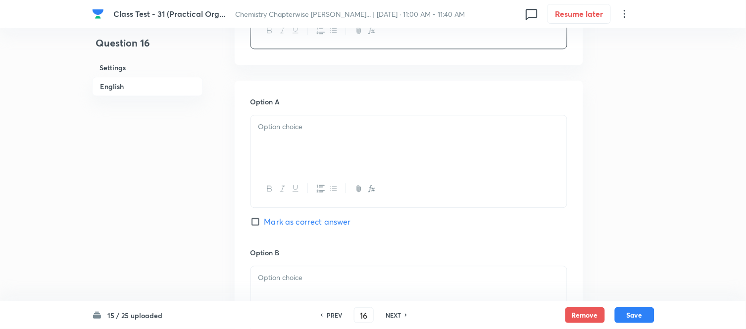
click at [361, 142] on div at bounding box center [409, 142] width 316 height 55
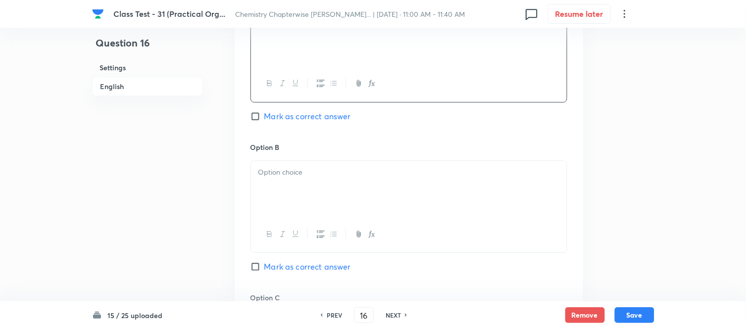
scroll to position [660, 0]
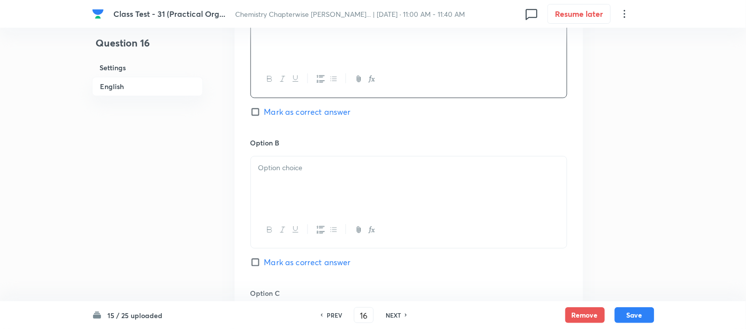
click at [355, 167] on p at bounding box center [408, 167] width 301 height 11
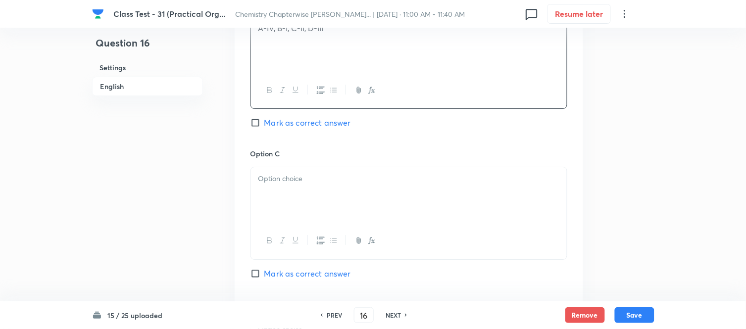
scroll to position [825, 0]
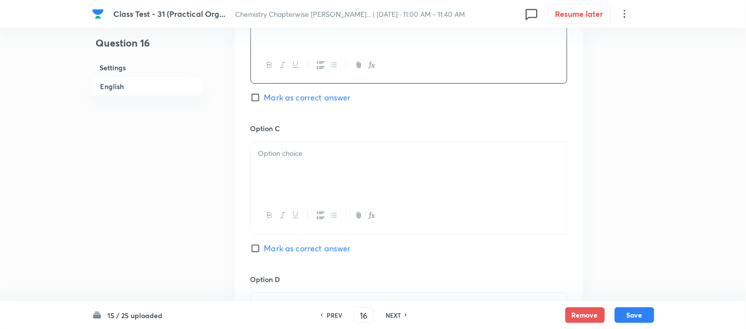
click at [312, 165] on div at bounding box center [409, 169] width 316 height 55
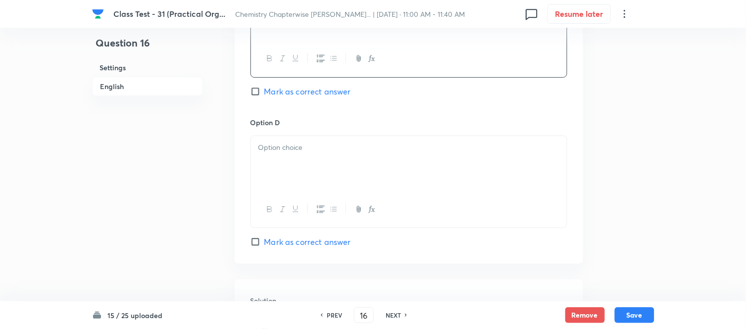
scroll to position [990, 0]
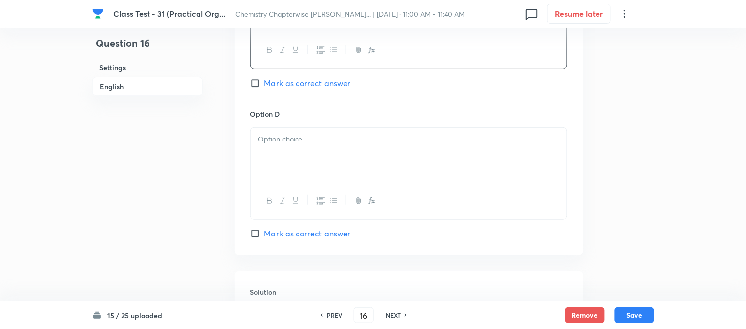
click at [293, 153] on div at bounding box center [409, 155] width 316 height 55
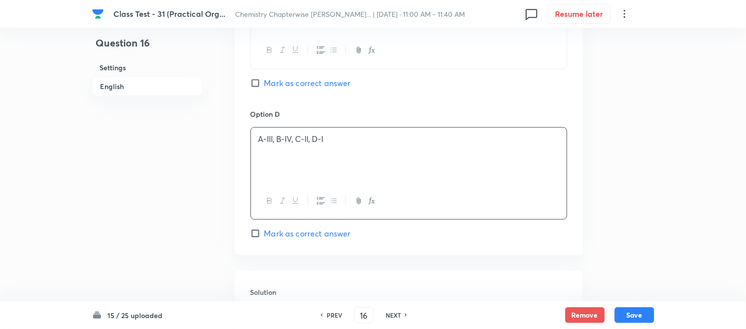
click at [256, 235] on input "Mark as correct answer" at bounding box center [257, 234] width 14 height 10
checkbox input "true"
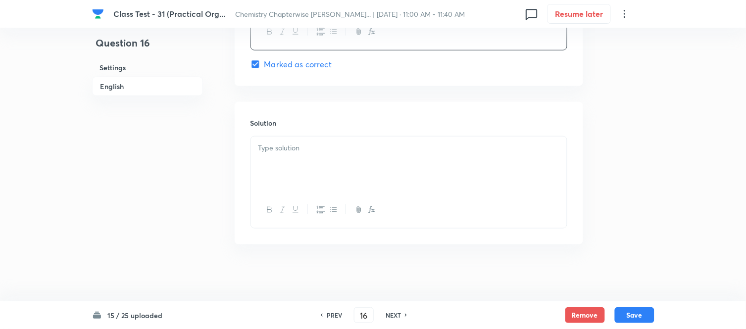
scroll to position [1164, 0]
click at [373, 138] on div at bounding box center [409, 161] width 316 height 55
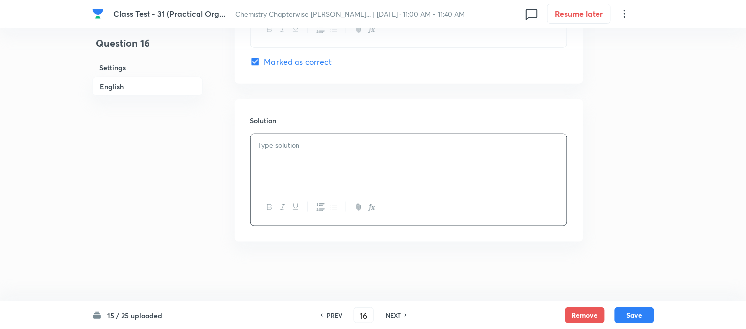
click at [348, 154] on div at bounding box center [409, 161] width 316 height 55
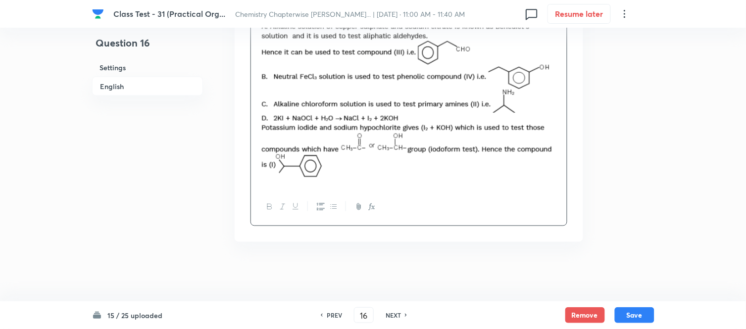
scroll to position [1284, 0]
click at [636, 316] on button "Save" at bounding box center [635, 314] width 40 height 16
type input "17"
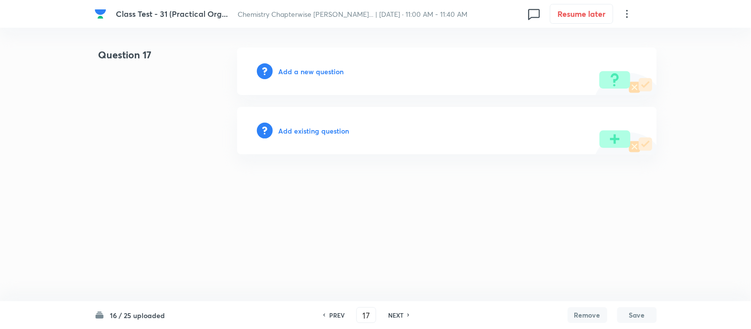
click at [303, 72] on h6 "Add a new question" at bounding box center [311, 71] width 65 height 10
click at [303, 72] on h6 "Choose a question type" at bounding box center [317, 71] width 76 height 10
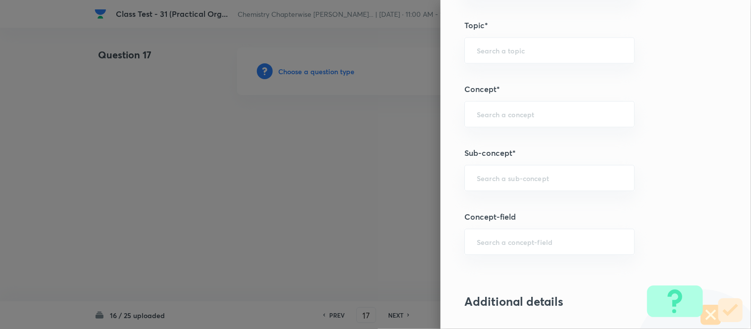
scroll to position [495, 0]
click at [533, 176] on input "text" at bounding box center [550, 174] width 146 height 9
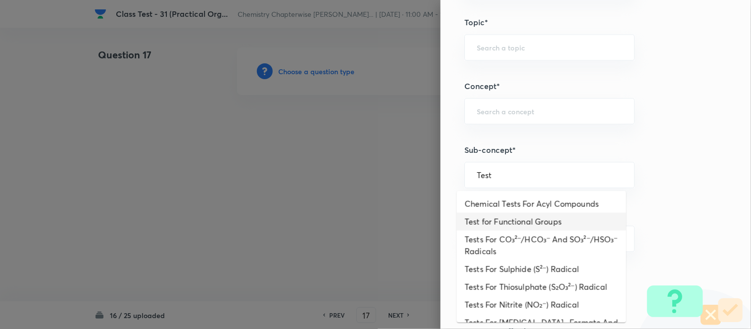
click at [508, 223] on li "Test for Functional Groups" at bounding box center [541, 222] width 169 height 18
type input "Test for Functional Groups"
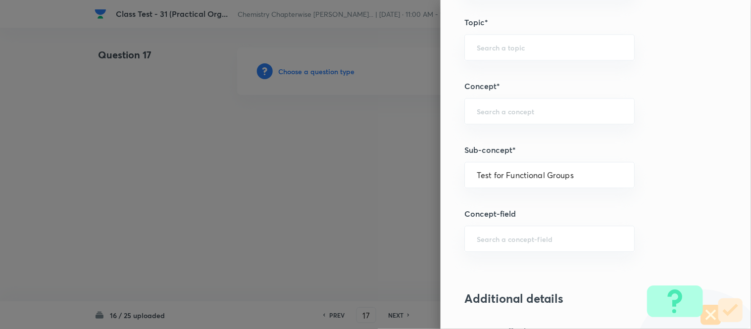
type input "Chemistry"
type input "Organic Chemistry"
type input "Practical Organic Chemistry"
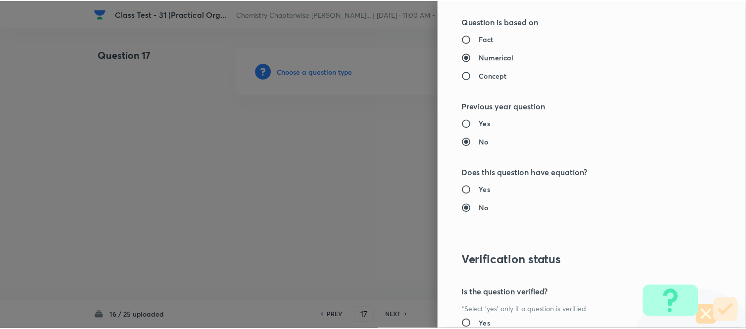
scroll to position [1020, 0]
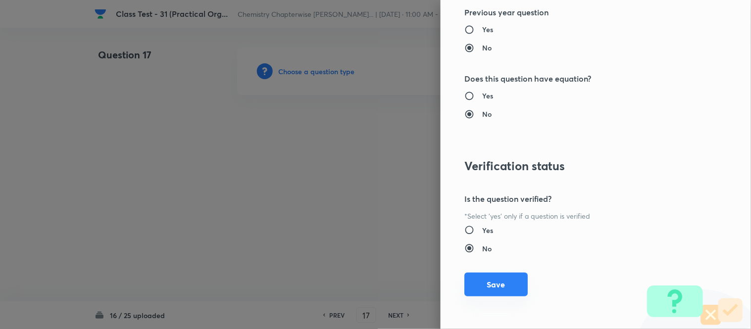
click at [485, 286] on button "Save" at bounding box center [495, 285] width 63 height 24
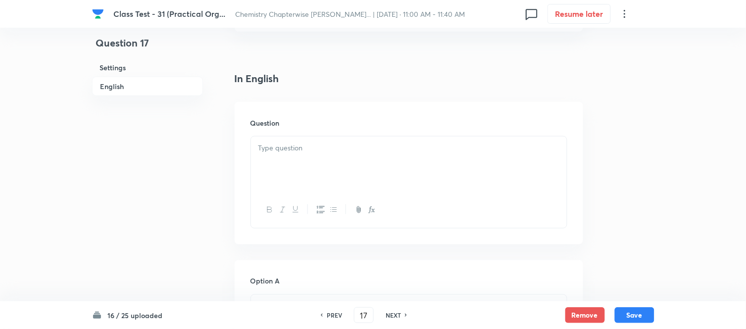
scroll to position [275, 0]
click at [371, 103] on div at bounding box center [409, 109] width 316 height 55
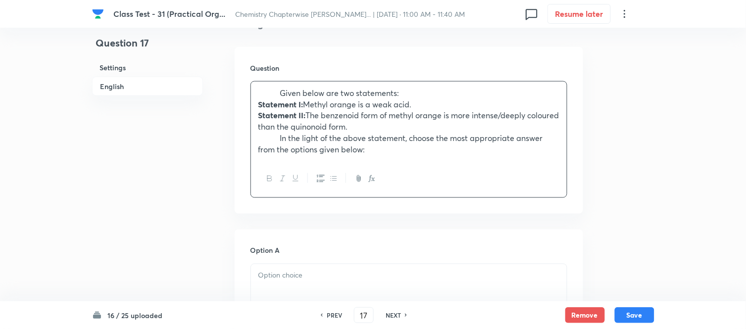
click at [279, 94] on strong at bounding box center [269, 93] width 22 height 10
click at [281, 101] on strong "Statement I:" at bounding box center [280, 104] width 45 height 10
click at [280, 115] on strong "Statement II:" at bounding box center [282, 115] width 48 height 10
click at [278, 137] on strong at bounding box center [269, 138] width 22 height 10
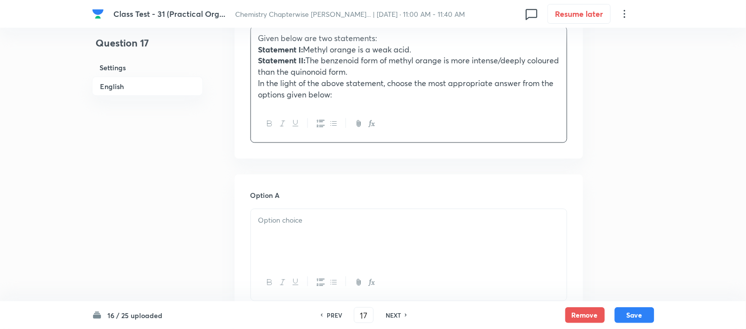
scroll to position [385, 0]
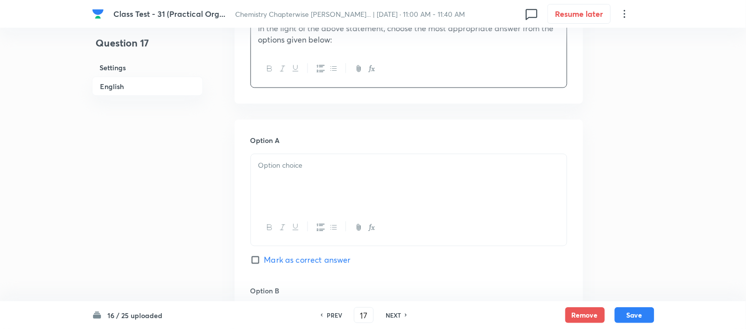
click at [382, 161] on p at bounding box center [408, 165] width 301 height 11
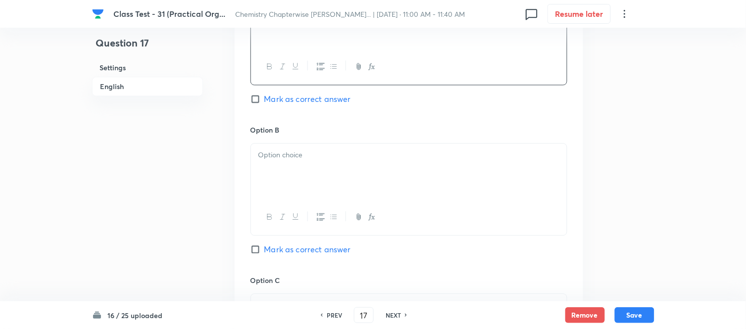
scroll to position [550, 0]
click at [354, 152] on p at bounding box center [408, 151] width 301 height 11
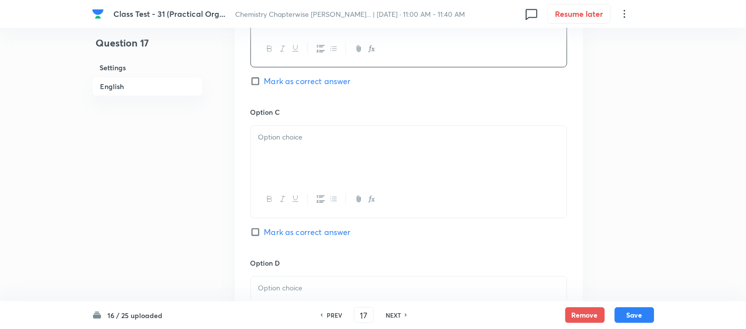
scroll to position [715, 0]
click at [340, 149] on div at bounding box center [409, 152] width 316 height 55
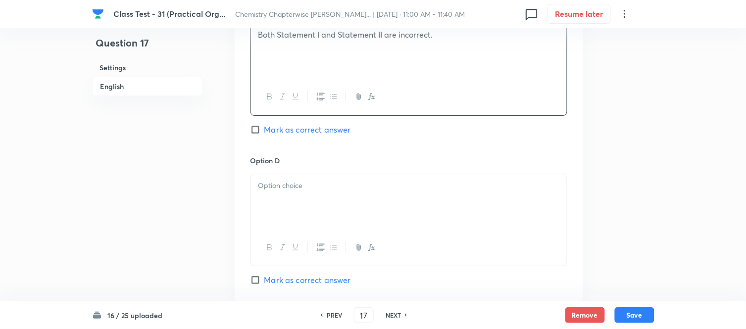
scroll to position [825, 0]
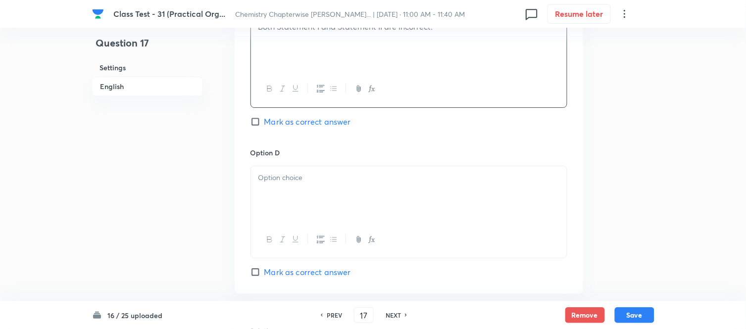
click at [345, 176] on p at bounding box center [408, 177] width 301 height 11
click at [261, 124] on input "Mark as correct answer" at bounding box center [257, 122] width 14 height 10
checkbox input "true"
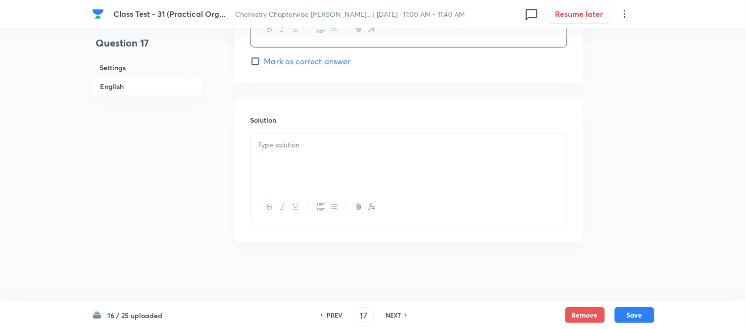
scroll to position [1037, 0]
click at [361, 147] on p at bounding box center [408, 145] width 301 height 11
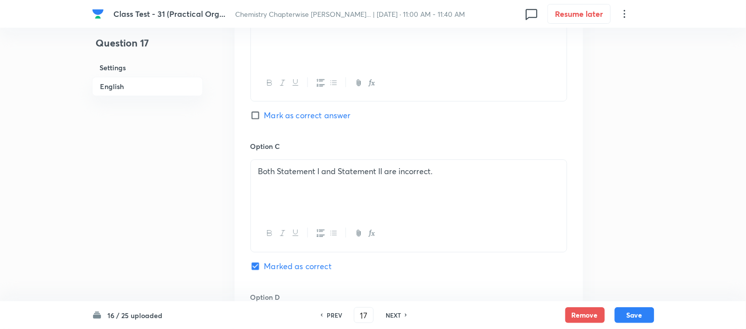
scroll to position [676, 0]
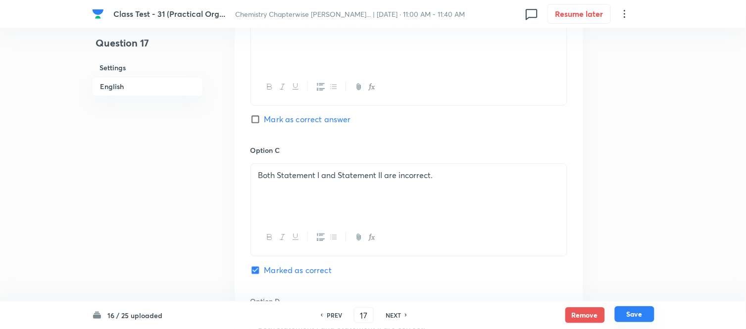
click at [637, 316] on button "Save" at bounding box center [635, 314] width 40 height 16
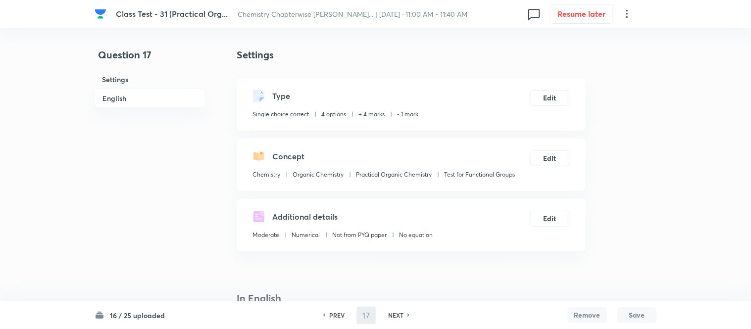
type input "18"
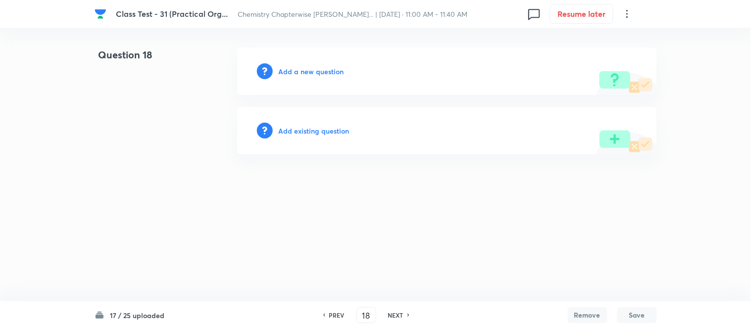
click at [301, 72] on h6 "Add a new question" at bounding box center [311, 71] width 65 height 10
click at [301, 72] on h6 "Choose a question type" at bounding box center [317, 71] width 76 height 10
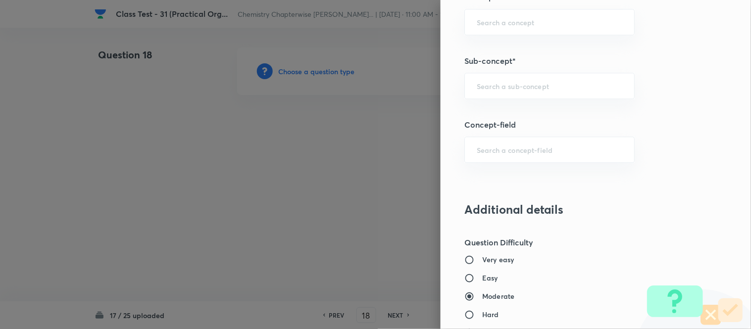
scroll to position [587, 0]
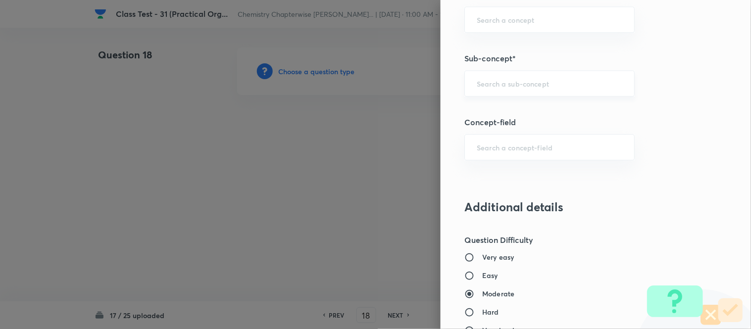
click at [538, 80] on input "text" at bounding box center [550, 83] width 146 height 9
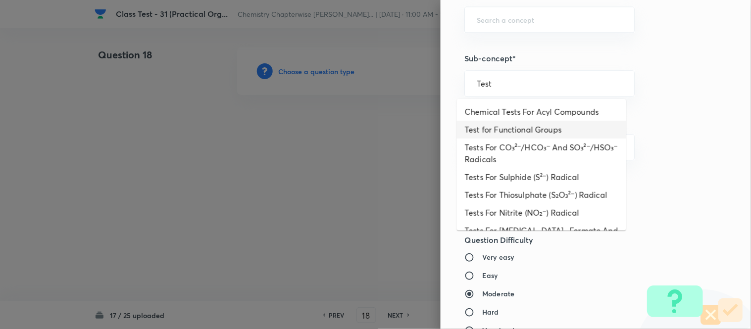
click at [536, 130] on li "Test for Functional Groups" at bounding box center [541, 130] width 169 height 18
type input "Test for Functional Groups"
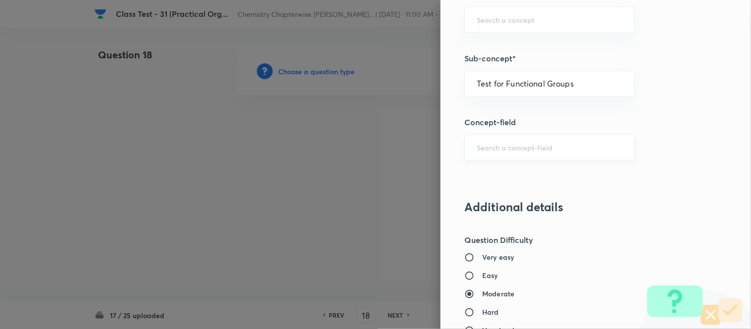
type input "Chemistry"
type input "Organic Chemistry"
type input "Practical Organic Chemistry"
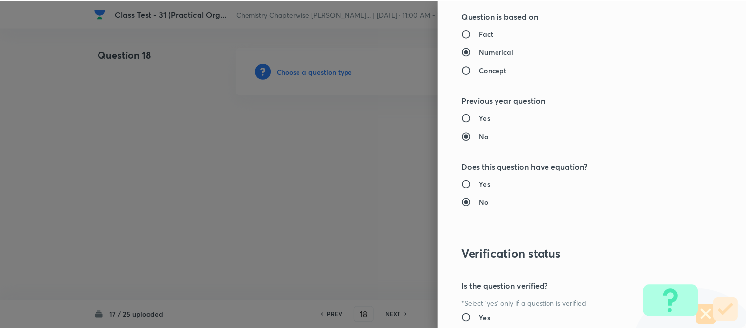
scroll to position [1020, 0]
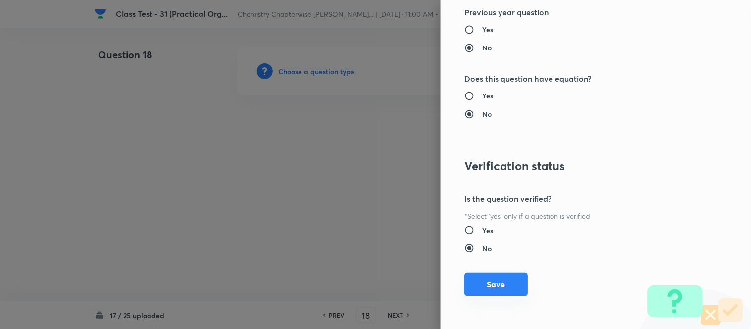
click at [495, 288] on button "Save" at bounding box center [495, 285] width 63 height 24
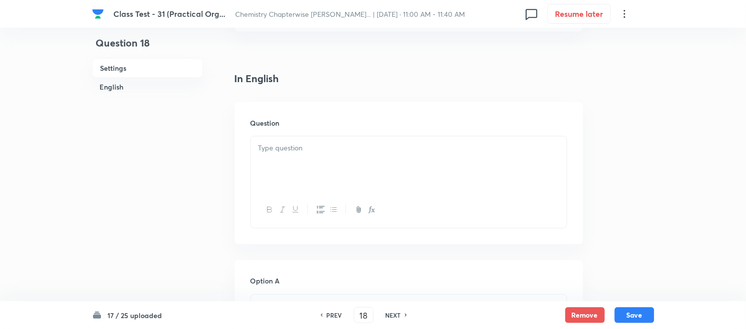
scroll to position [275, 0]
click at [409, 105] on div at bounding box center [409, 109] width 316 height 55
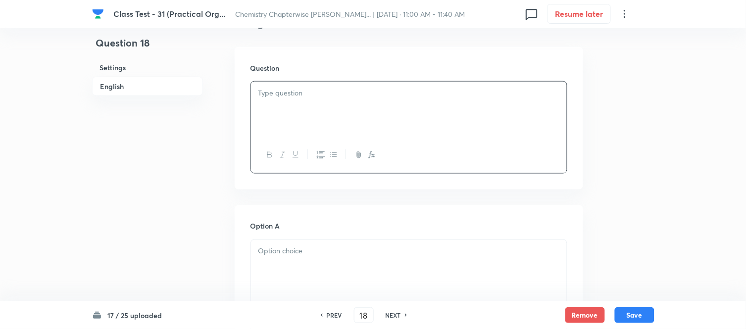
click at [449, 136] on div at bounding box center [409, 109] width 316 height 55
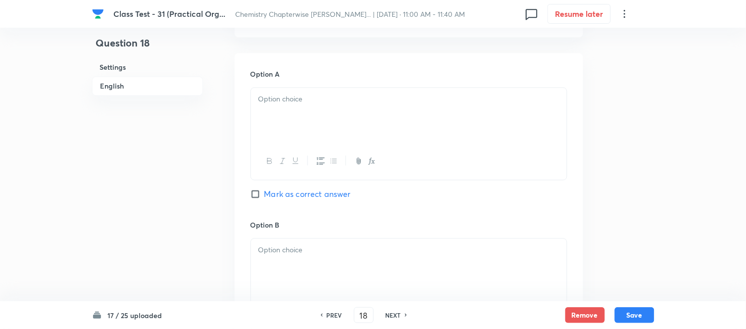
scroll to position [440, 0]
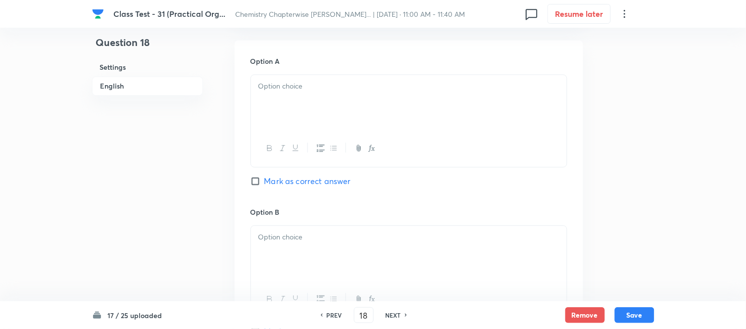
click at [352, 105] on div at bounding box center [409, 102] width 316 height 55
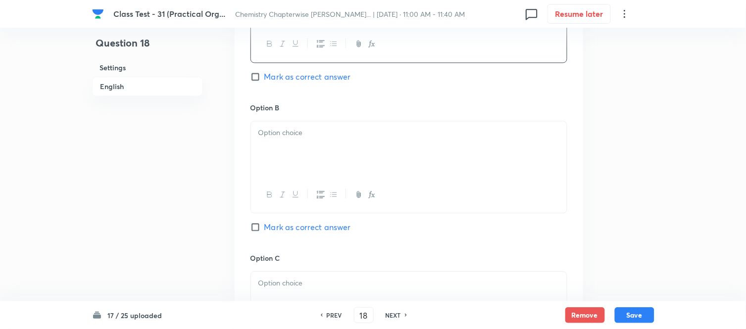
scroll to position [550, 0]
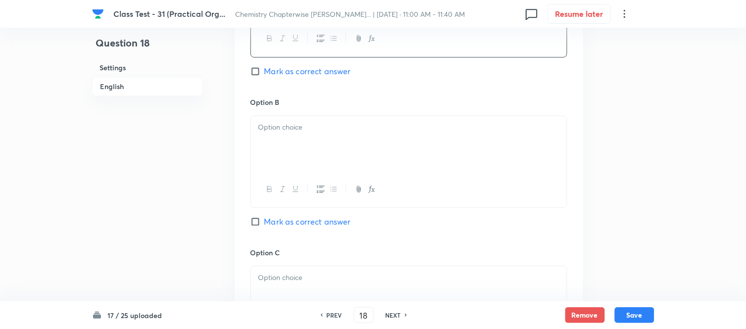
click at [357, 122] on p at bounding box center [408, 127] width 301 height 11
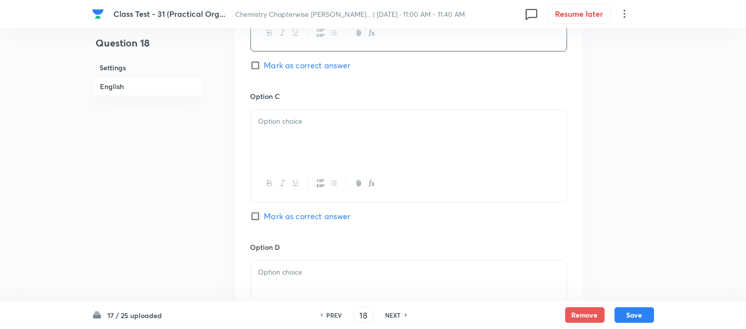
scroll to position [715, 0]
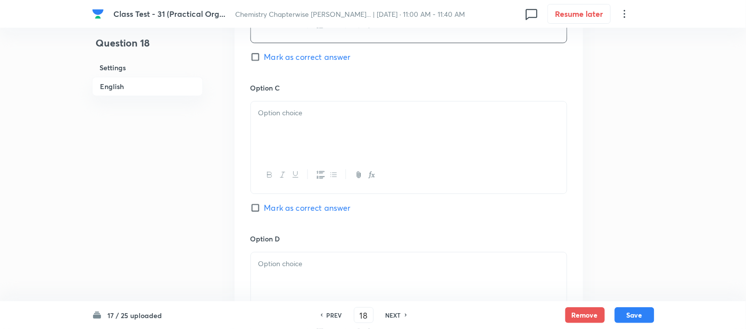
click at [328, 129] on div at bounding box center [409, 128] width 316 height 55
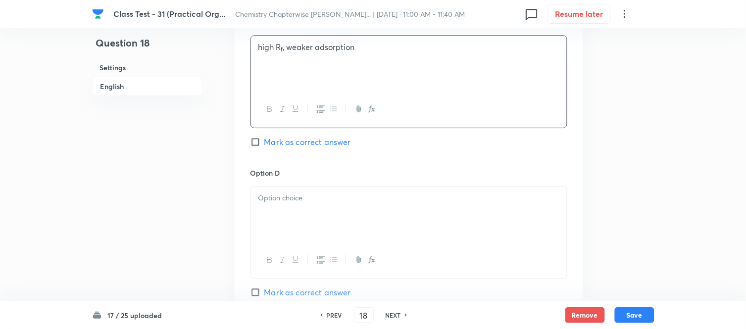
scroll to position [825, 0]
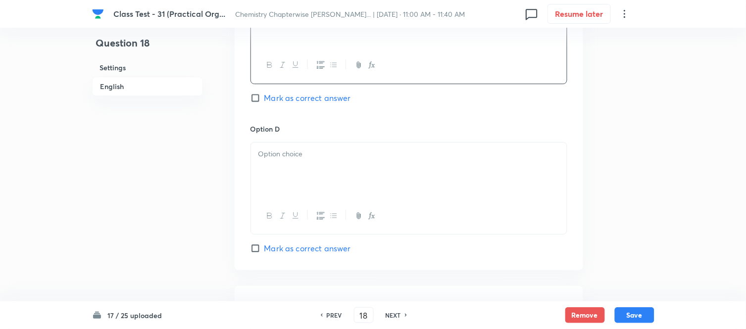
click at [369, 154] on p at bounding box center [408, 154] width 301 height 11
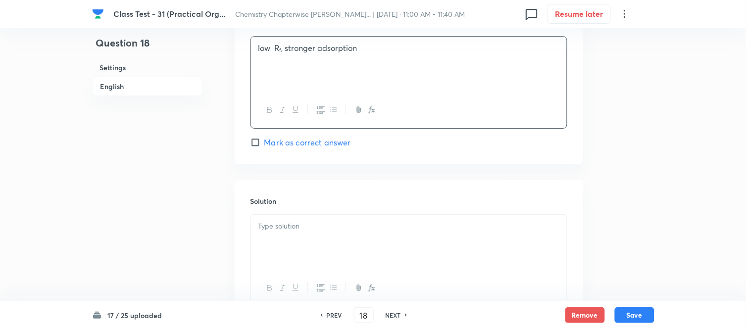
scroll to position [935, 0]
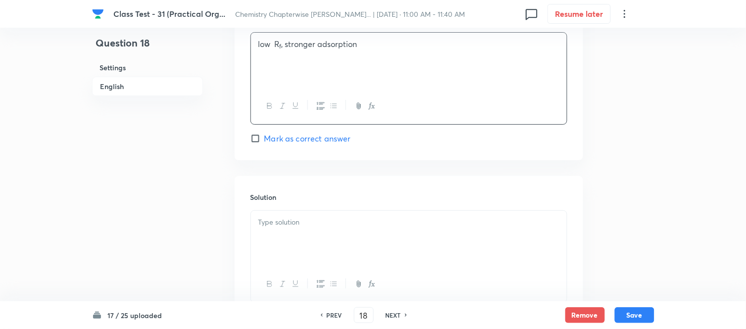
click at [259, 141] on input "Mark as correct answer" at bounding box center [257, 139] width 14 height 10
checkbox input "true"
click at [368, 221] on p at bounding box center [408, 222] width 301 height 11
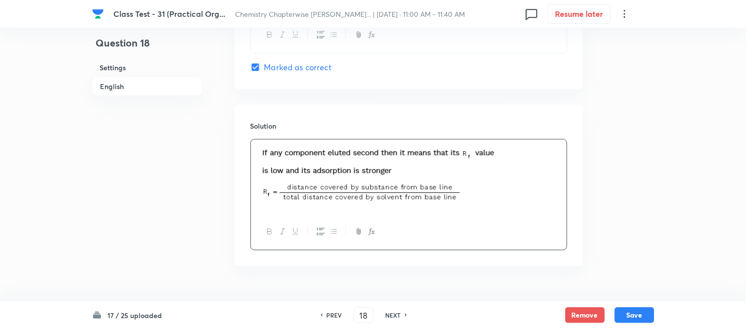
scroll to position [1032, 0]
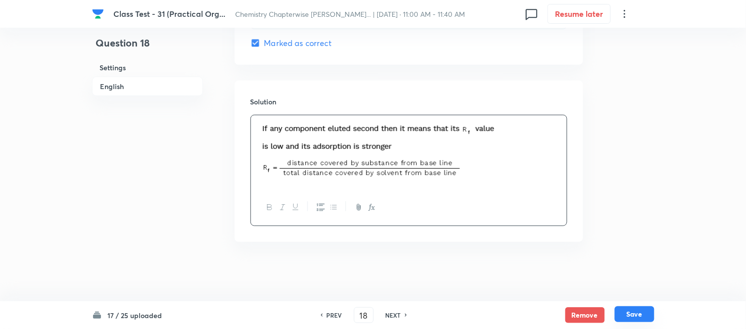
click at [637, 315] on button "Save" at bounding box center [635, 314] width 40 height 16
type input "19"
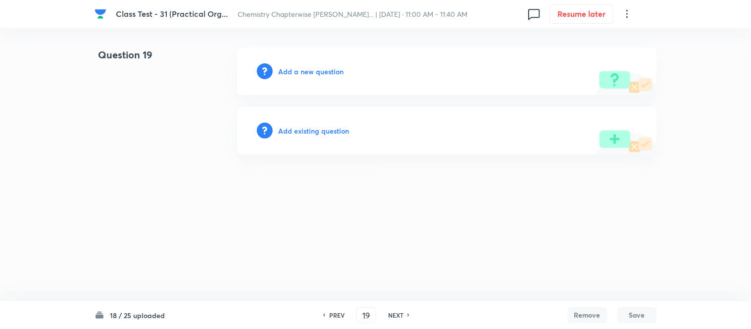
click at [301, 70] on h6 "Add a new question" at bounding box center [311, 71] width 65 height 10
click at [301, 70] on h6 "Choose a question type" at bounding box center [317, 71] width 76 height 10
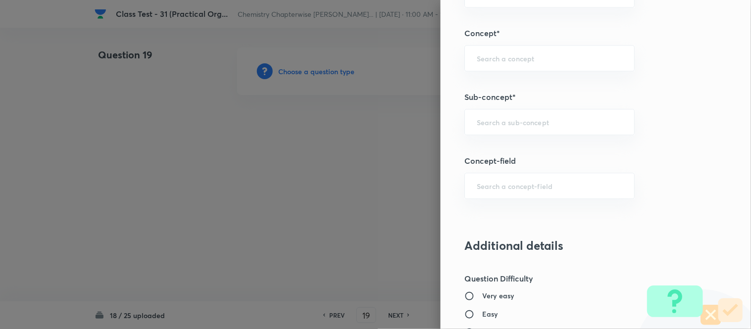
scroll to position [551, 0]
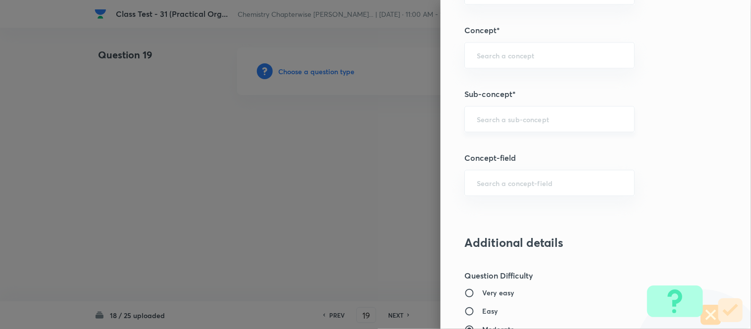
click at [532, 117] on input "text" at bounding box center [550, 118] width 146 height 9
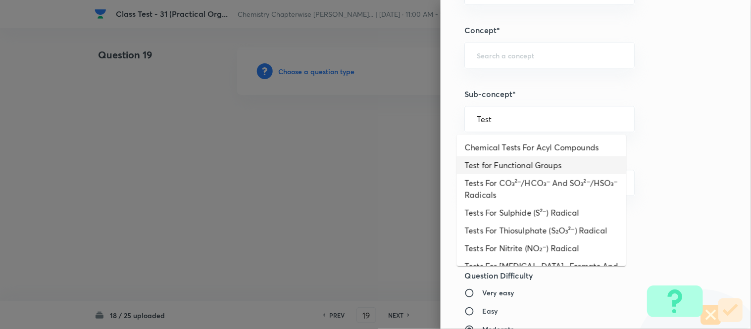
click at [551, 165] on li "Test for Functional Groups" at bounding box center [541, 165] width 169 height 18
type input "Test for Functional Groups"
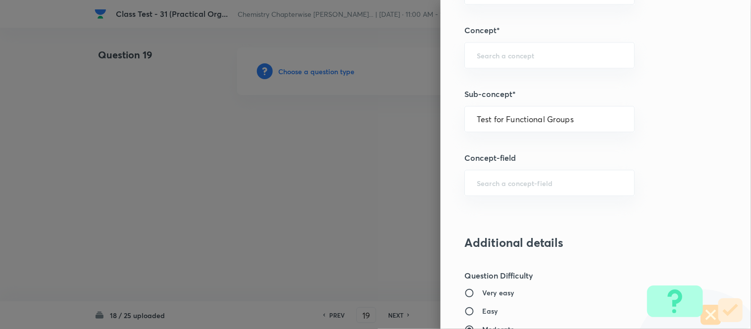
type input "Chemistry"
type input "Organic Chemistry"
type input "Practical Organic Chemistry"
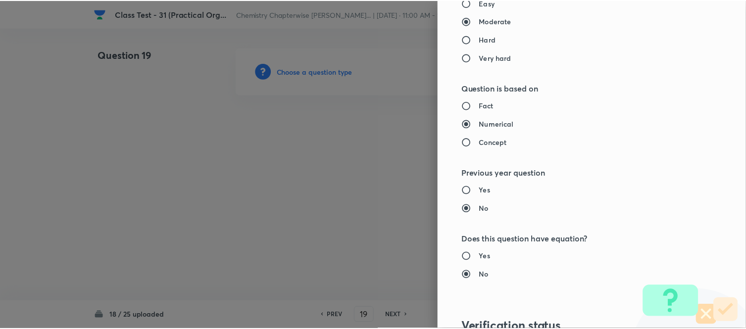
scroll to position [1020, 0]
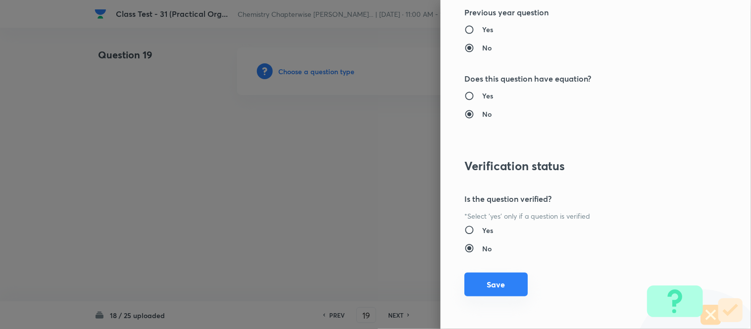
click at [481, 285] on button "Save" at bounding box center [495, 285] width 63 height 24
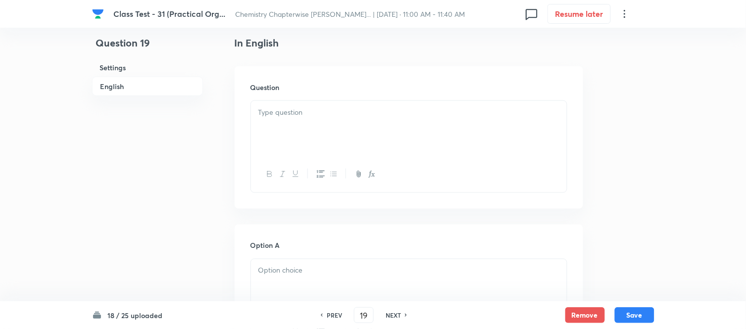
scroll to position [275, 0]
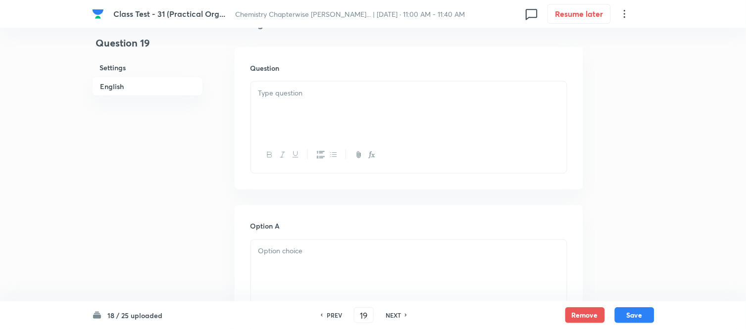
click at [420, 100] on div at bounding box center [409, 109] width 316 height 55
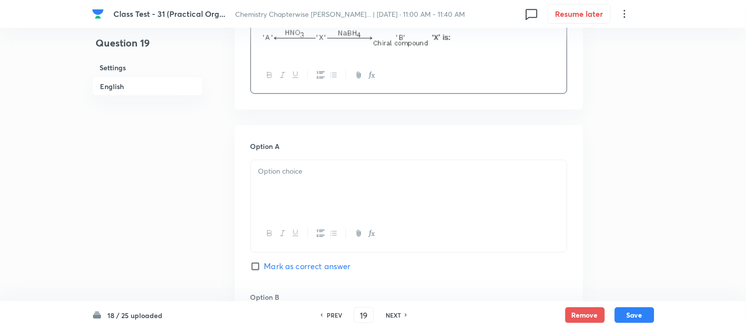
scroll to position [440, 0]
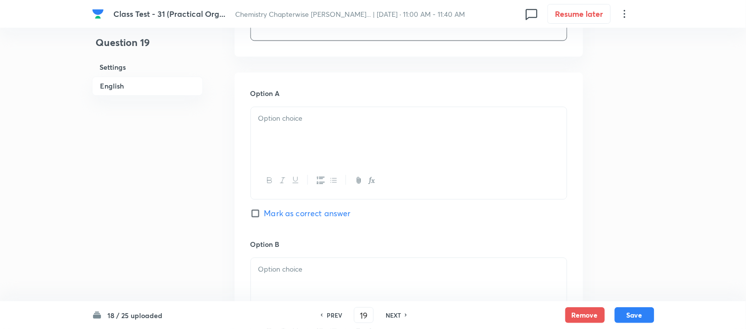
click at [372, 122] on p at bounding box center [408, 118] width 301 height 11
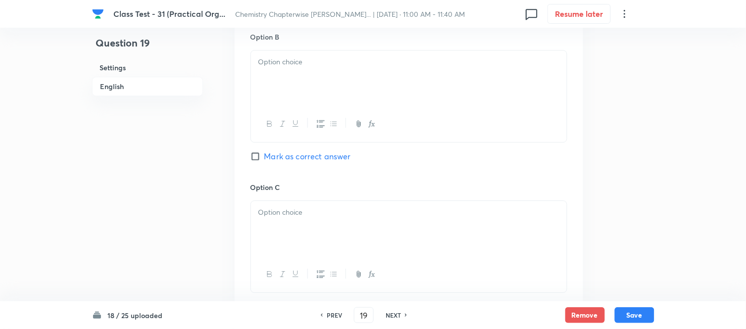
scroll to position [660, 0]
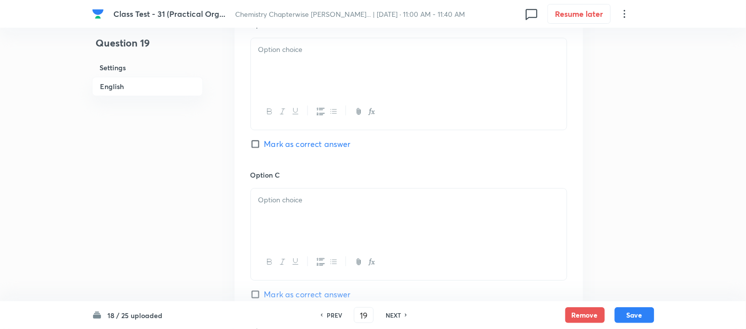
click at [341, 78] on div at bounding box center [409, 65] width 316 height 55
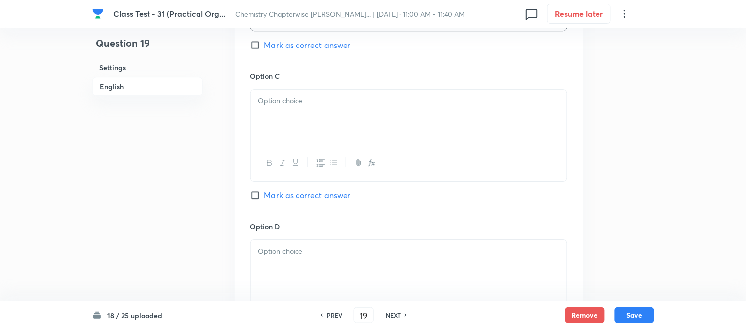
scroll to position [770, 0]
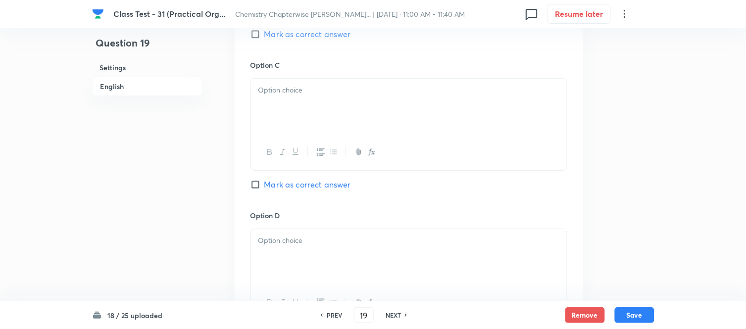
click at [387, 96] on p at bounding box center [408, 90] width 301 height 11
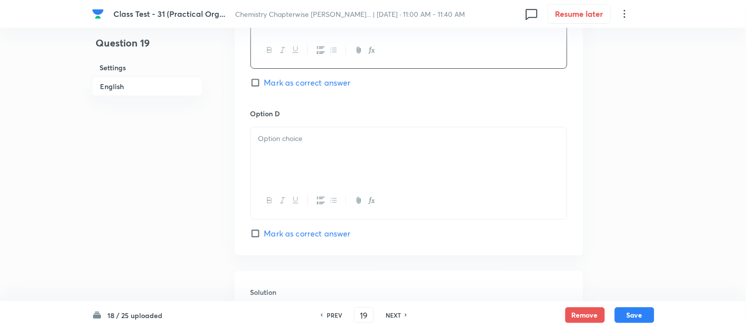
scroll to position [880, 0]
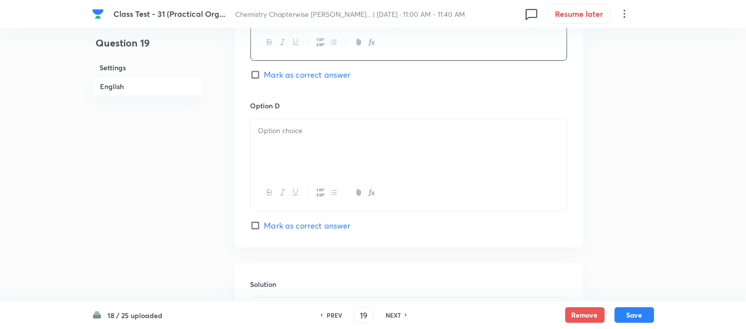
click at [383, 137] on p at bounding box center [408, 130] width 301 height 11
click at [335, 175] on div at bounding box center [409, 146] width 316 height 55
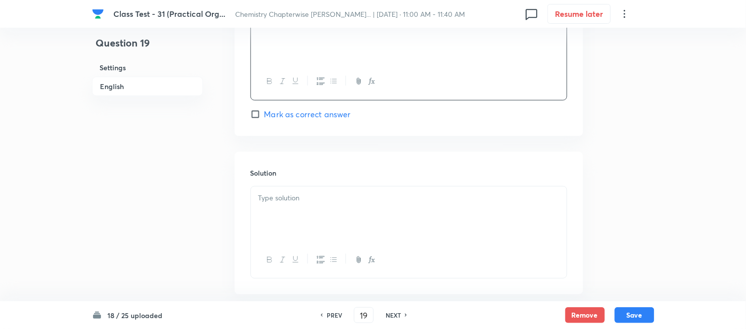
scroll to position [1045, 0]
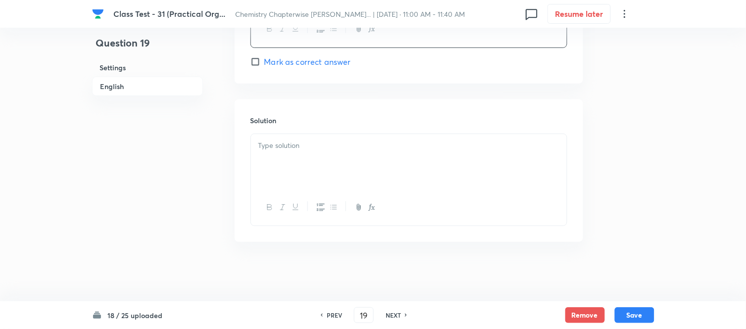
click at [376, 151] on p at bounding box center [408, 145] width 301 height 11
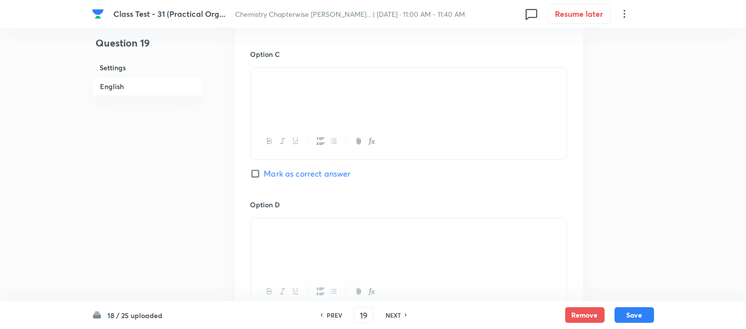
scroll to position [770, 0]
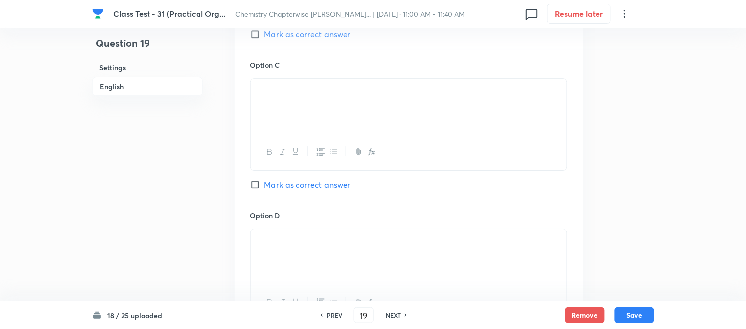
click at [263, 39] on input "Mark as correct answer" at bounding box center [257, 34] width 14 height 10
checkbox input "true"
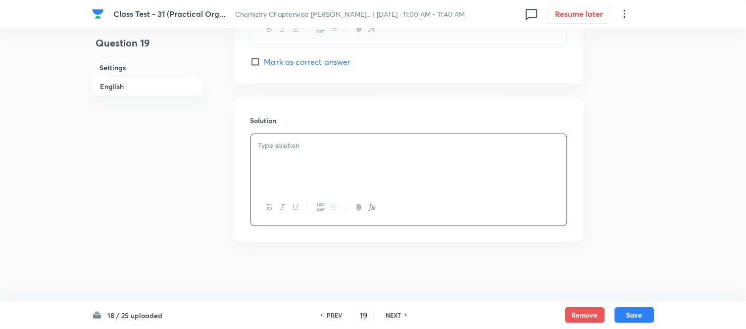
scroll to position [1107, 0]
click at [408, 152] on div at bounding box center [409, 161] width 316 height 55
click at [376, 165] on div at bounding box center [409, 161] width 316 height 55
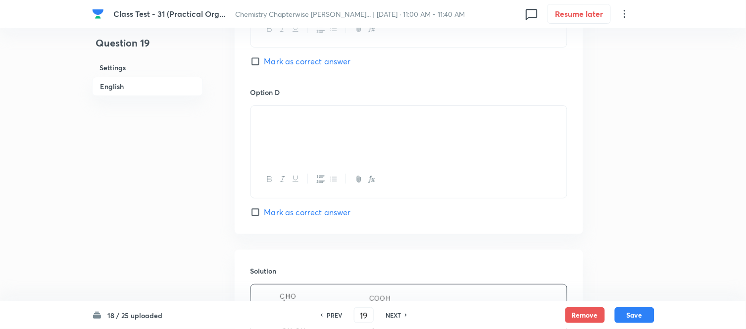
scroll to position [743, 0]
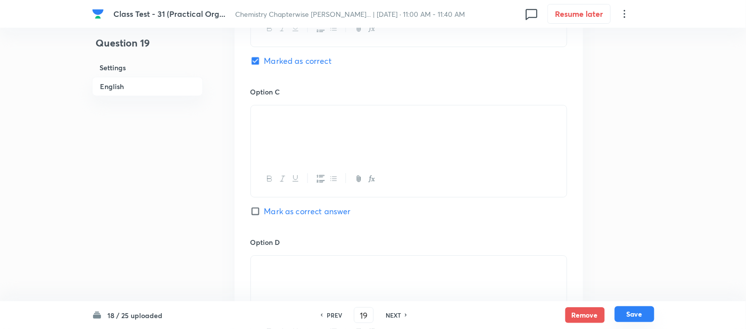
click at [636, 314] on button "Save" at bounding box center [635, 314] width 40 height 16
type input "20"
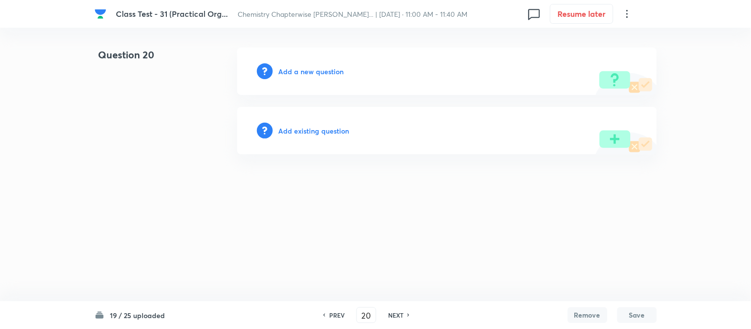
click at [305, 72] on h6 "Add a new question" at bounding box center [311, 71] width 65 height 10
click at [305, 72] on h6 "Choose a question type" at bounding box center [317, 71] width 76 height 10
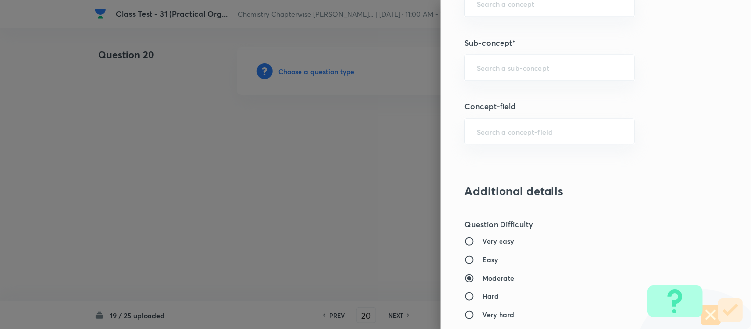
scroll to position [605, 0]
click at [546, 66] on input "text" at bounding box center [550, 64] width 146 height 9
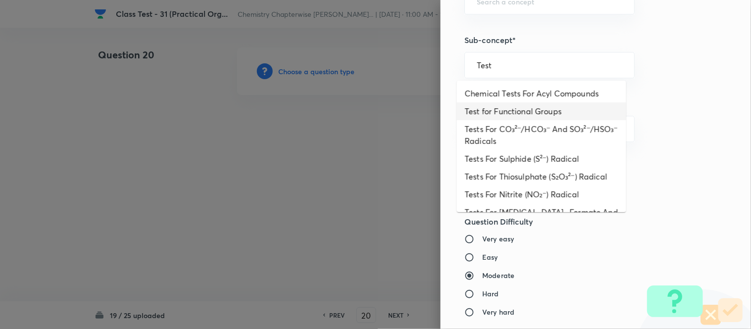
click at [532, 110] on li "Test for Functional Groups" at bounding box center [541, 111] width 169 height 18
type input "Test for Functional Groups"
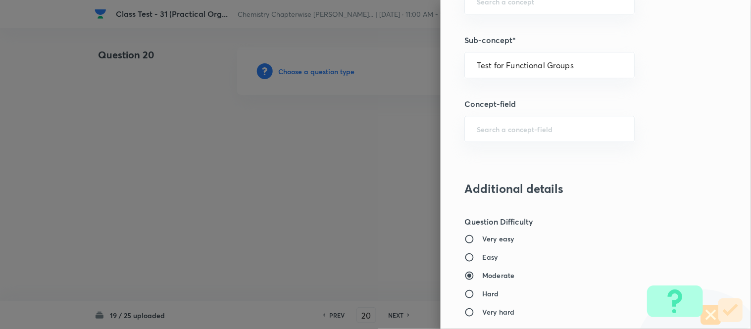
type input "Chemistry"
type input "Organic Chemistry"
type input "Practical Organic Chemistry"
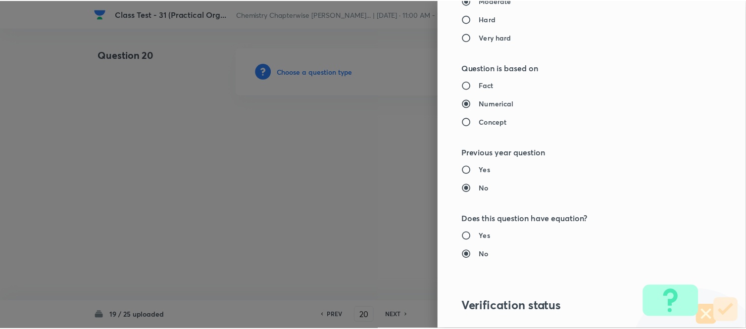
scroll to position [1020, 0]
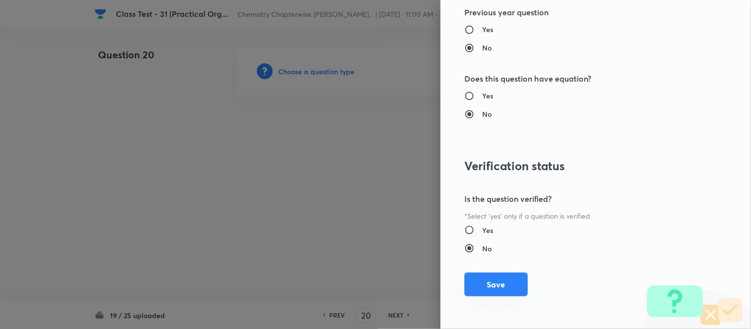
click at [485, 284] on button "Save" at bounding box center [495, 285] width 63 height 24
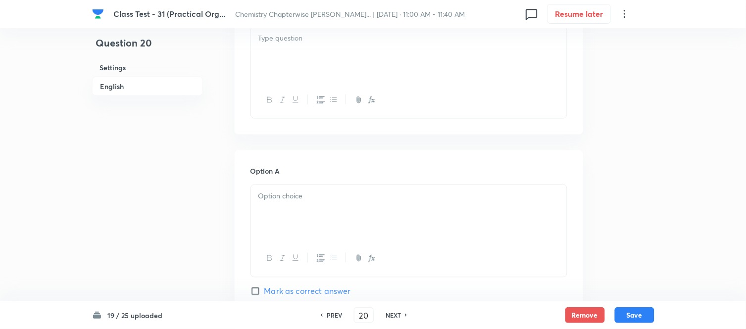
click at [403, 60] on div at bounding box center [409, 54] width 316 height 55
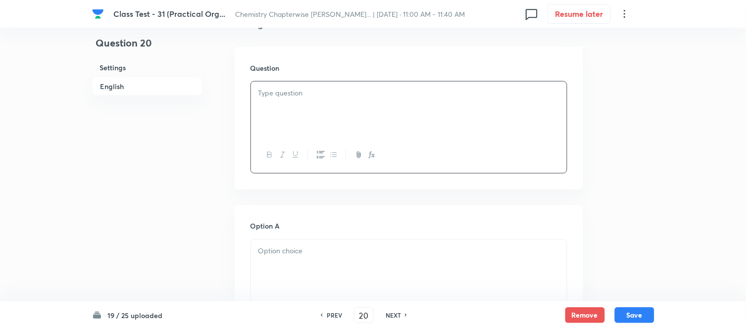
click at [394, 103] on div at bounding box center [409, 109] width 316 height 55
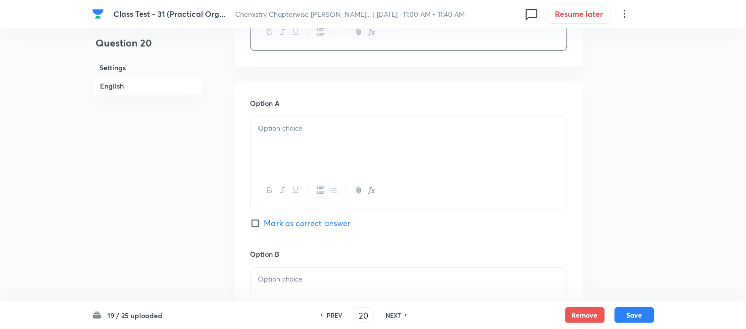
scroll to position [440, 0]
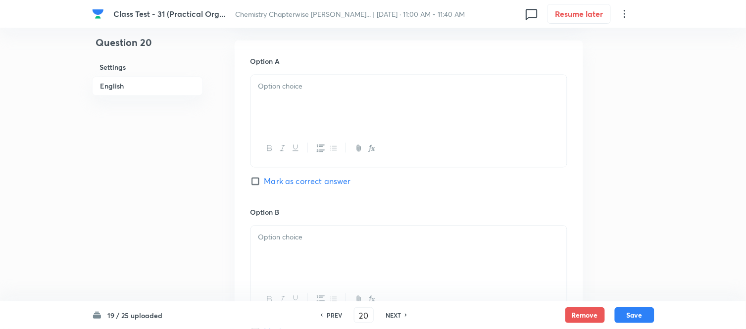
click at [322, 120] on div at bounding box center [409, 102] width 316 height 55
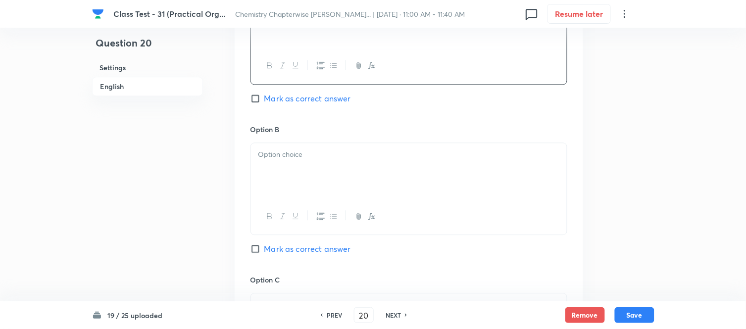
scroll to position [550, 0]
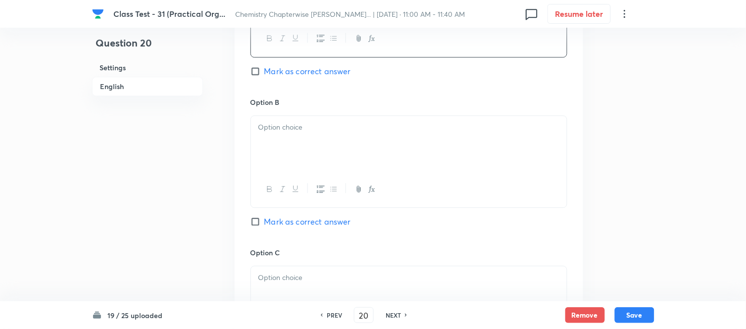
click at [326, 124] on p at bounding box center [408, 127] width 301 height 11
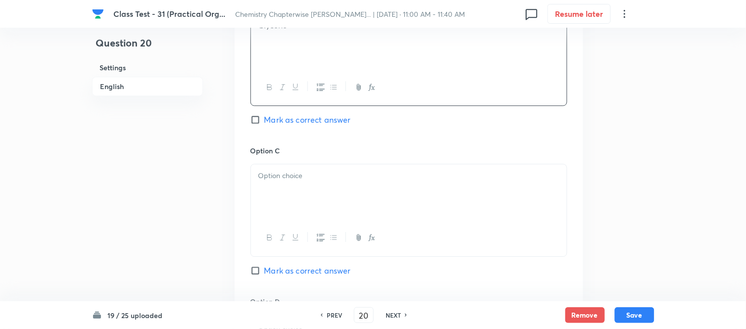
scroll to position [660, 0]
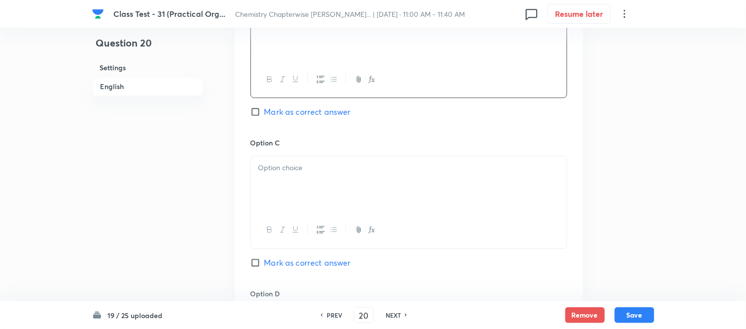
click at [384, 169] on p at bounding box center [408, 167] width 301 height 11
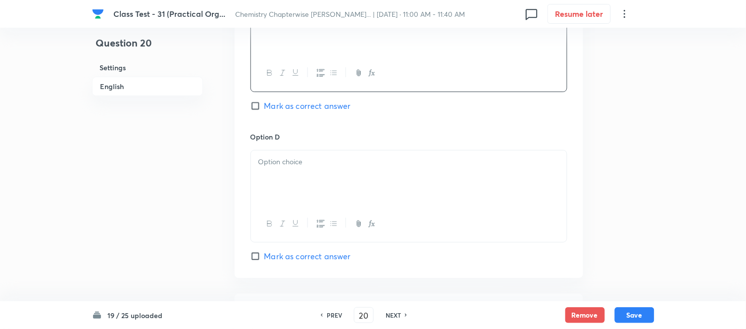
scroll to position [825, 0]
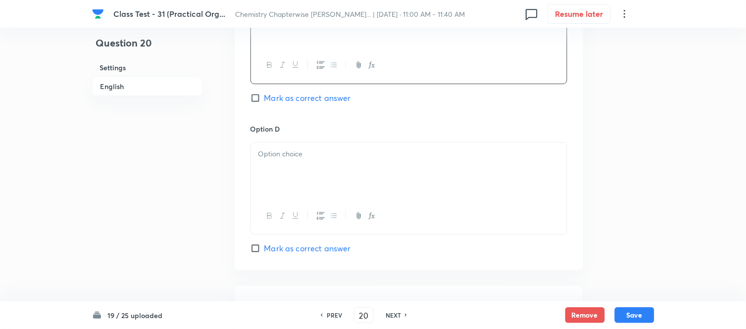
click at [341, 155] on p at bounding box center [408, 154] width 301 height 11
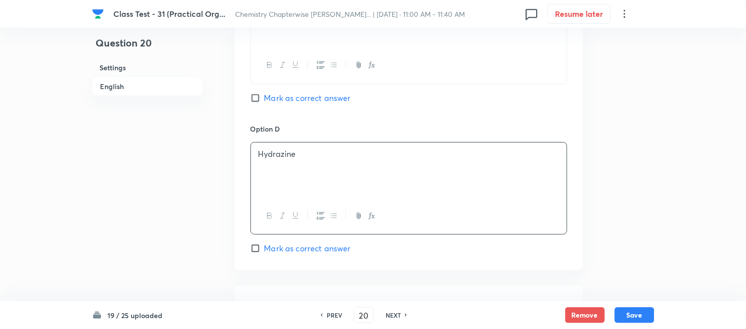
click at [265, 250] on span "Mark as correct answer" at bounding box center [307, 249] width 87 height 12
click at [264, 250] on input "Mark as correct answer" at bounding box center [257, 249] width 14 height 10
checkbox input "true"
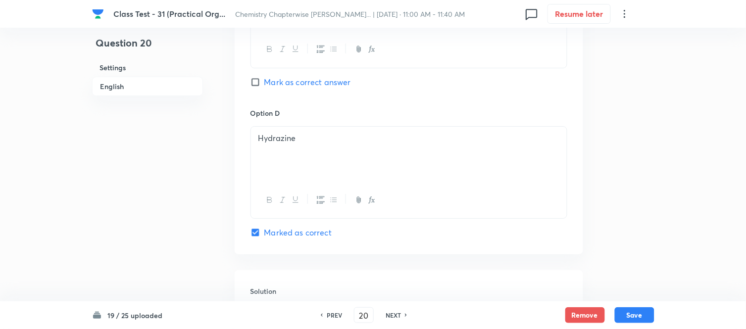
scroll to position [1013, 0]
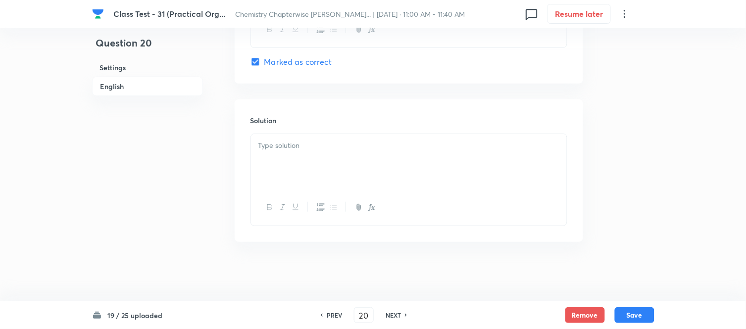
click at [359, 149] on p at bounding box center [408, 145] width 301 height 11
click at [430, 161] on div at bounding box center [409, 161] width 316 height 55
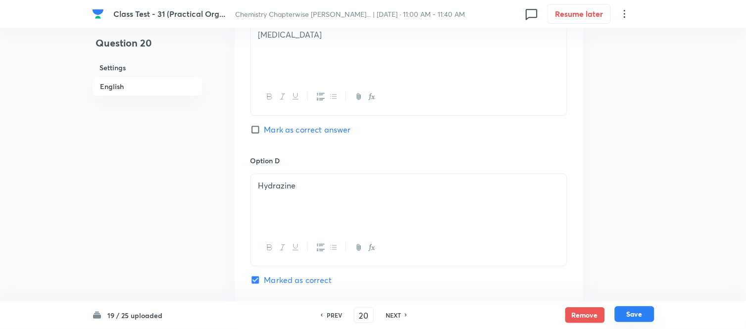
click at [637, 318] on button "Save" at bounding box center [635, 314] width 40 height 16
type input "21"
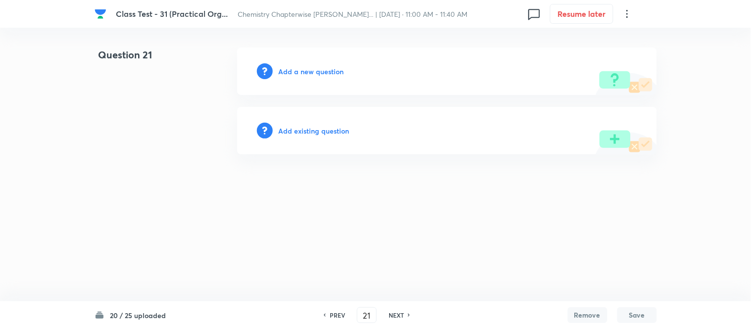
click at [300, 71] on h6 "Add a new question" at bounding box center [311, 71] width 65 height 10
click at [300, 71] on h6 "Choose a question type" at bounding box center [317, 71] width 76 height 10
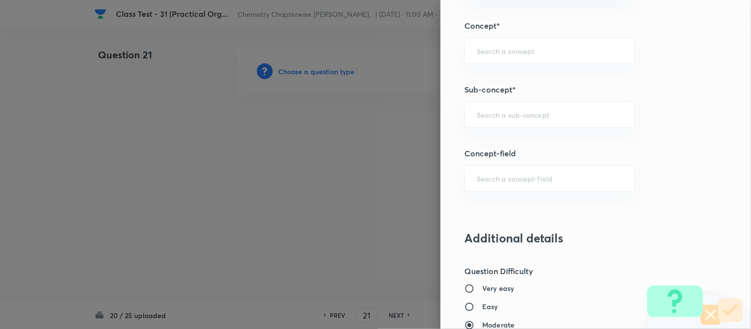
scroll to position [575, 0]
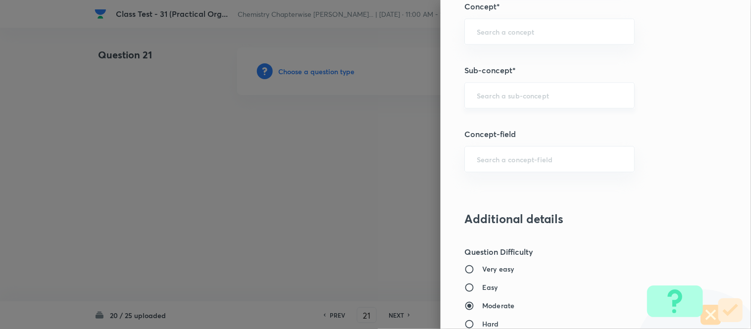
click at [526, 95] on input "text" at bounding box center [550, 95] width 146 height 9
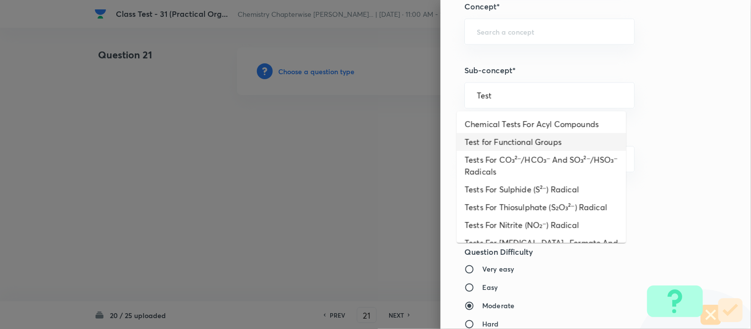
click at [527, 142] on li "Test for Functional Groups" at bounding box center [541, 142] width 169 height 18
type input "Test for Functional Groups"
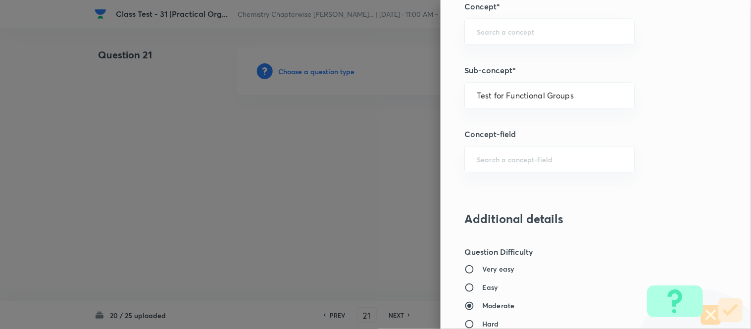
type input "Chemistry"
type input "Organic Chemistry"
type input "Practical Organic Chemistry"
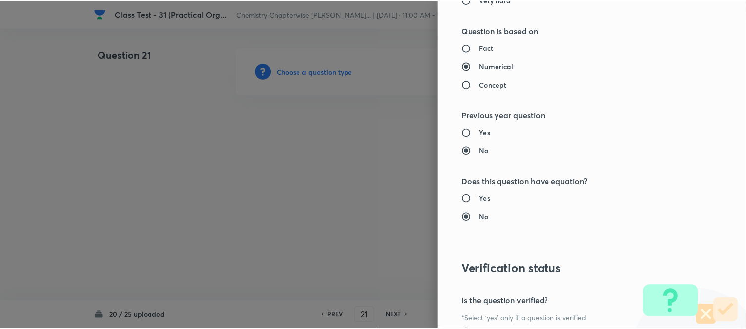
scroll to position [1020, 0]
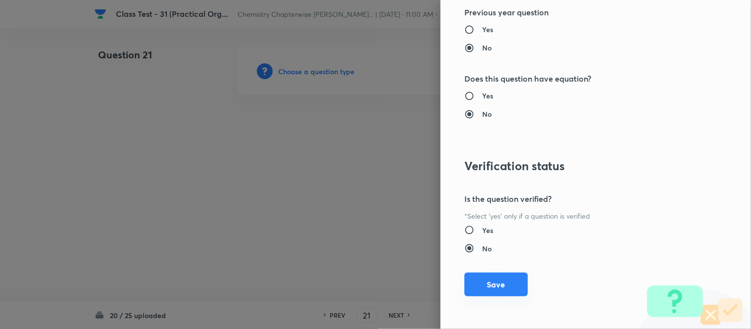
click at [497, 287] on button "Save" at bounding box center [495, 285] width 63 height 24
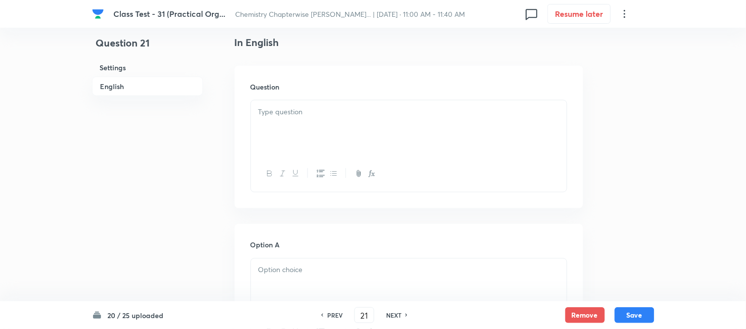
scroll to position [275, 0]
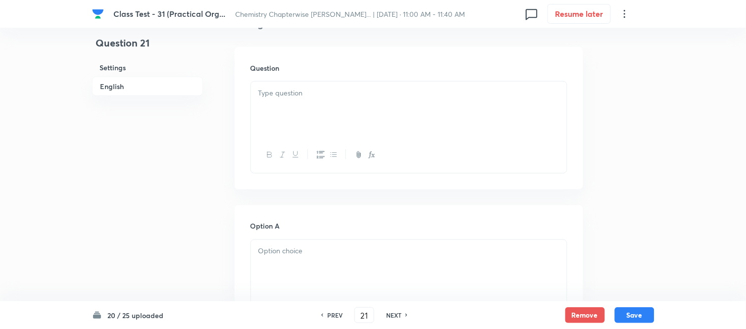
click at [357, 113] on div at bounding box center [409, 109] width 316 height 55
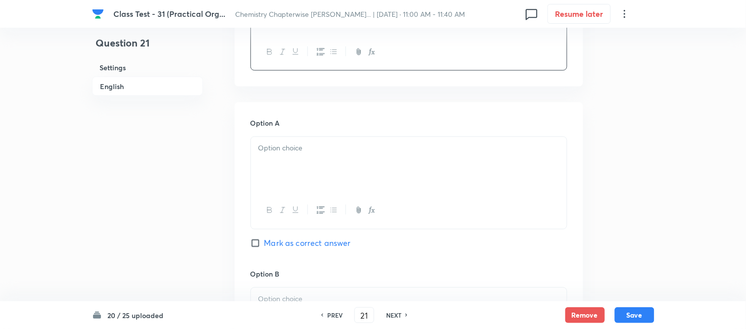
scroll to position [385, 0]
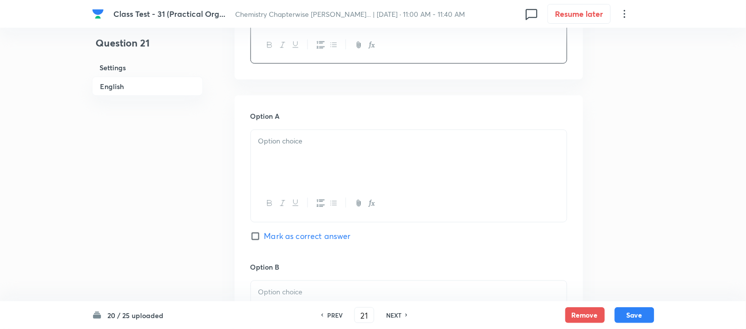
click at [389, 149] on div at bounding box center [409, 157] width 316 height 55
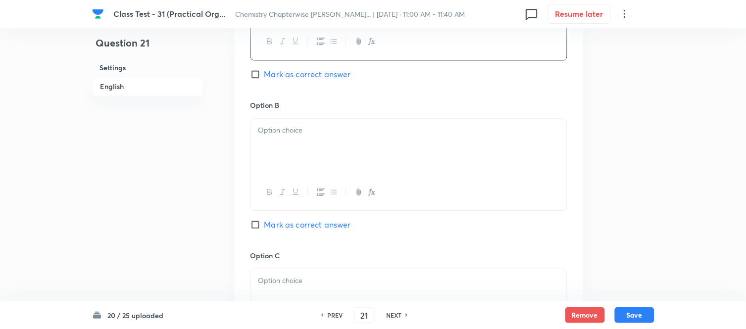
scroll to position [550, 0]
click at [320, 130] on p at bounding box center [408, 127] width 301 height 11
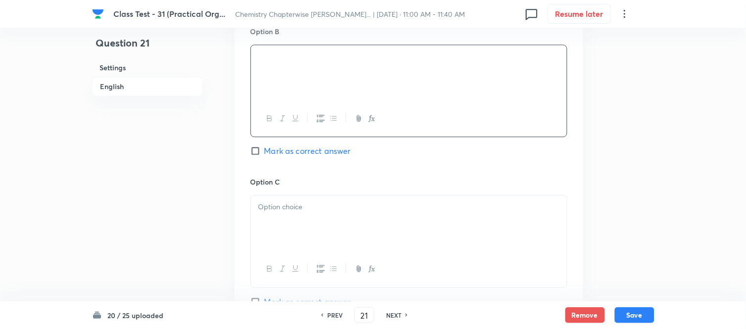
scroll to position [715, 0]
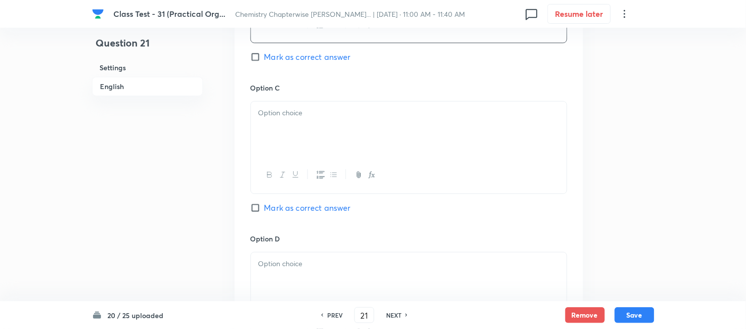
click at [347, 122] on div at bounding box center [409, 128] width 316 height 55
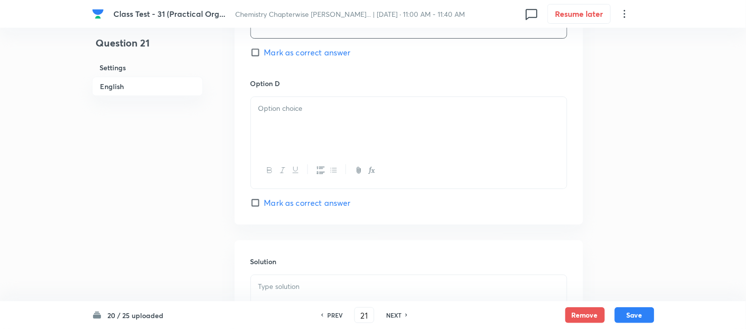
scroll to position [880, 0]
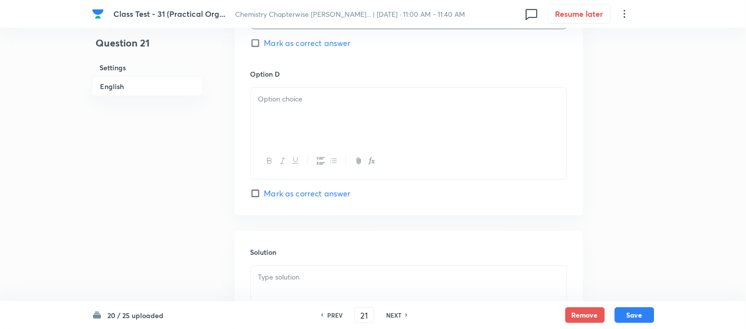
click at [364, 110] on div at bounding box center [409, 115] width 316 height 55
click at [261, 192] on input "Mark as correct answer" at bounding box center [257, 194] width 14 height 10
checkbox input "true"
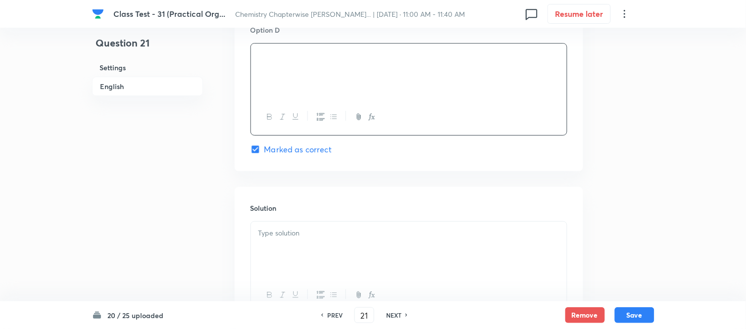
scroll to position [990, 0]
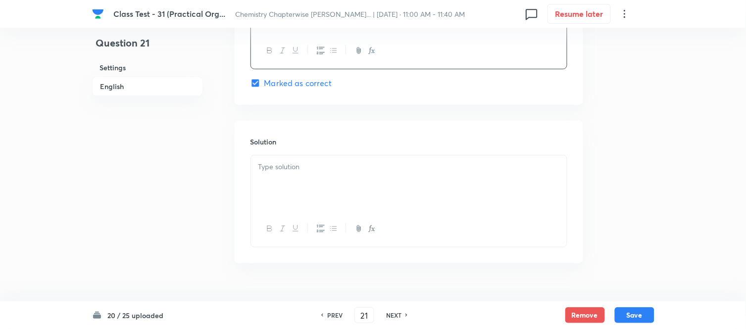
click at [359, 170] on p at bounding box center [408, 166] width 301 height 11
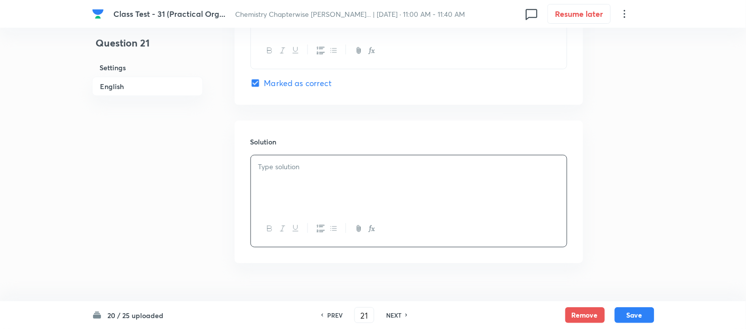
click at [427, 170] on p at bounding box center [408, 166] width 301 height 11
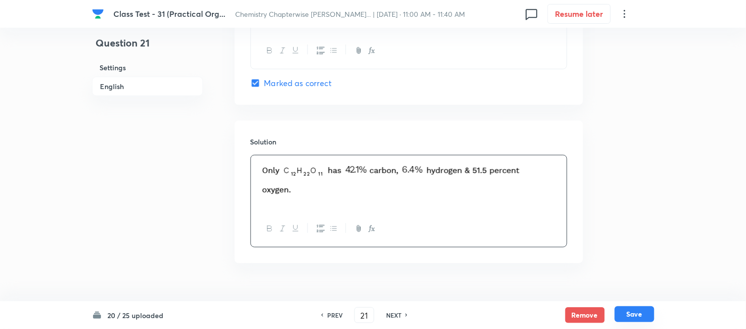
click at [634, 314] on button "Save" at bounding box center [635, 314] width 40 height 16
type input "22"
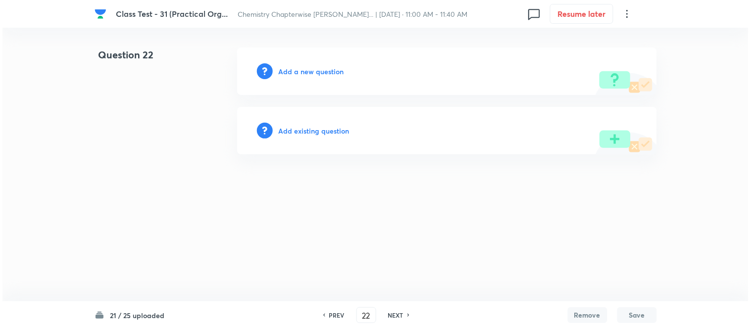
scroll to position [0, 0]
click at [294, 73] on h6 "Add a new question" at bounding box center [311, 71] width 65 height 10
click at [294, 73] on h6 "Choose a question type" at bounding box center [317, 71] width 76 height 10
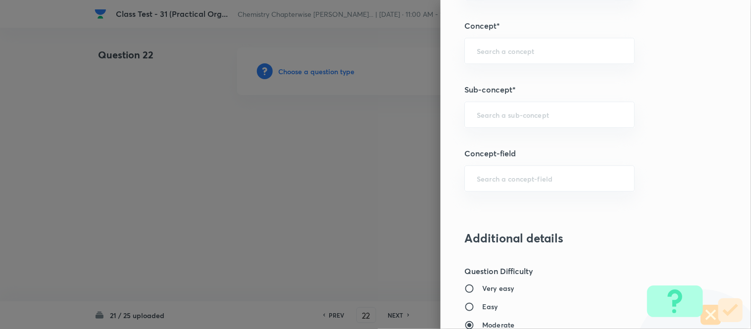
scroll to position [558, 0]
click at [512, 112] on input "text" at bounding box center [550, 111] width 146 height 9
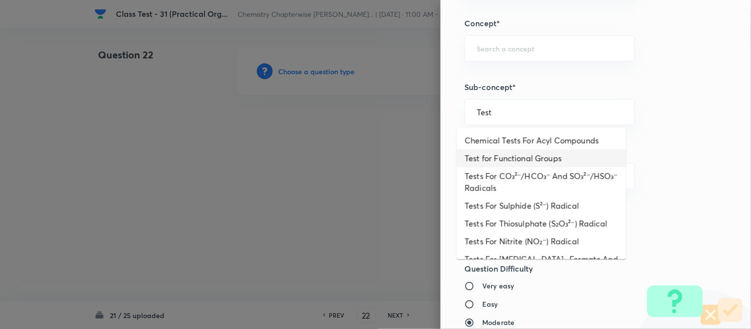
click at [546, 159] on li "Test for Functional Groups" at bounding box center [541, 159] width 169 height 18
type input "Test for Functional Groups"
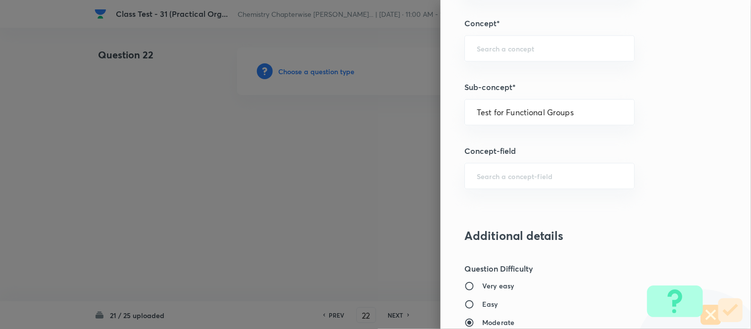
type input "Chemistry"
type input "Organic Chemistry"
type input "Practical Organic Chemistry"
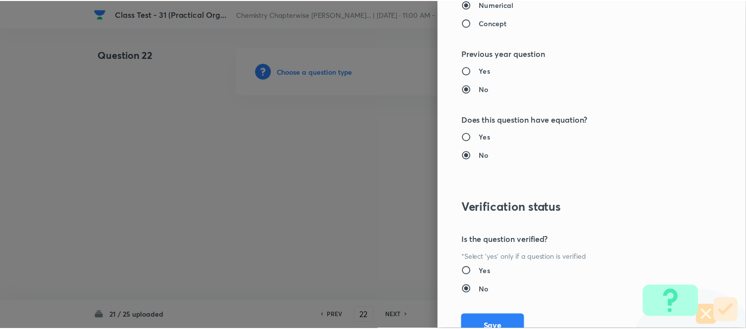
scroll to position [1020, 0]
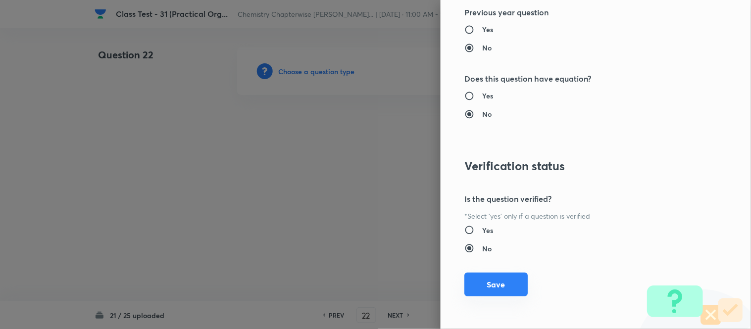
click at [482, 283] on button "Save" at bounding box center [495, 285] width 63 height 24
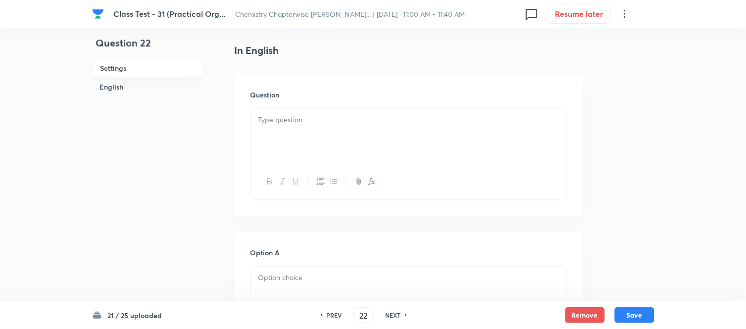
scroll to position [275, 0]
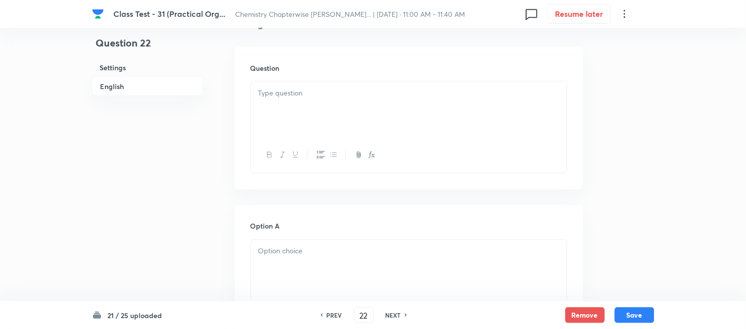
click at [376, 111] on div at bounding box center [409, 109] width 316 height 55
click at [374, 111] on div at bounding box center [409, 117] width 316 height 55
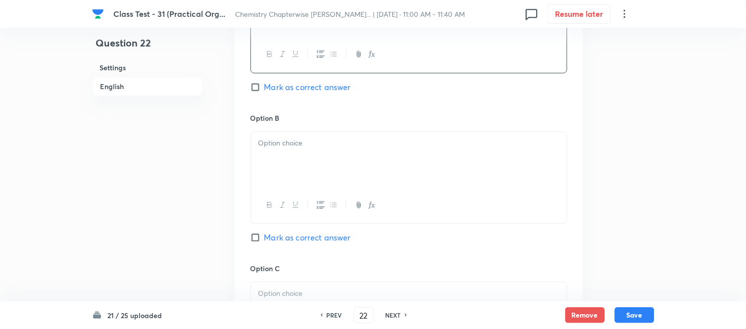
scroll to position [660, 0]
click at [349, 151] on div at bounding box center [409, 158] width 316 height 55
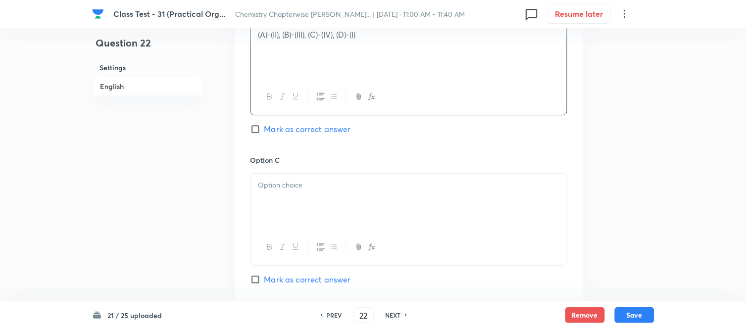
scroll to position [770, 0]
click at [363, 187] on p at bounding box center [408, 182] width 301 height 11
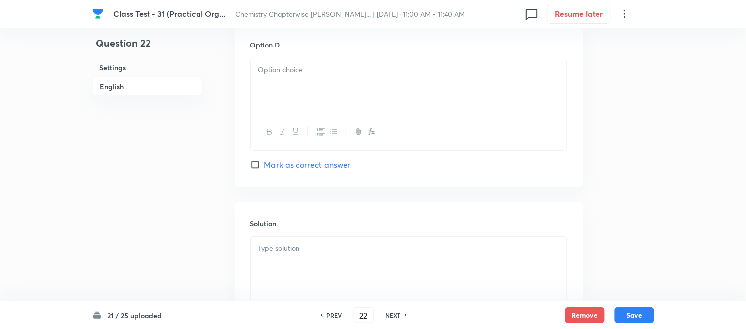
scroll to position [1045, 0]
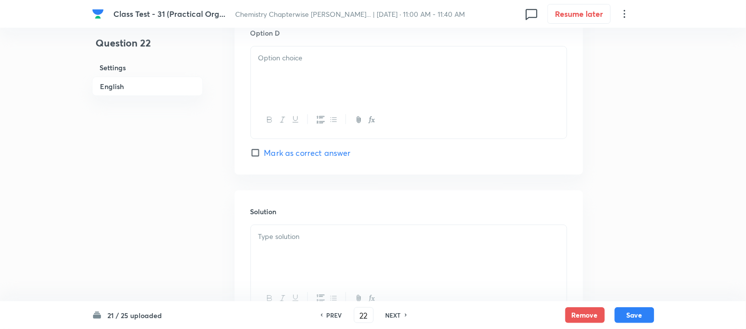
click at [364, 76] on div at bounding box center [409, 74] width 316 height 55
click at [259, 154] on input "Mark as correct answer" at bounding box center [257, 153] width 14 height 10
checkbox input "true"
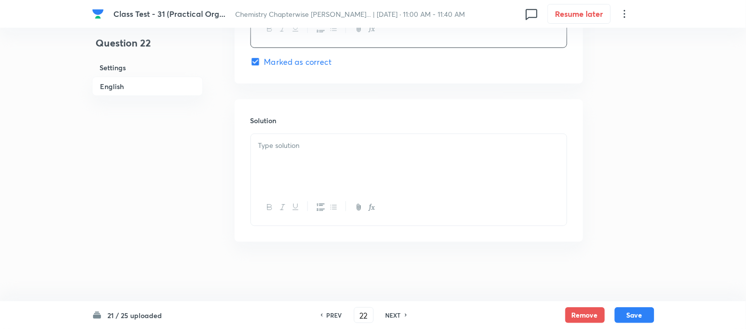
scroll to position [1138, 0]
click at [379, 145] on p at bounding box center [408, 145] width 301 height 11
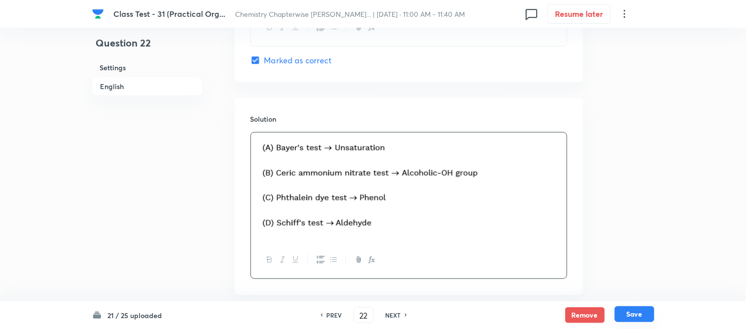
click at [633, 315] on button "Save" at bounding box center [635, 314] width 40 height 16
type input "23"
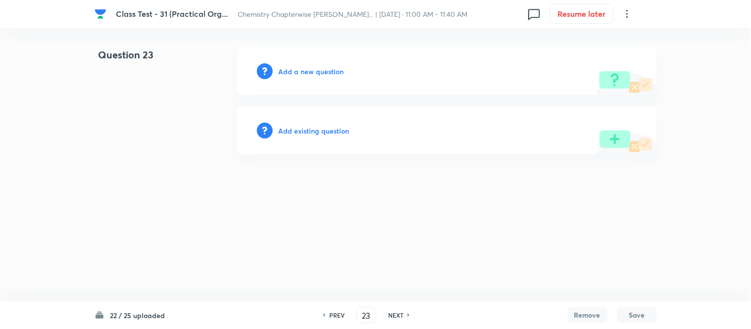
click at [299, 68] on h6 "Add a new question" at bounding box center [311, 71] width 65 height 10
click at [299, 68] on h6 "Choose a question type" at bounding box center [317, 71] width 76 height 10
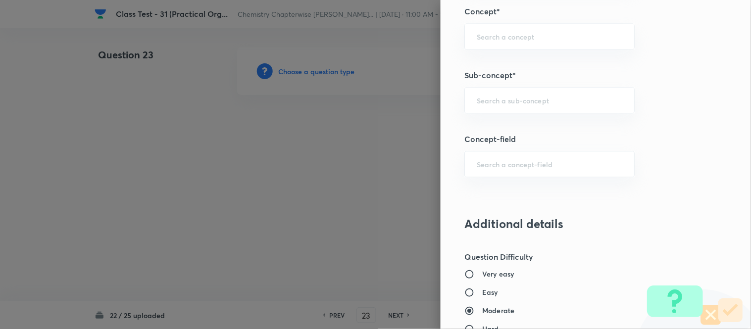
scroll to position [580, 0]
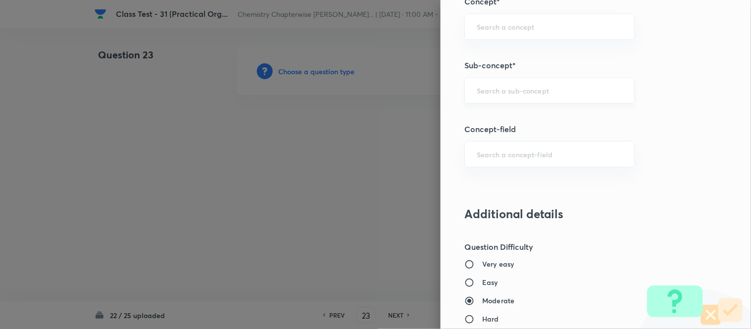
click at [548, 87] on input "text" at bounding box center [550, 90] width 146 height 9
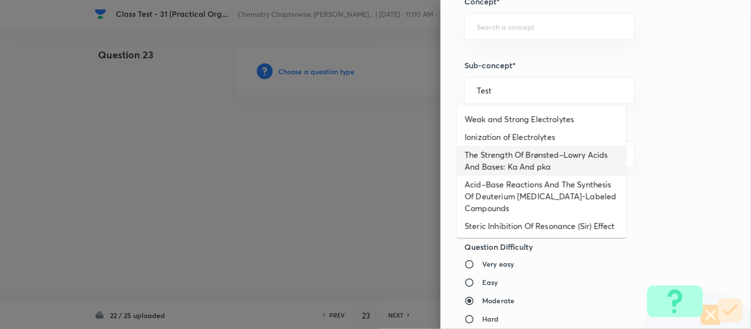
click at [544, 172] on li "The Strength Of Brønsted–Lowry Acids And Bases: Ka And pka" at bounding box center [541, 161] width 169 height 30
type input "The Strength Of Brønsted–Lowry Acids And Bases: Ka And pka"
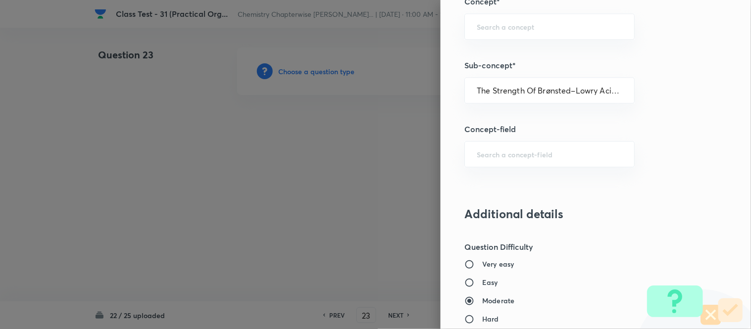
type input "Chemistry"
type input "Organic Chemistry"
type input "General Organic Chemistry"
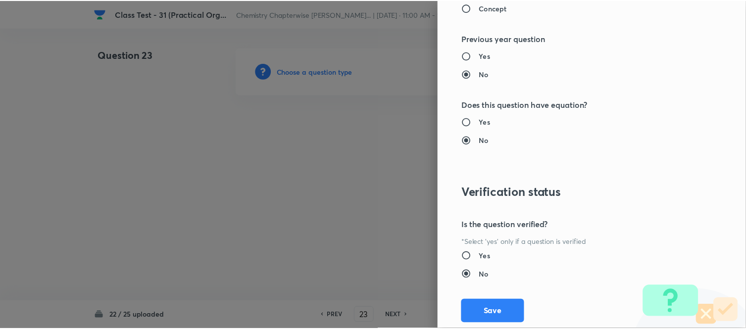
scroll to position [1020, 0]
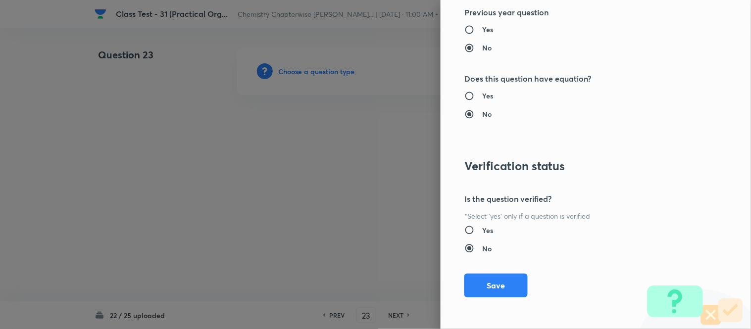
drag, startPoint x: 483, startPoint y: 283, endPoint x: 489, endPoint y: 284, distance: 6.0
click at [483, 283] on button "Save" at bounding box center [495, 286] width 63 height 24
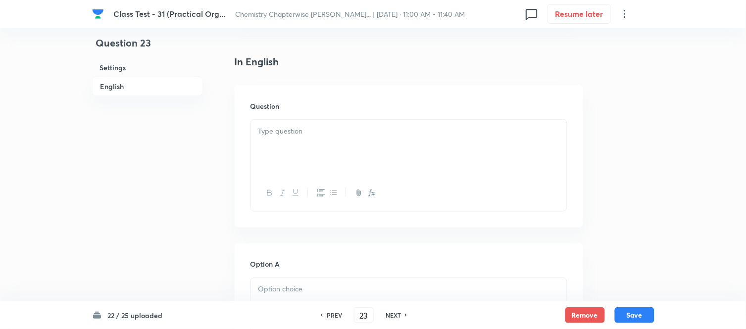
scroll to position [275, 0]
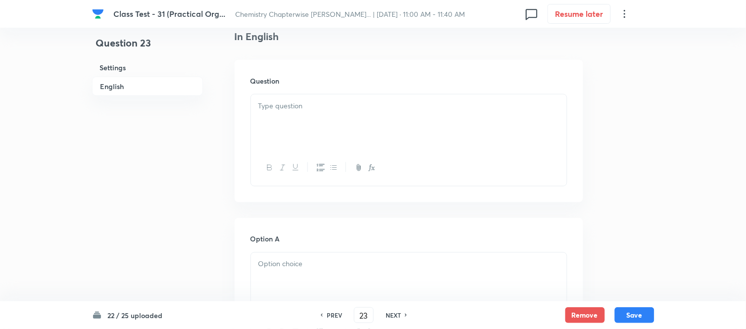
click at [343, 112] on div at bounding box center [409, 122] width 316 height 55
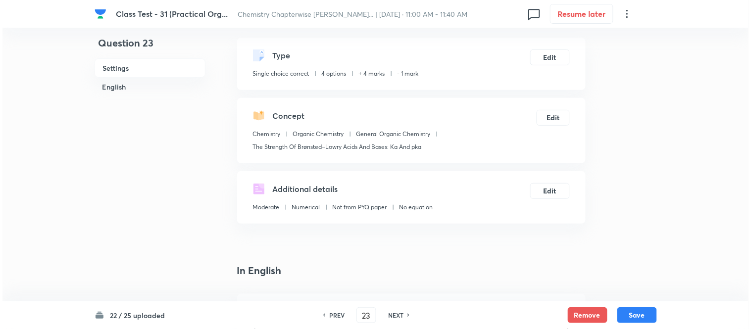
scroll to position [0, 0]
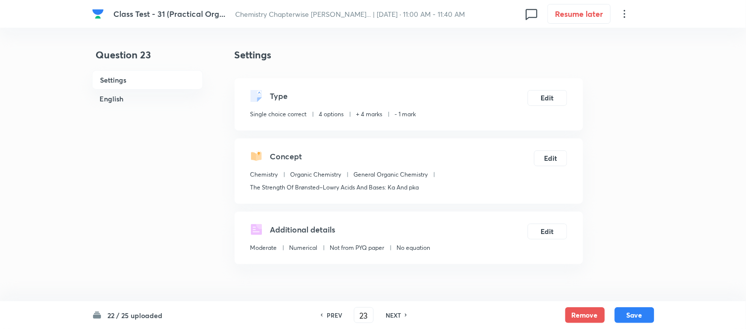
click at [333, 313] on h6 "PREV" at bounding box center [334, 315] width 15 height 9
type input "22"
checkbox input "true"
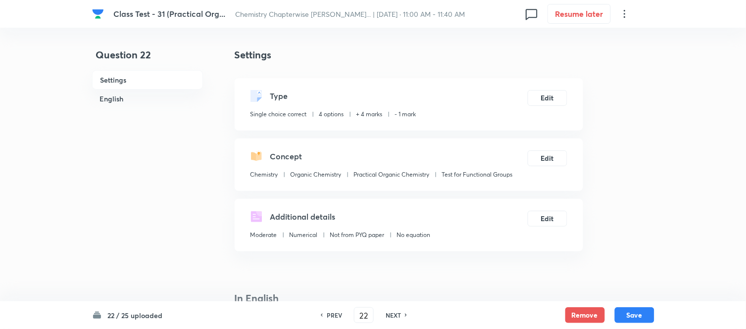
click at [400, 315] on h6 "NEXT" at bounding box center [393, 315] width 15 height 9
type input "23"
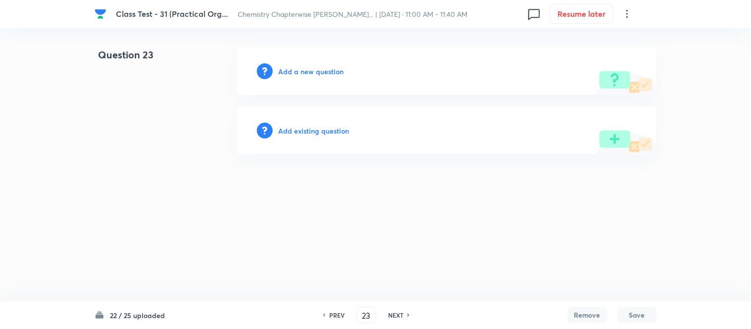
click at [301, 71] on h6 "Add a new question" at bounding box center [311, 71] width 65 height 10
click at [301, 71] on h6 "Choose a question type" at bounding box center [317, 71] width 76 height 10
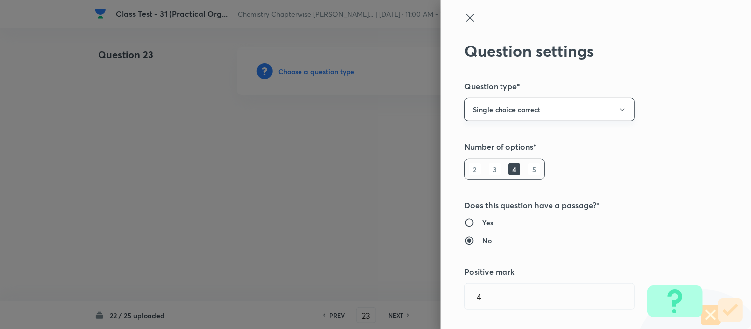
click at [618, 107] on icon "button" at bounding box center [622, 110] width 8 height 8
click at [484, 177] on span "Integer" at bounding box center [541, 176] width 157 height 10
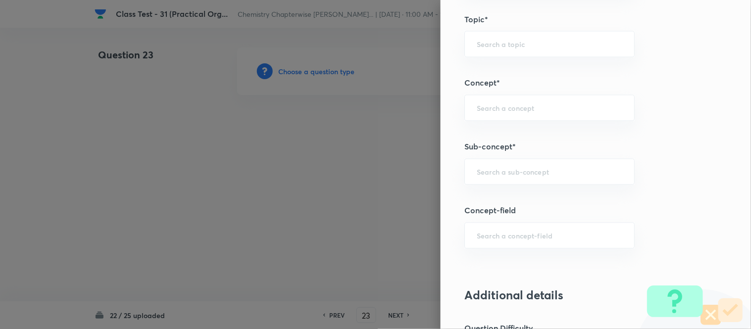
scroll to position [495, 0]
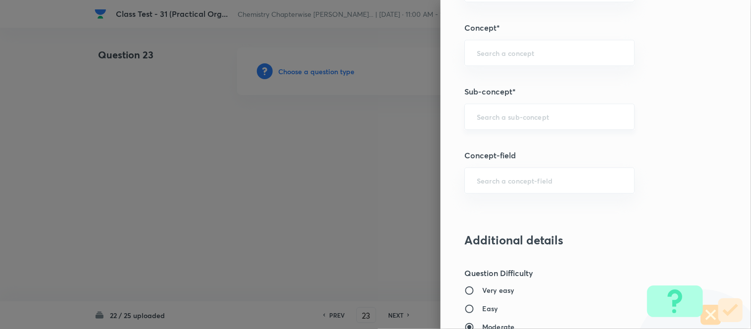
click at [585, 120] on input "text" at bounding box center [550, 116] width 146 height 9
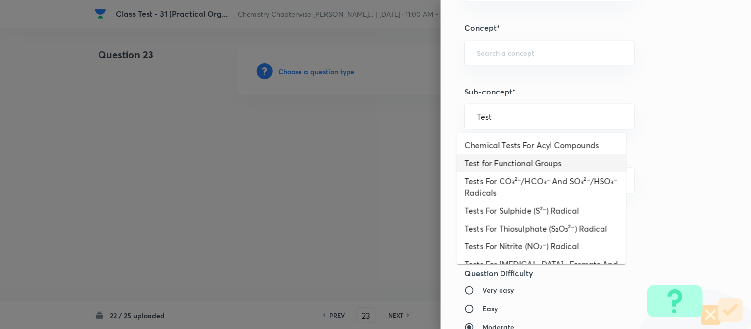
click at [542, 164] on li "Test for Functional Groups" at bounding box center [541, 163] width 169 height 18
type input "Test for Functional Groups"
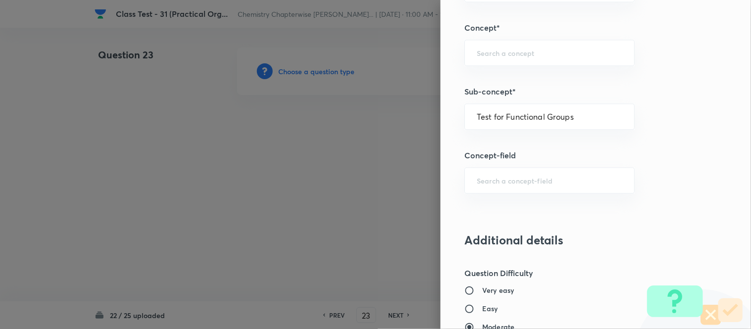
type input "Chemistry"
type input "Organic Chemistry"
type input "Practical Organic Chemistry"
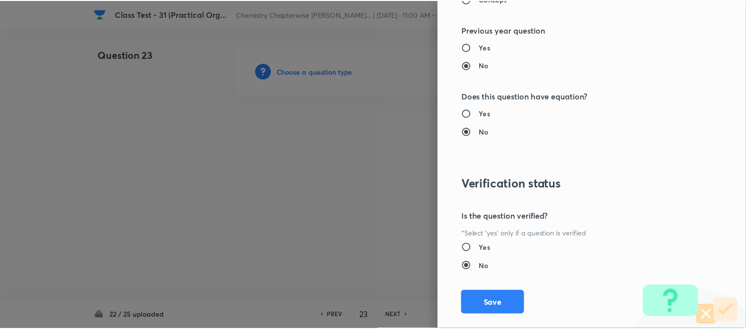
scroll to position [962, 0]
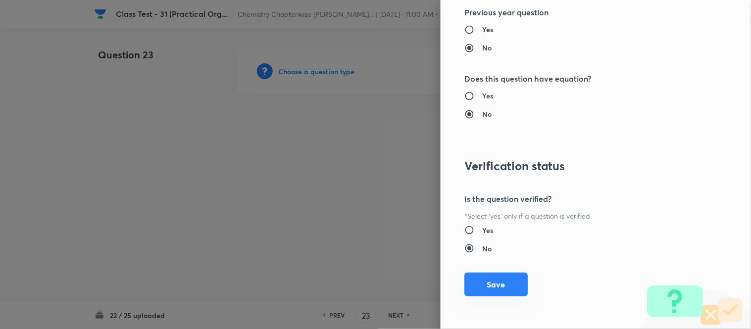
click at [496, 288] on button "Save" at bounding box center [495, 285] width 63 height 24
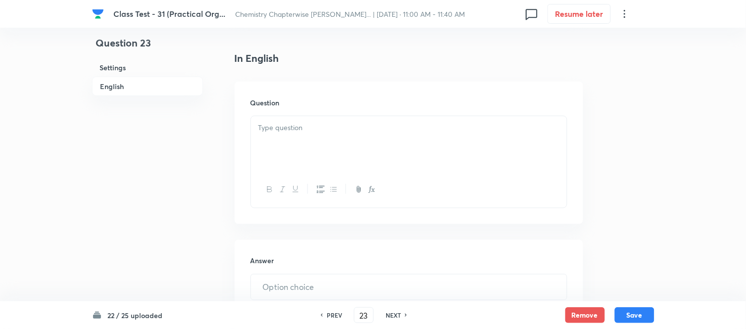
scroll to position [275, 0]
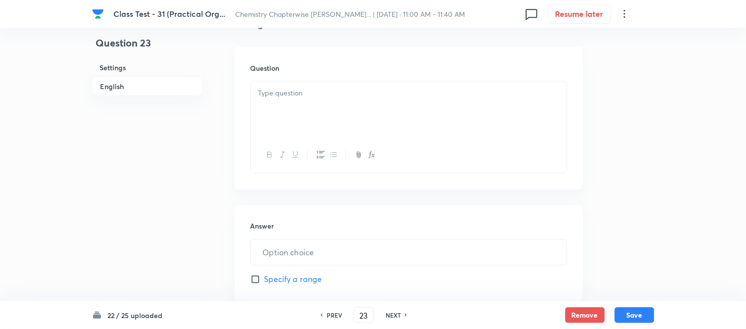
click at [363, 91] on p at bounding box center [408, 93] width 301 height 11
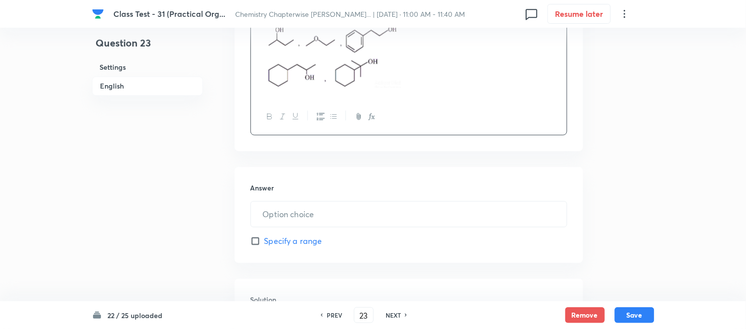
scroll to position [440, 0]
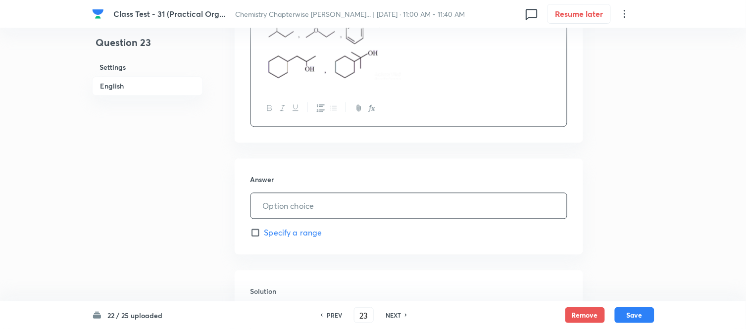
click at [354, 206] on input "text" at bounding box center [409, 206] width 316 height 25
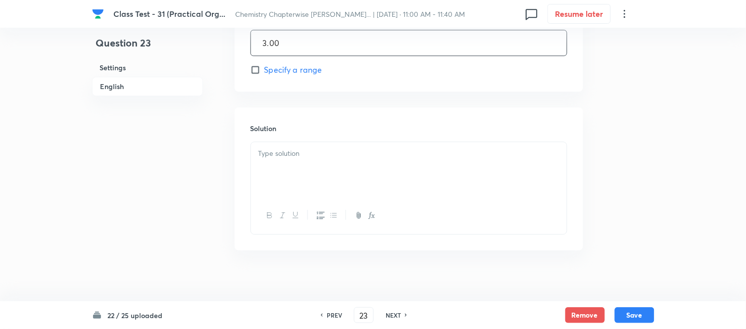
scroll to position [605, 0]
type input "3.00"
click at [394, 169] on div at bounding box center [409, 167] width 316 height 55
click at [345, 170] on div at bounding box center [409, 167] width 316 height 55
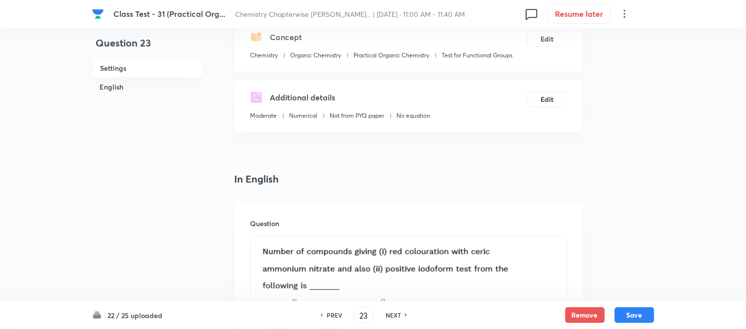
scroll to position [115, 0]
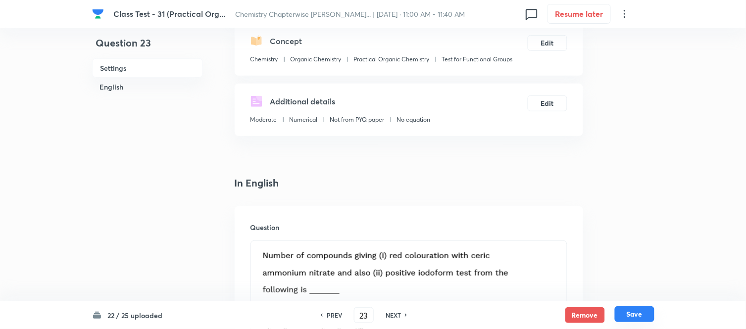
click at [633, 315] on button "Save" at bounding box center [635, 314] width 40 height 16
type input "24"
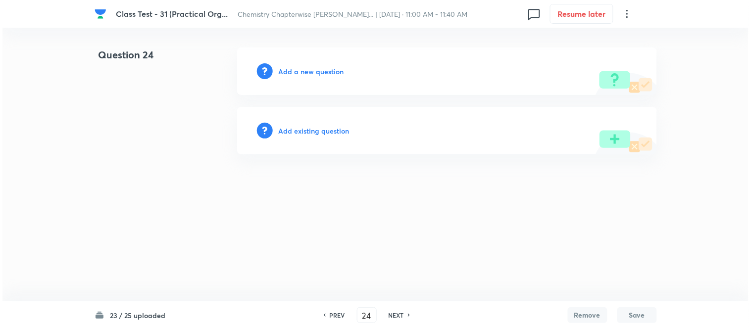
scroll to position [0, 0]
click at [300, 71] on h6 "Add a new question" at bounding box center [311, 71] width 65 height 10
click at [300, 71] on h6 "Choose a question type" at bounding box center [317, 71] width 76 height 10
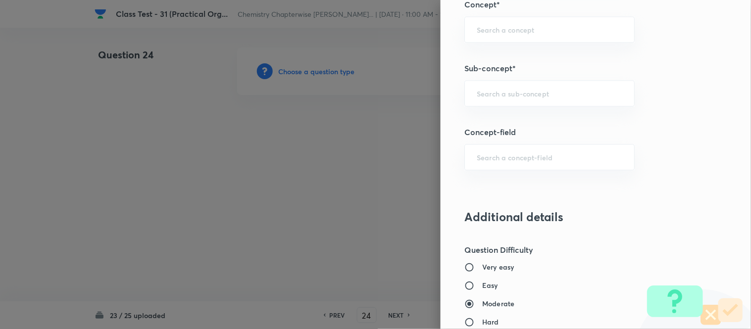
scroll to position [521, 0]
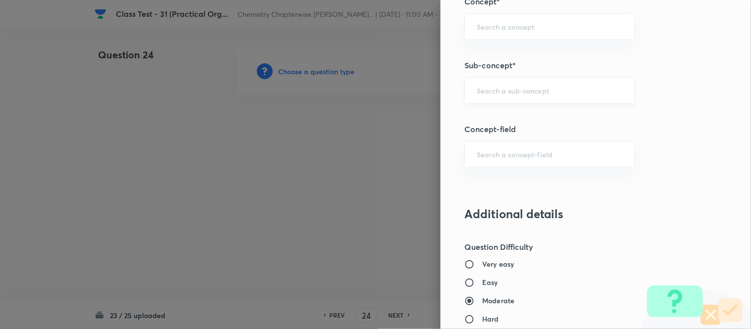
click at [538, 92] on input "text" at bounding box center [550, 90] width 146 height 9
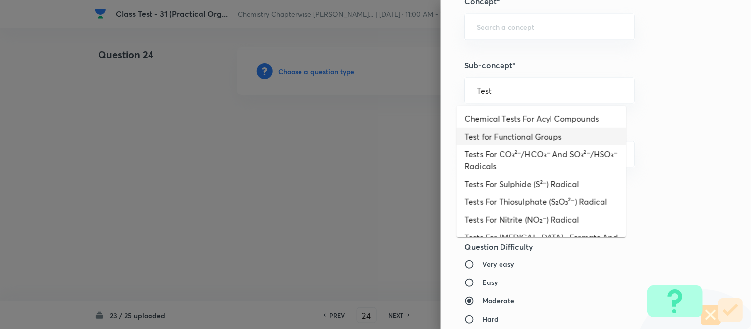
click at [547, 134] on li "Test for Functional Groups" at bounding box center [541, 137] width 169 height 18
type input "Test for Functional Groups"
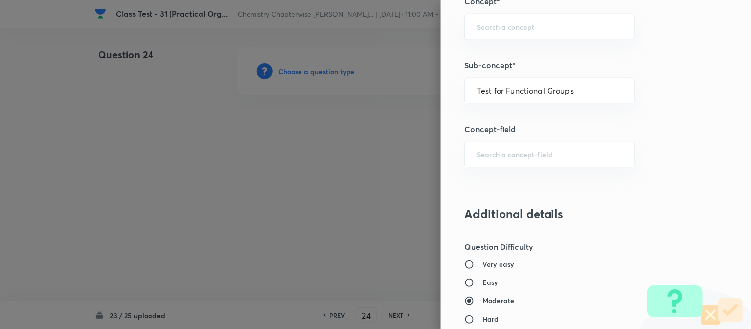
type input "Chemistry"
type input "Organic Chemistry"
type input "Practical Organic Chemistry"
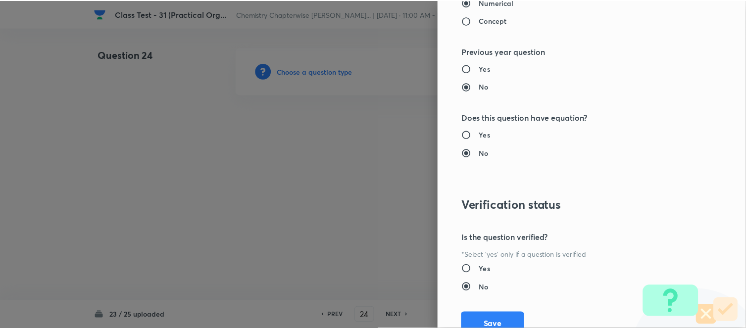
scroll to position [962, 0]
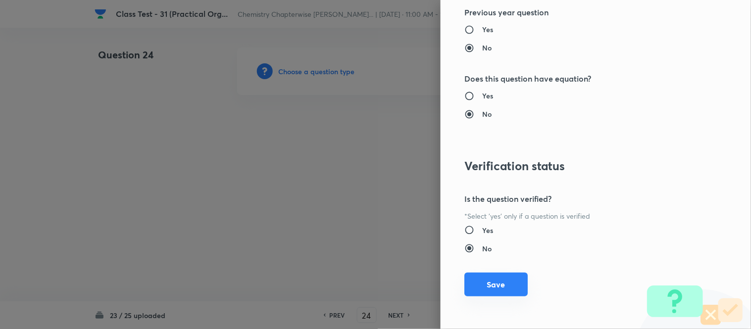
click at [492, 285] on button "Save" at bounding box center [495, 285] width 63 height 24
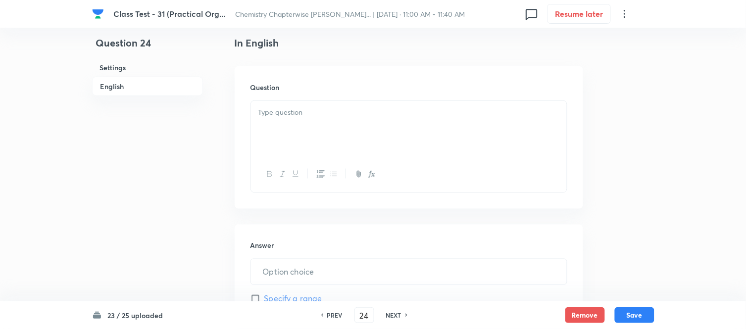
scroll to position [275, 0]
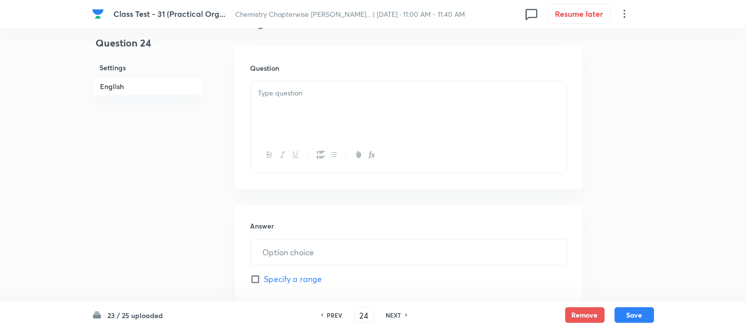
click at [373, 108] on div at bounding box center [409, 109] width 316 height 55
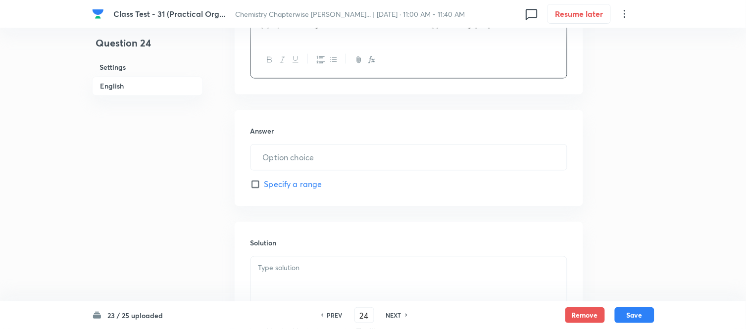
scroll to position [440, 0]
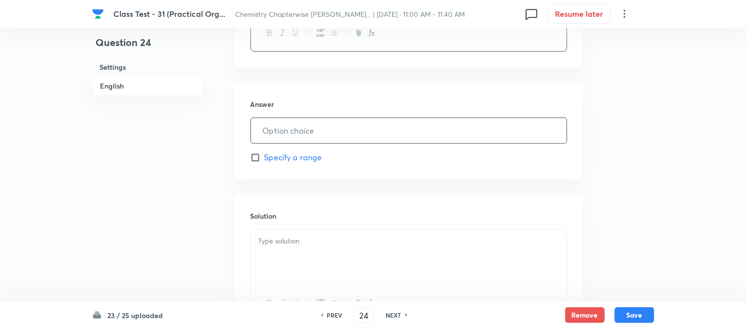
click at [353, 129] on input "text" at bounding box center [409, 130] width 316 height 25
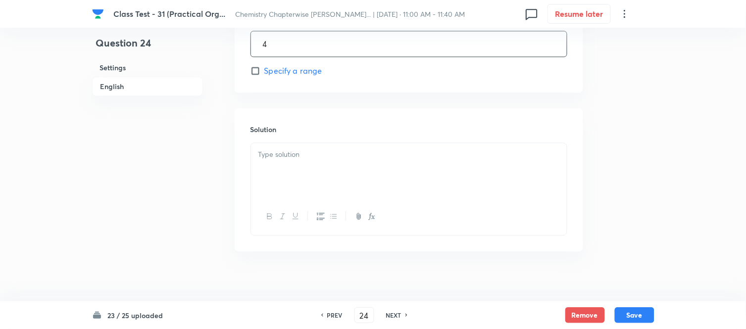
scroll to position [536, 0]
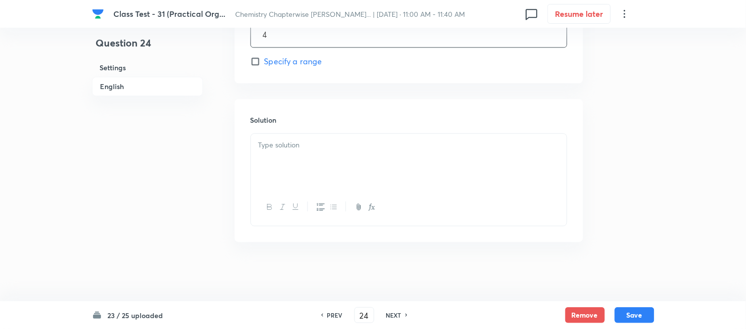
type input "4"
click at [355, 148] on p at bounding box center [408, 145] width 301 height 11
click at [350, 141] on p at bounding box center [408, 145] width 301 height 11
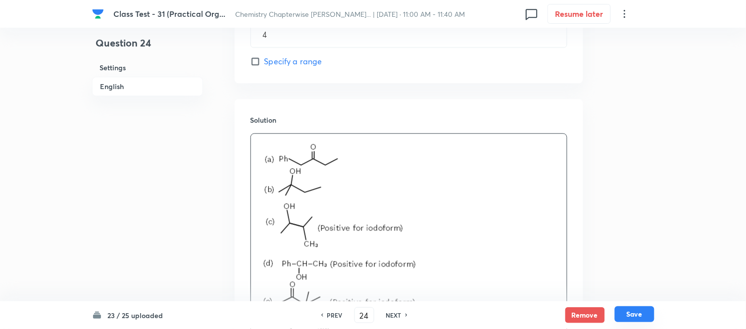
click at [632, 317] on button "Save" at bounding box center [635, 314] width 40 height 16
type input "25"
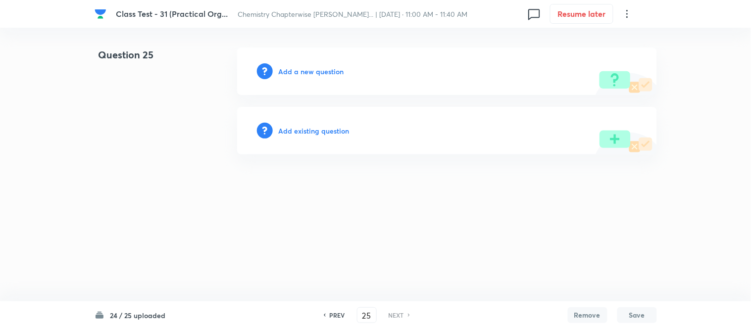
click at [303, 70] on h6 "Add a new question" at bounding box center [311, 71] width 65 height 10
click at [303, 70] on h6 "Choose a question type" at bounding box center [317, 71] width 76 height 10
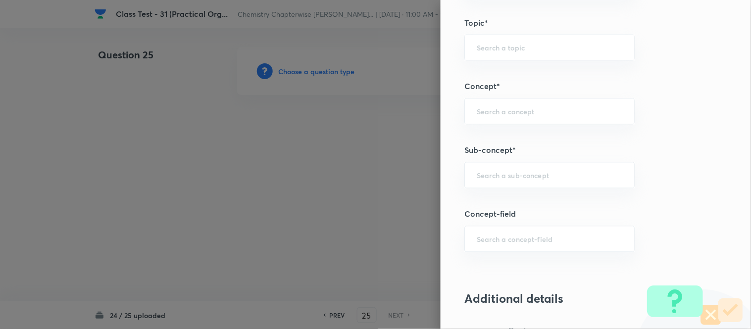
scroll to position [408, 0]
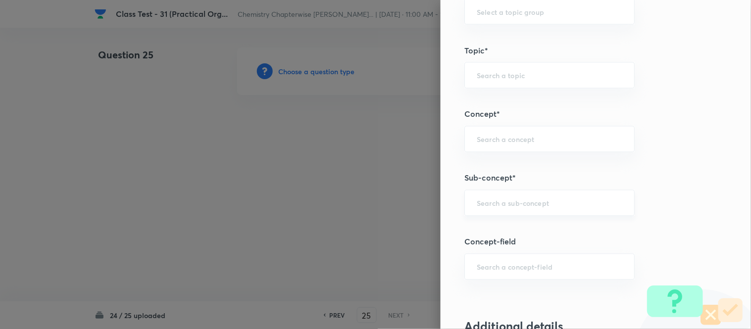
click at [496, 200] on input "text" at bounding box center [550, 203] width 146 height 9
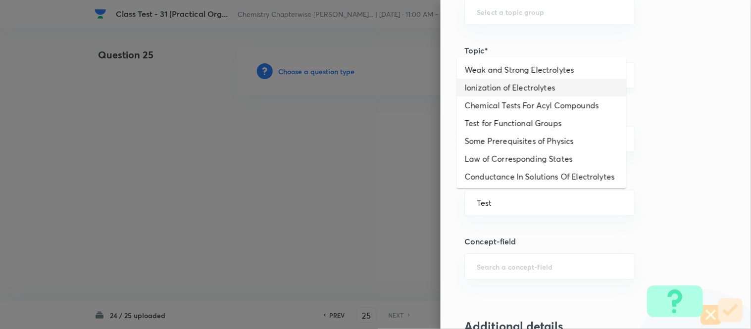
click at [523, 88] on li "Ionization of Electrolytes" at bounding box center [541, 88] width 169 height 18
type input "Ionization of Electrolytes"
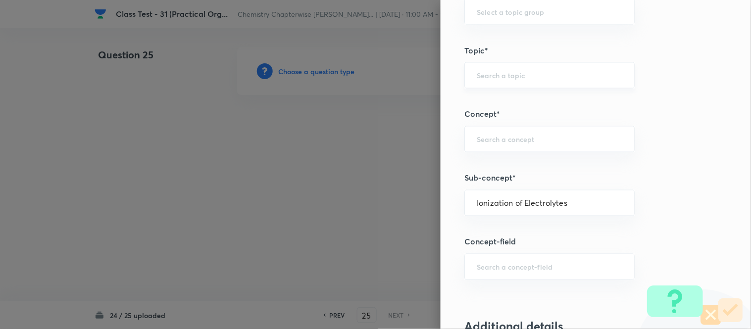
type input "Chemistry"
type input "Physical Chemistry"
type input "Ionic Equilibrium"
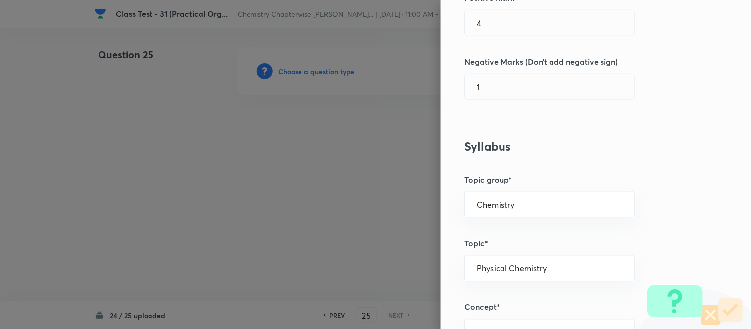
scroll to position [0, 0]
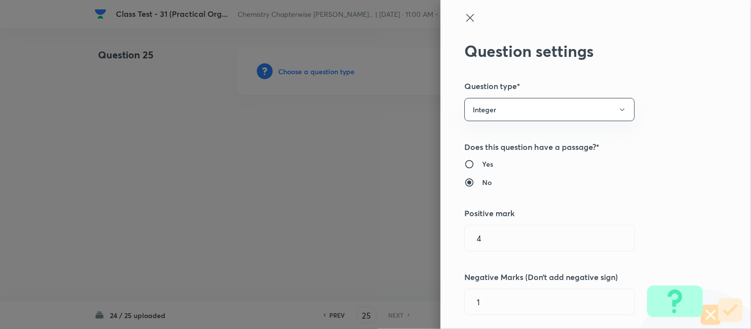
click at [464, 17] on icon at bounding box center [470, 18] width 12 height 12
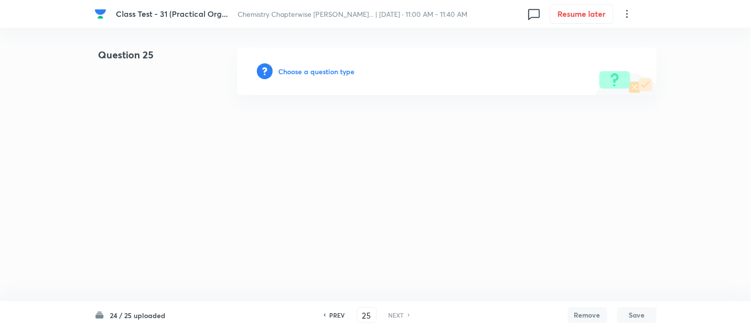
click at [303, 71] on h6 "Choose a question type" at bounding box center [317, 71] width 76 height 10
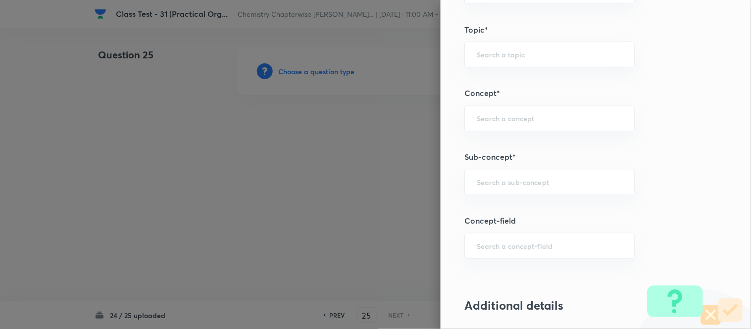
scroll to position [406, 0]
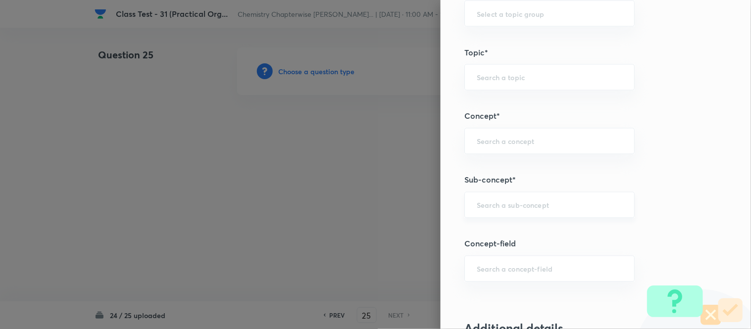
click at [540, 203] on input "text" at bounding box center [550, 204] width 146 height 9
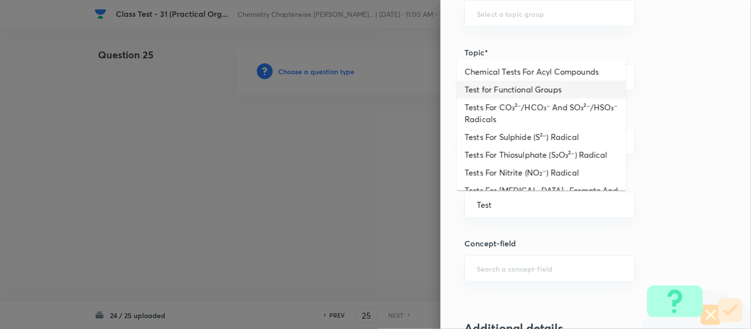
click at [530, 90] on li "Test for Functional Groups" at bounding box center [541, 90] width 169 height 18
type input "Test for Functional Groups"
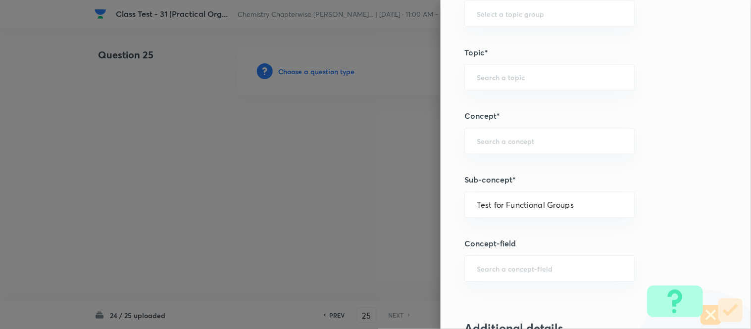
type input "Chemistry"
type input "Organic Chemistry"
type input "Practical Organic Chemistry"
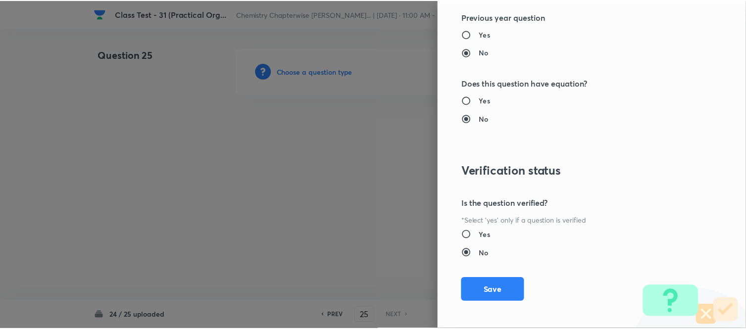
scroll to position [962, 0]
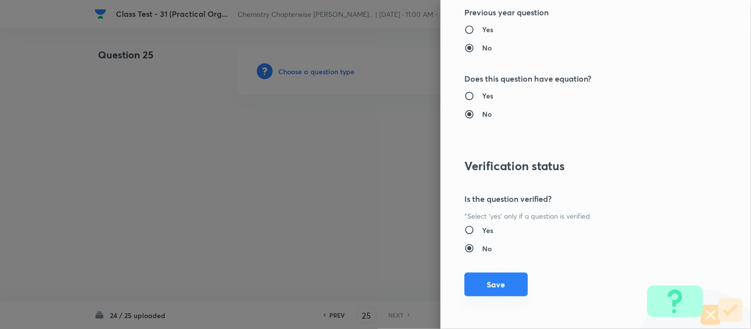
click at [497, 286] on button "Save" at bounding box center [495, 285] width 63 height 24
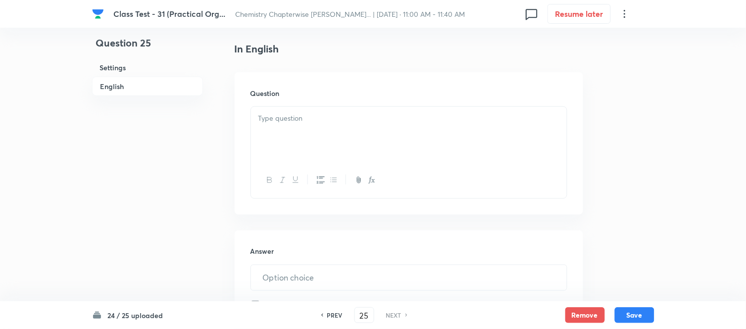
scroll to position [275, 0]
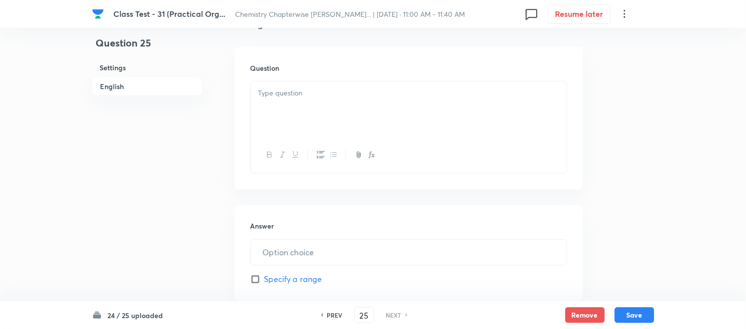
click at [395, 107] on div at bounding box center [409, 109] width 316 height 55
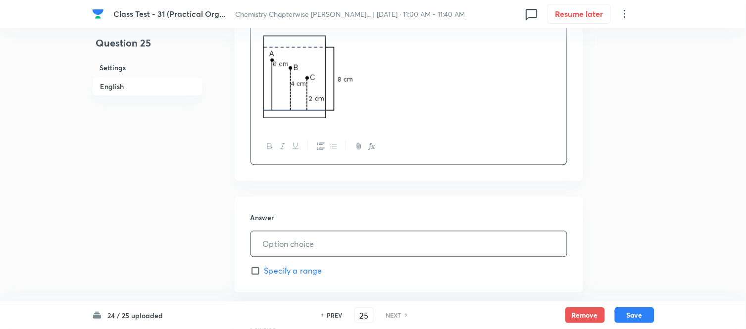
scroll to position [440, 0]
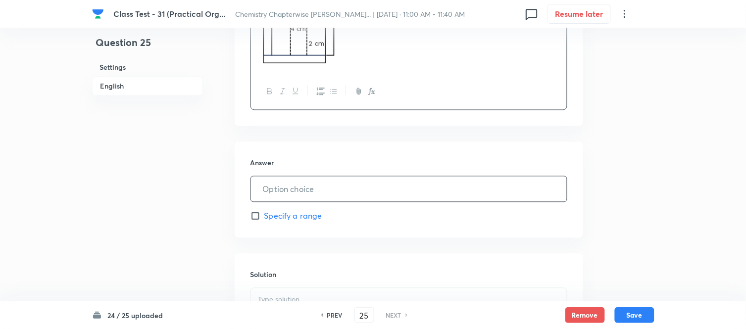
click at [377, 189] on input "text" at bounding box center [409, 189] width 316 height 25
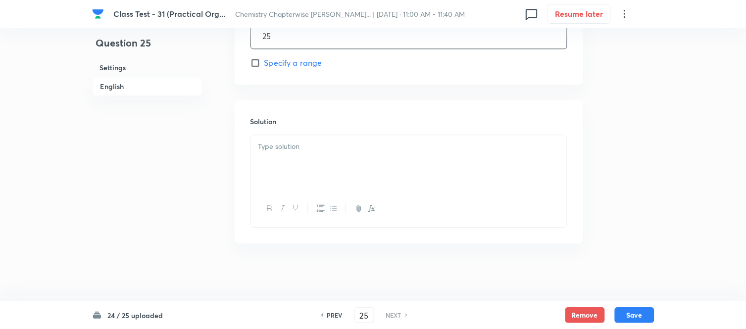
scroll to position [595, 0]
type input "25"
click at [400, 158] on div at bounding box center [409, 161] width 316 height 55
click at [395, 159] on div at bounding box center [409, 161] width 316 height 55
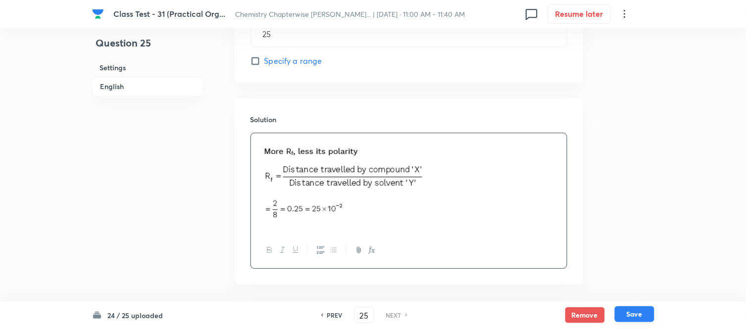
click at [636, 316] on button "Save" at bounding box center [635, 314] width 40 height 16
click at [635, 317] on button "Save" at bounding box center [635, 314] width 40 height 16
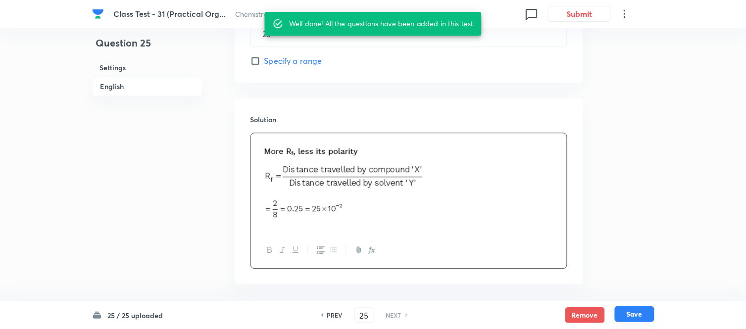
click at [635, 317] on button "Save" at bounding box center [635, 314] width 40 height 16
type input "25"
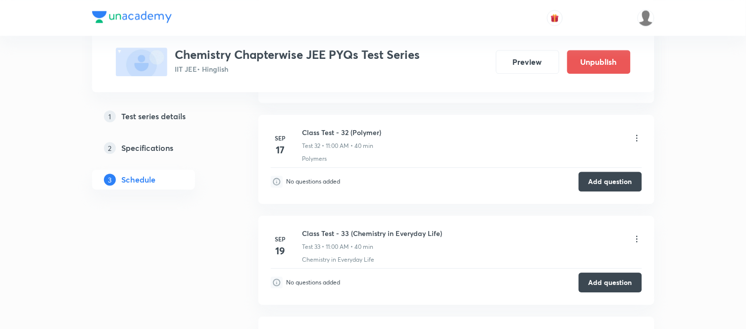
scroll to position [3644, 0]
